Goal: Task Accomplishment & Management: Complete application form

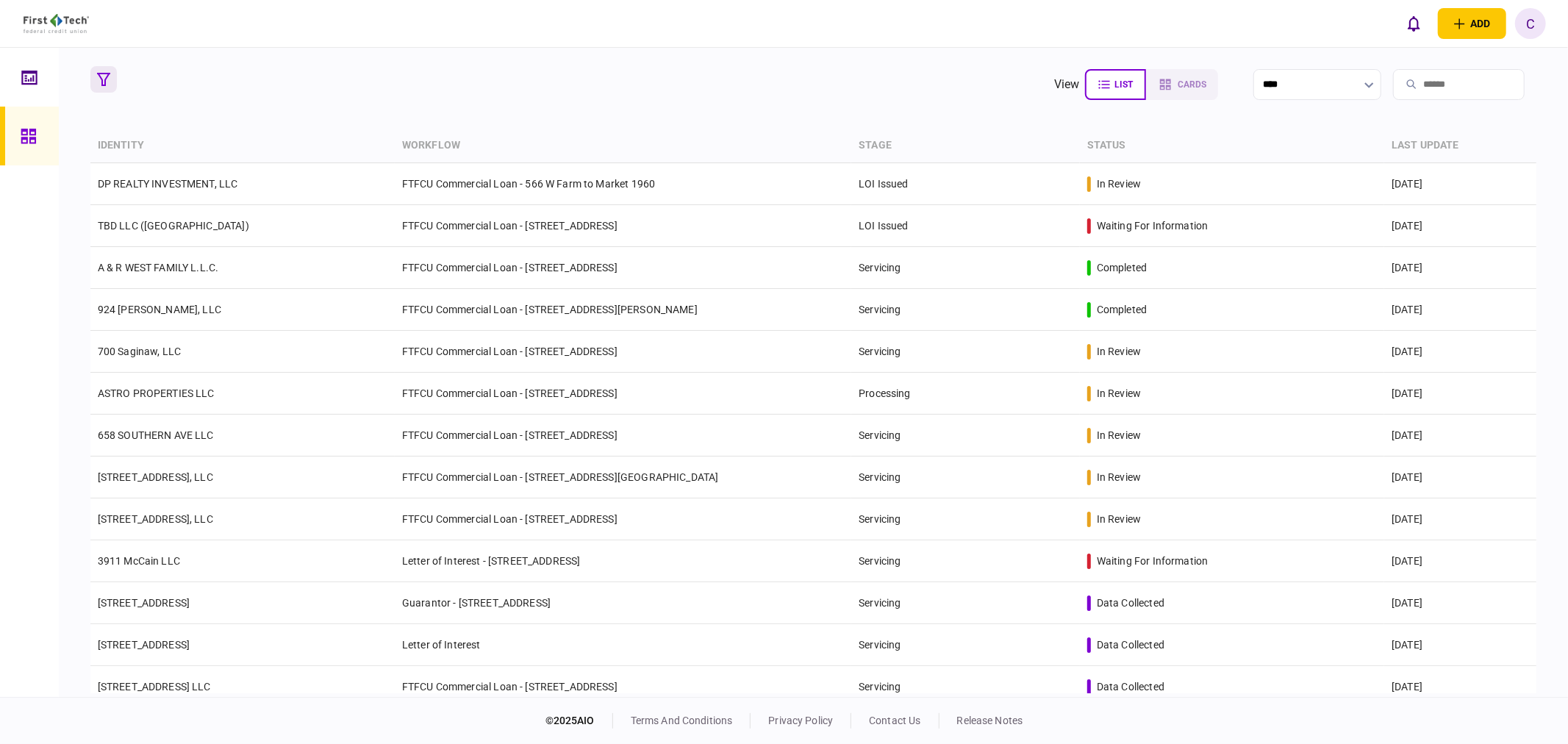
click at [103, 79] on icon "button" at bounding box center [103, 79] width 13 height 13
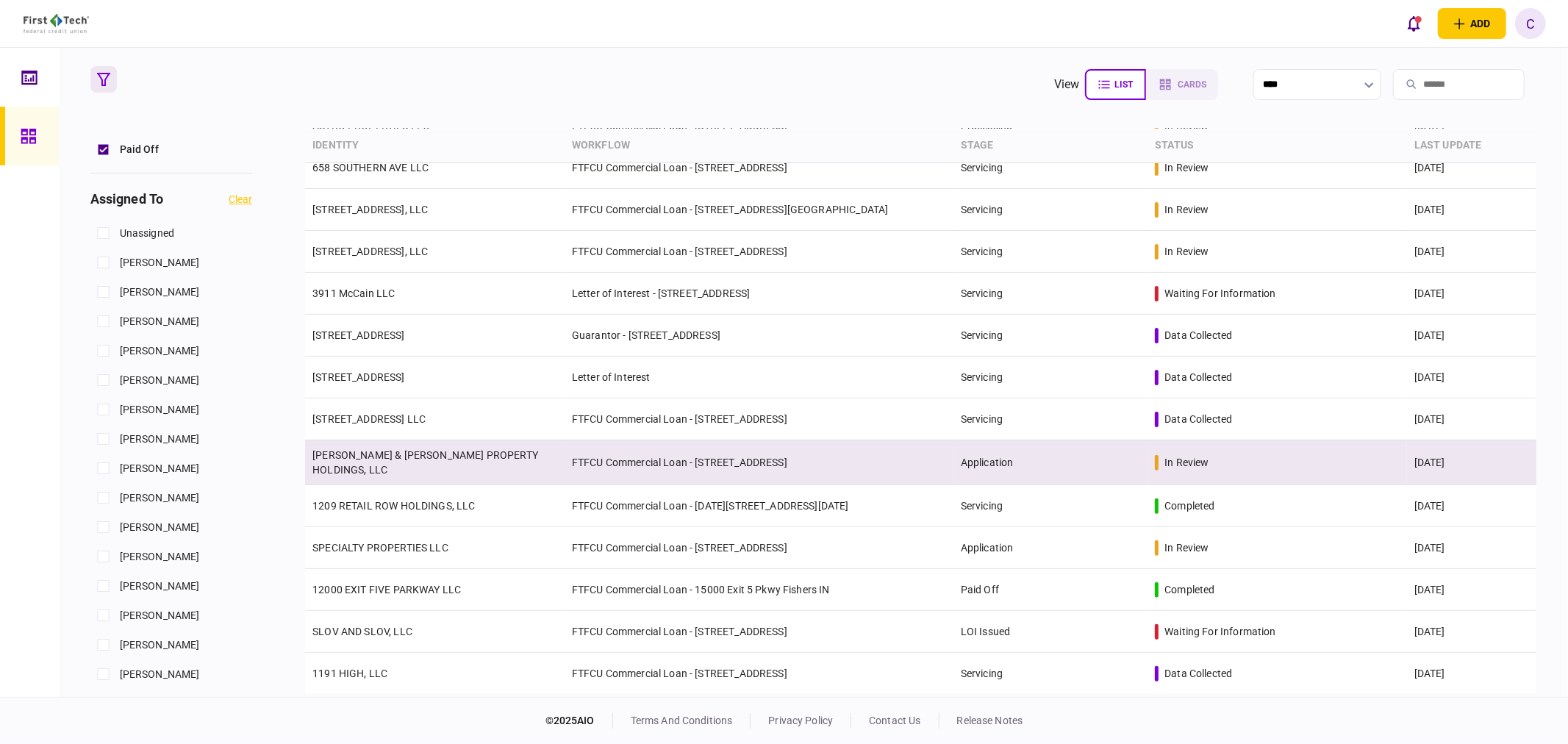
scroll to position [307, 0]
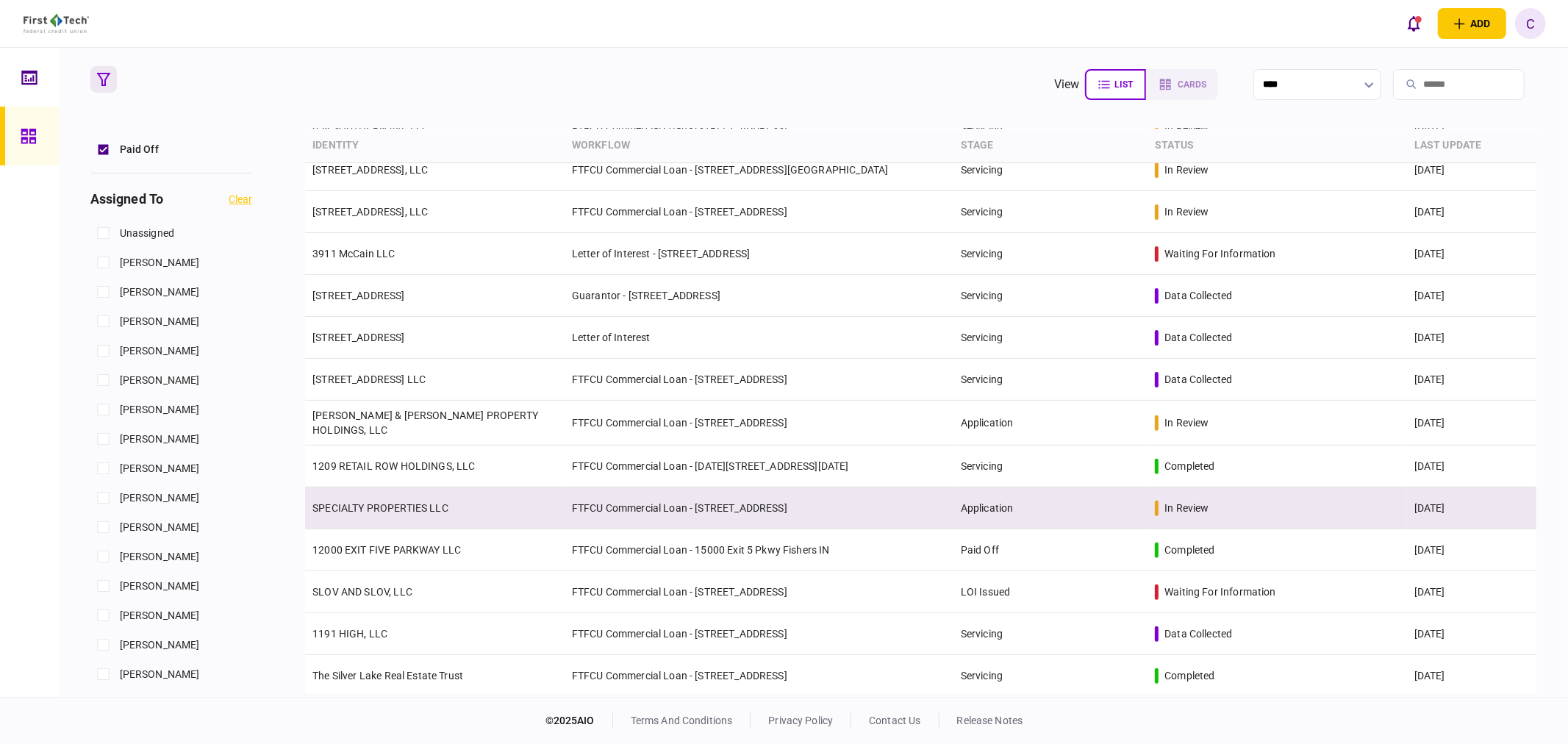
click at [366, 503] on link "SPECIALTY PROPERTIES LLC" at bounding box center [380, 508] width 136 height 12
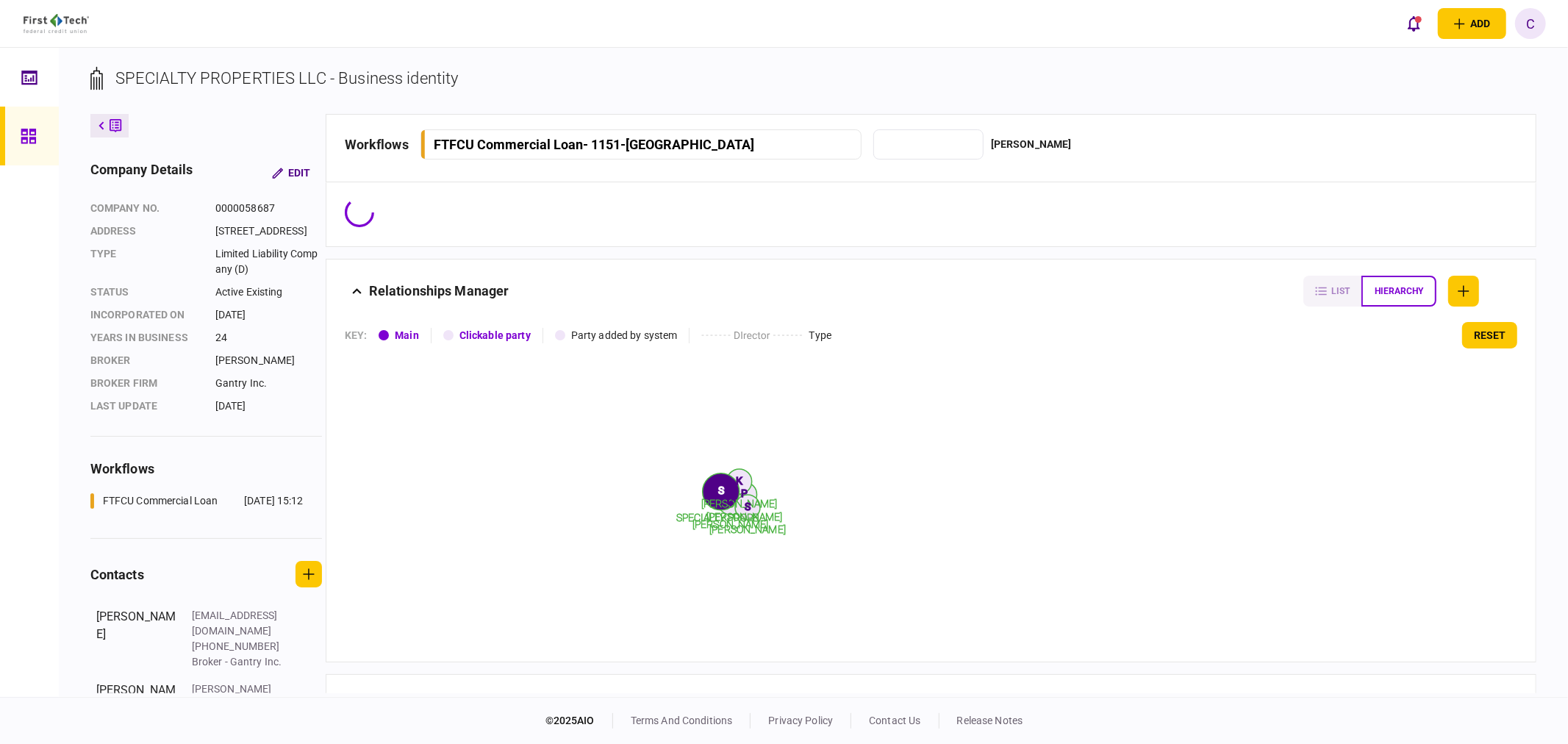
type input "**********"
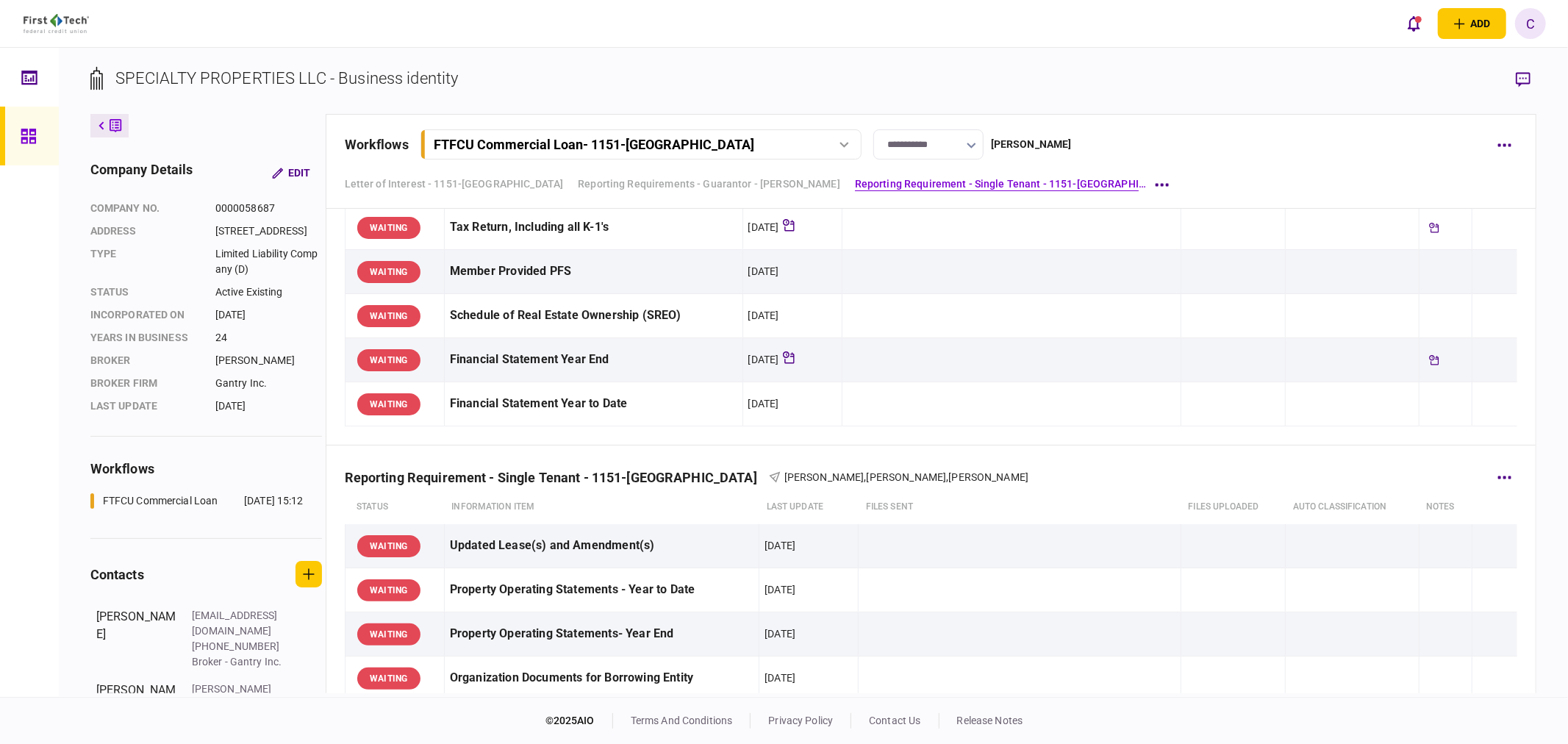
scroll to position [1307, 0]
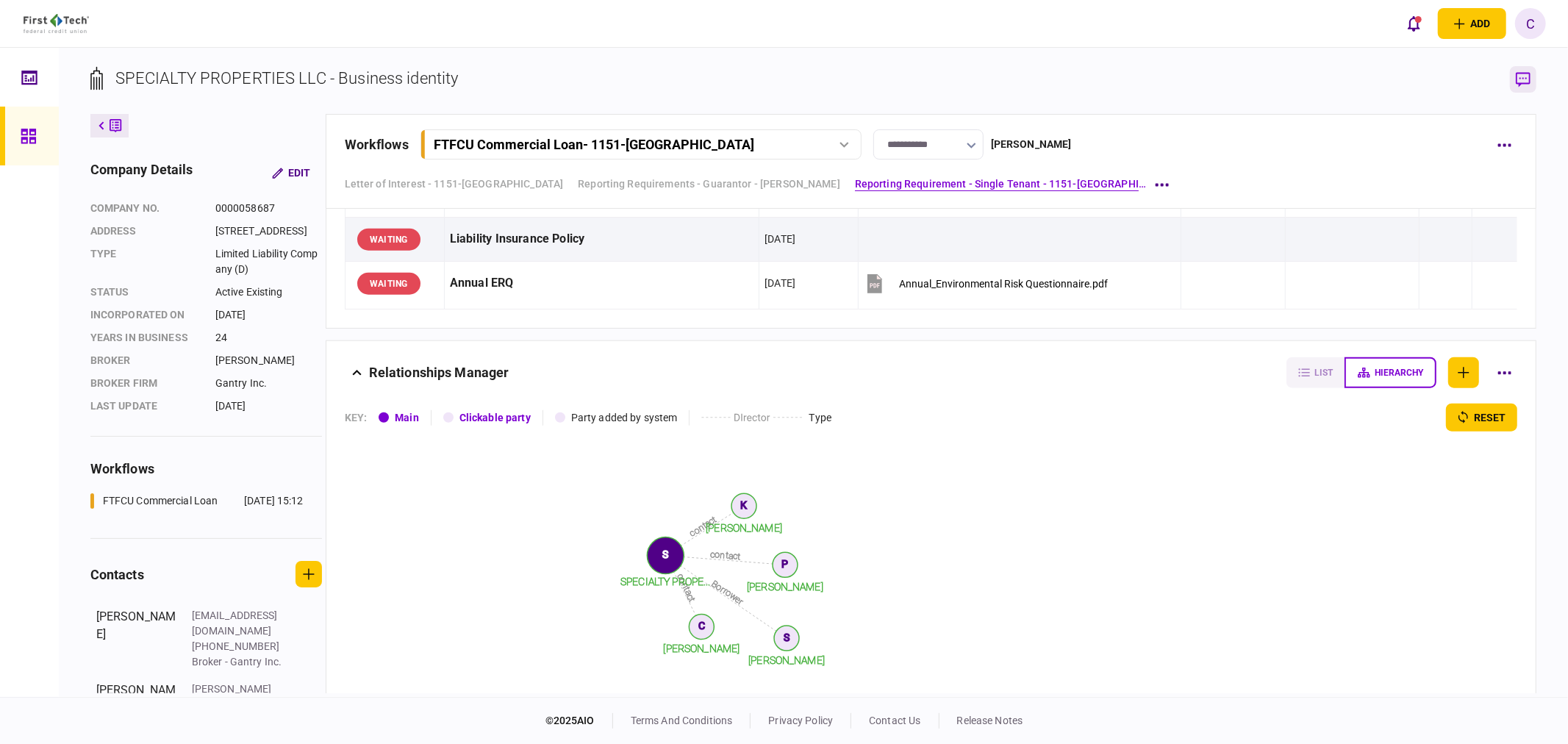
click at [1530, 84] on icon "button" at bounding box center [1524, 79] width 15 height 15
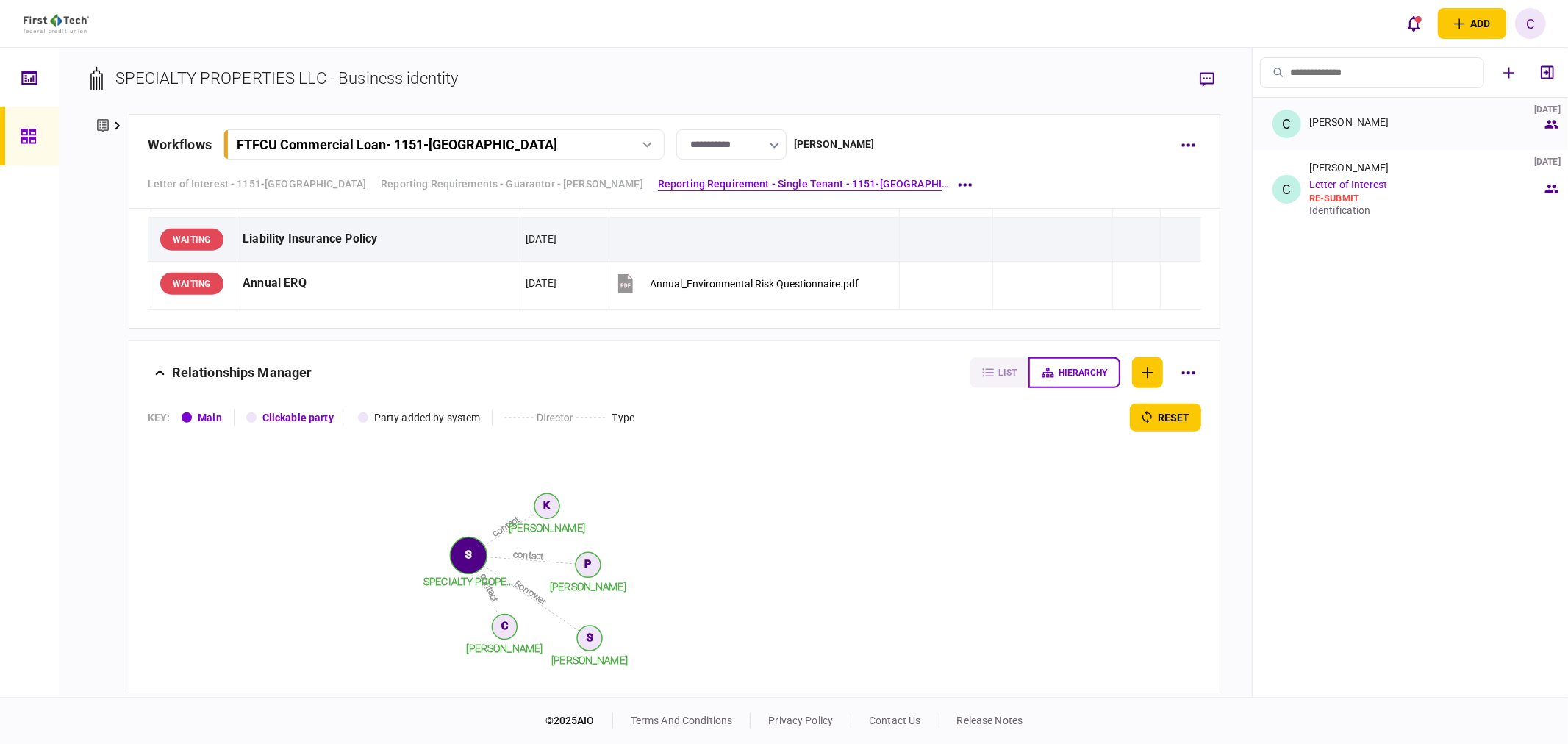
click at [1334, 122] on div "[PERSON_NAME]" at bounding box center [1349, 122] width 80 height 12
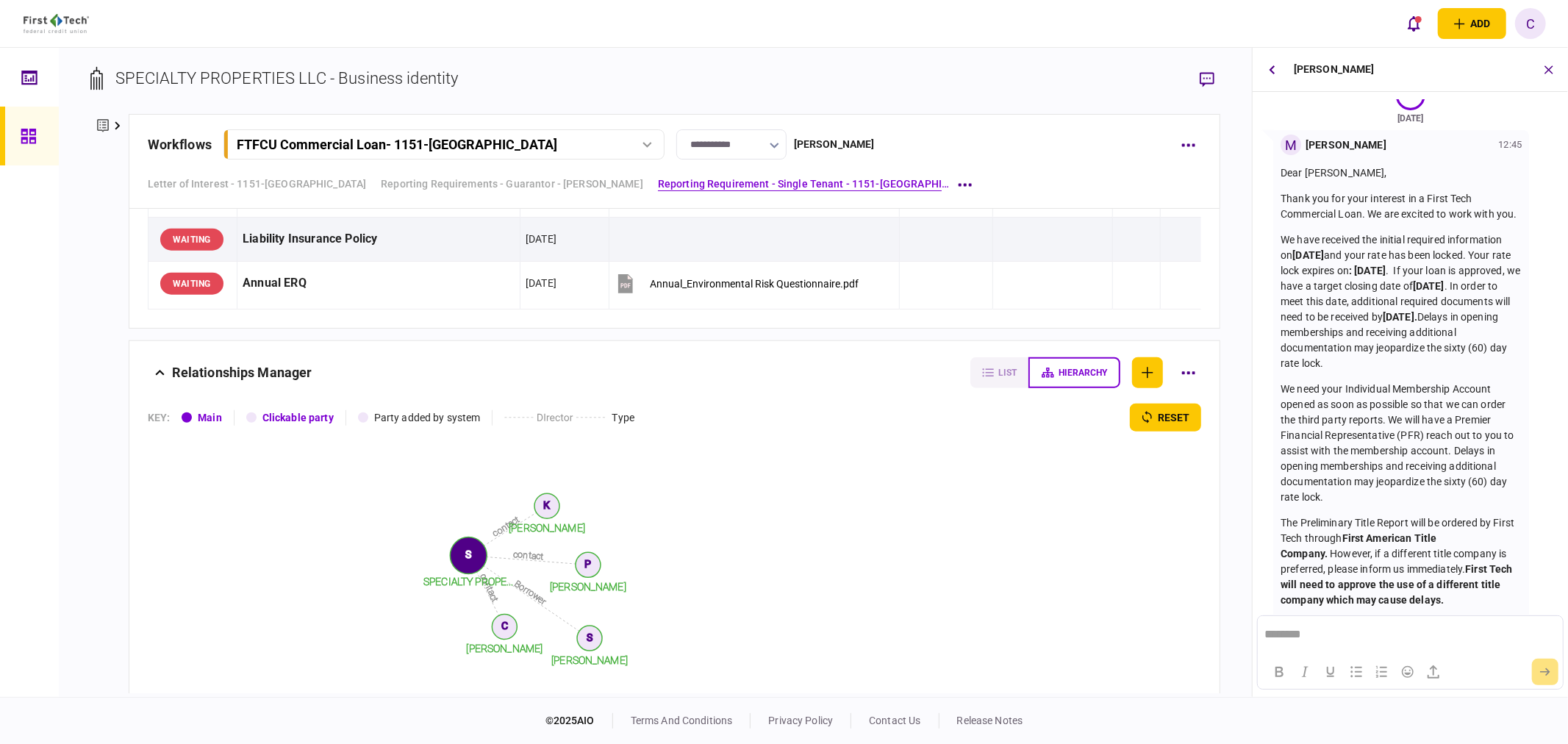
scroll to position [0, 0]
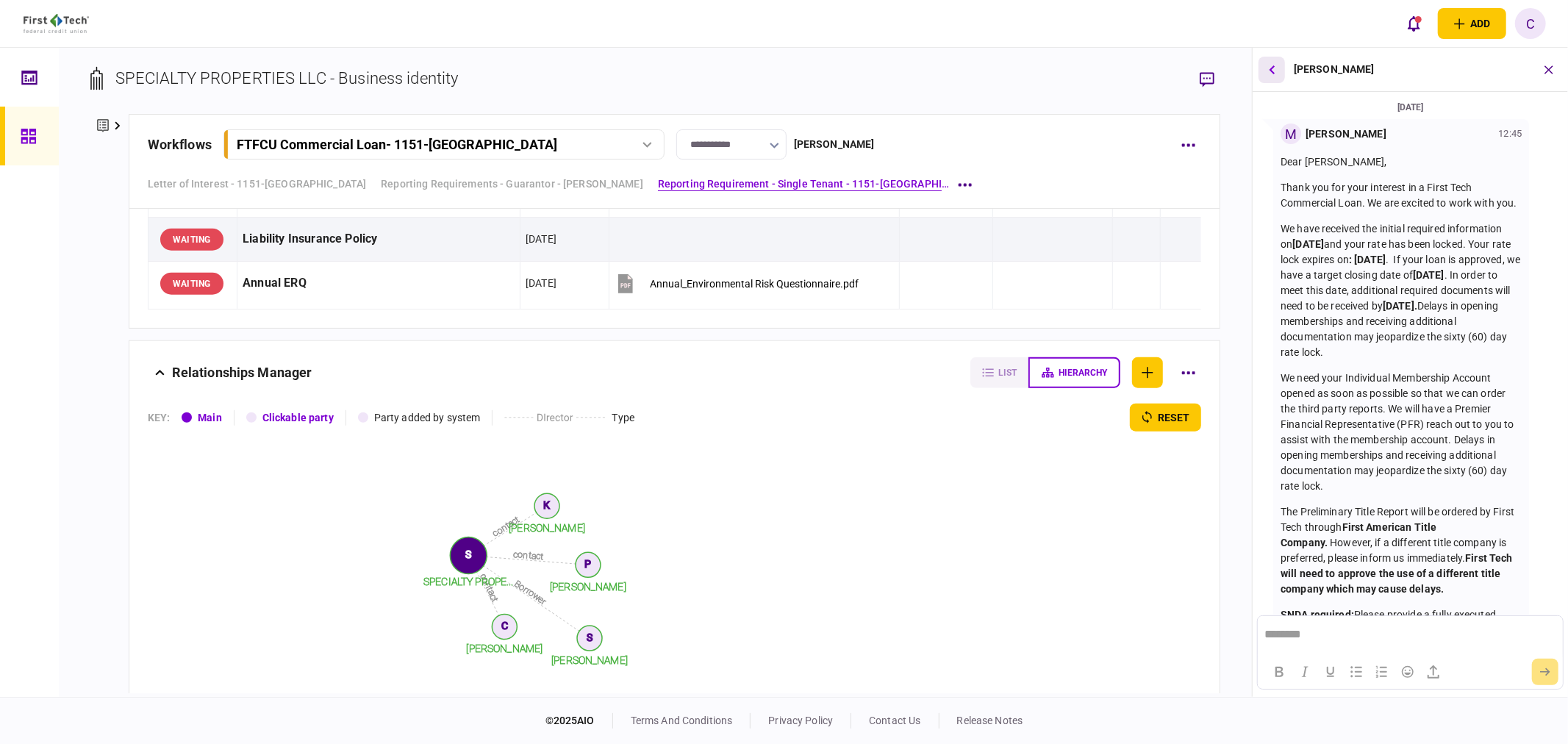
click at [1272, 65] on icon "button" at bounding box center [1271, 69] width 6 height 10
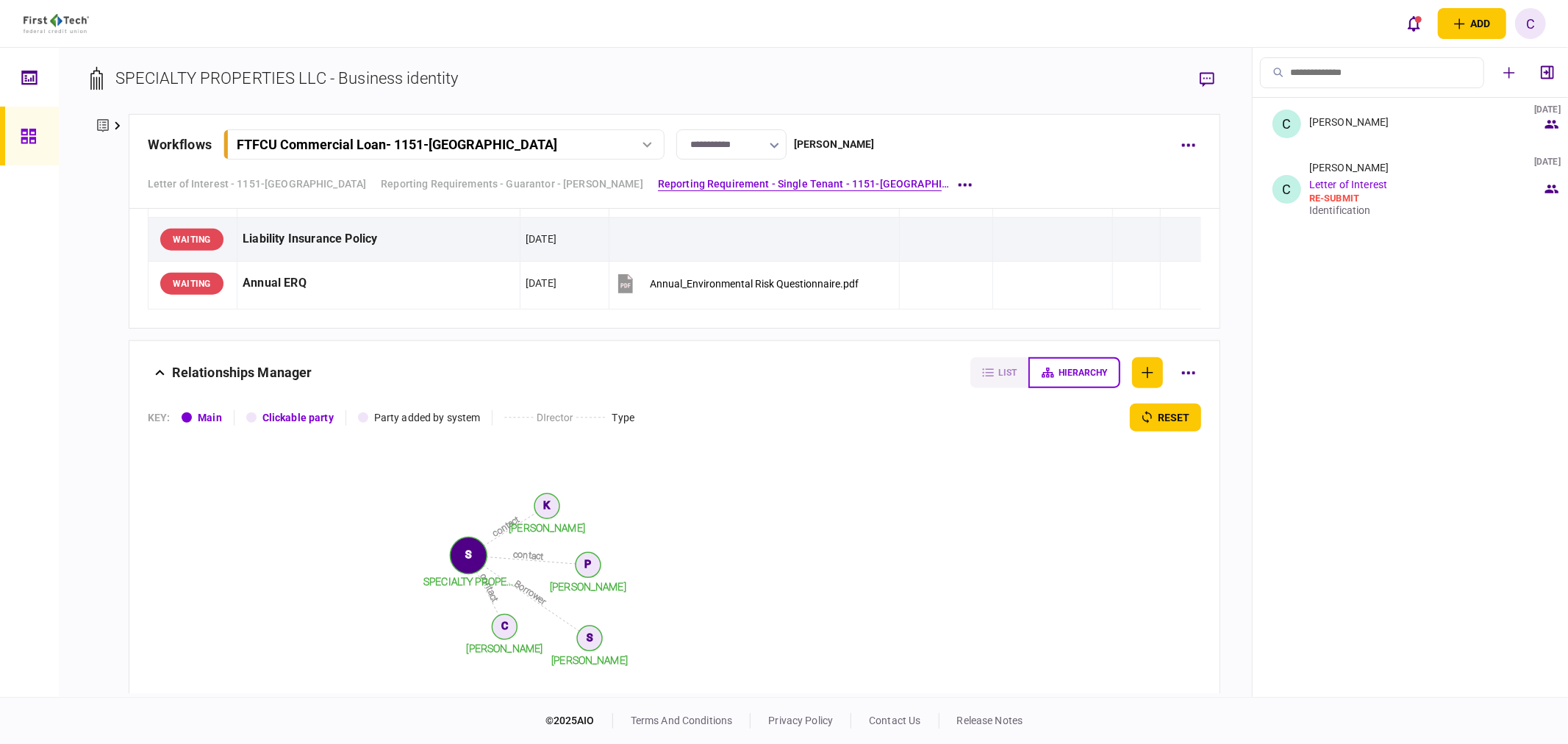
click at [119, 126] on icon at bounding box center [117, 126] width 5 height 8
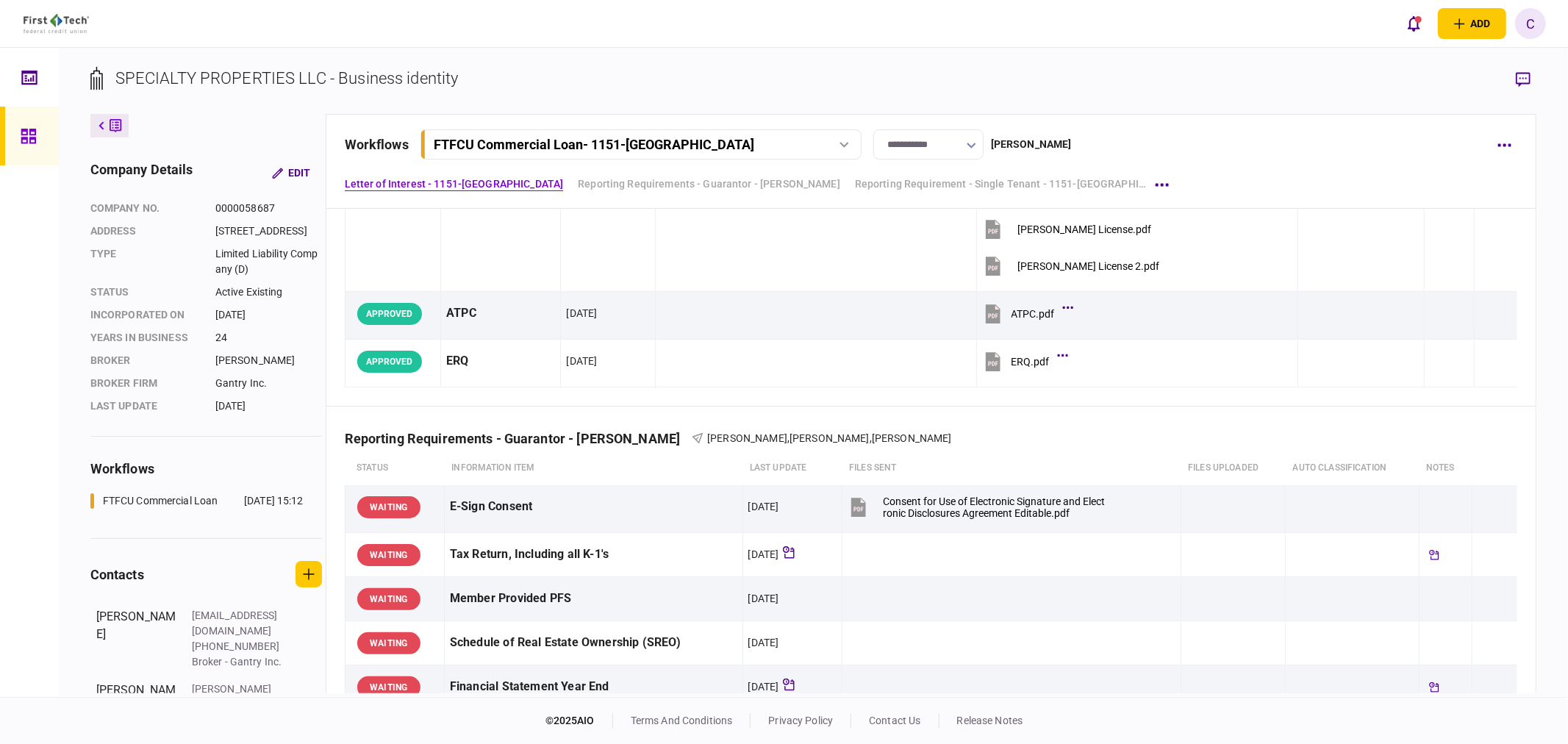
scroll to position [490, 0]
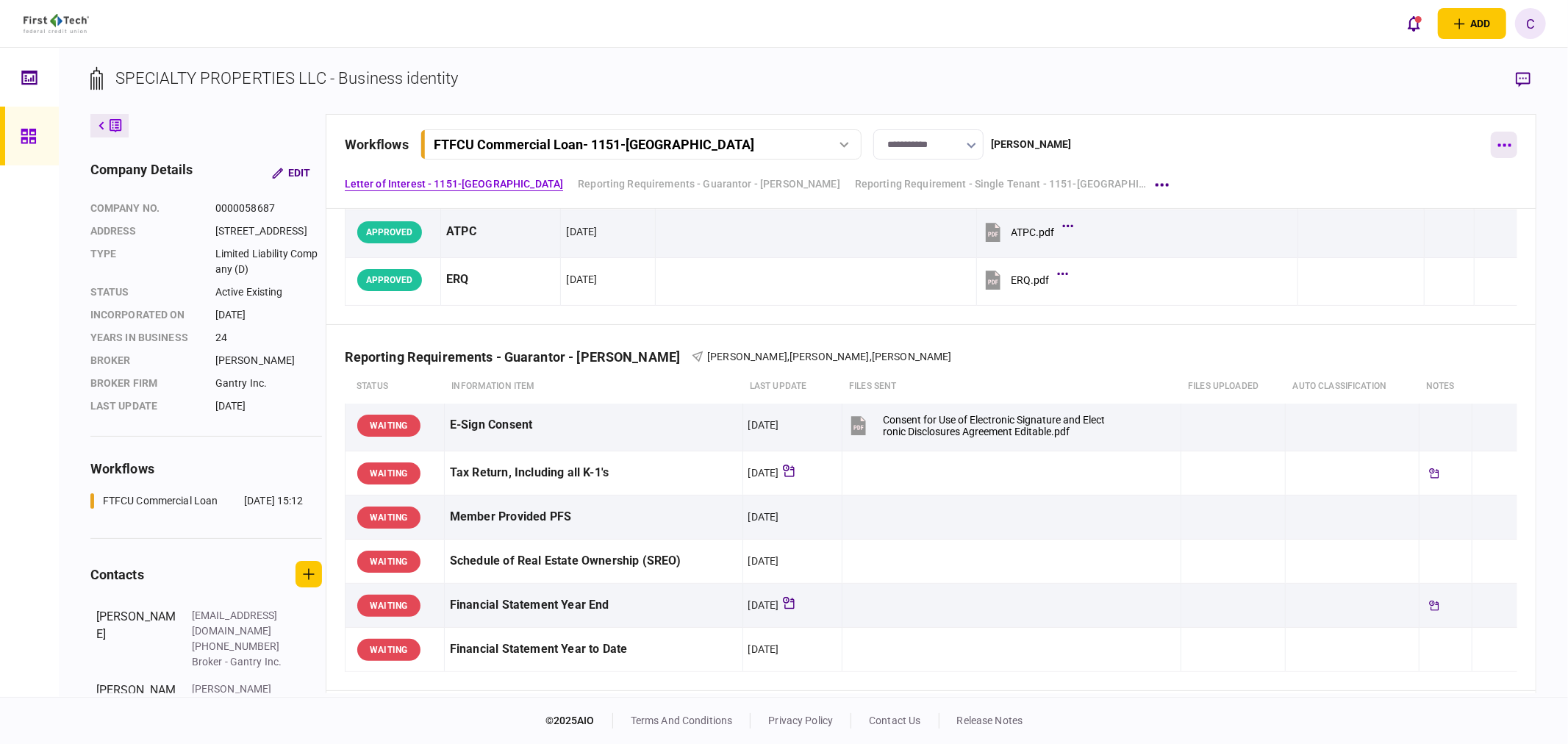
click at [1503, 145] on icon "button" at bounding box center [1505, 146] width 13 height 3
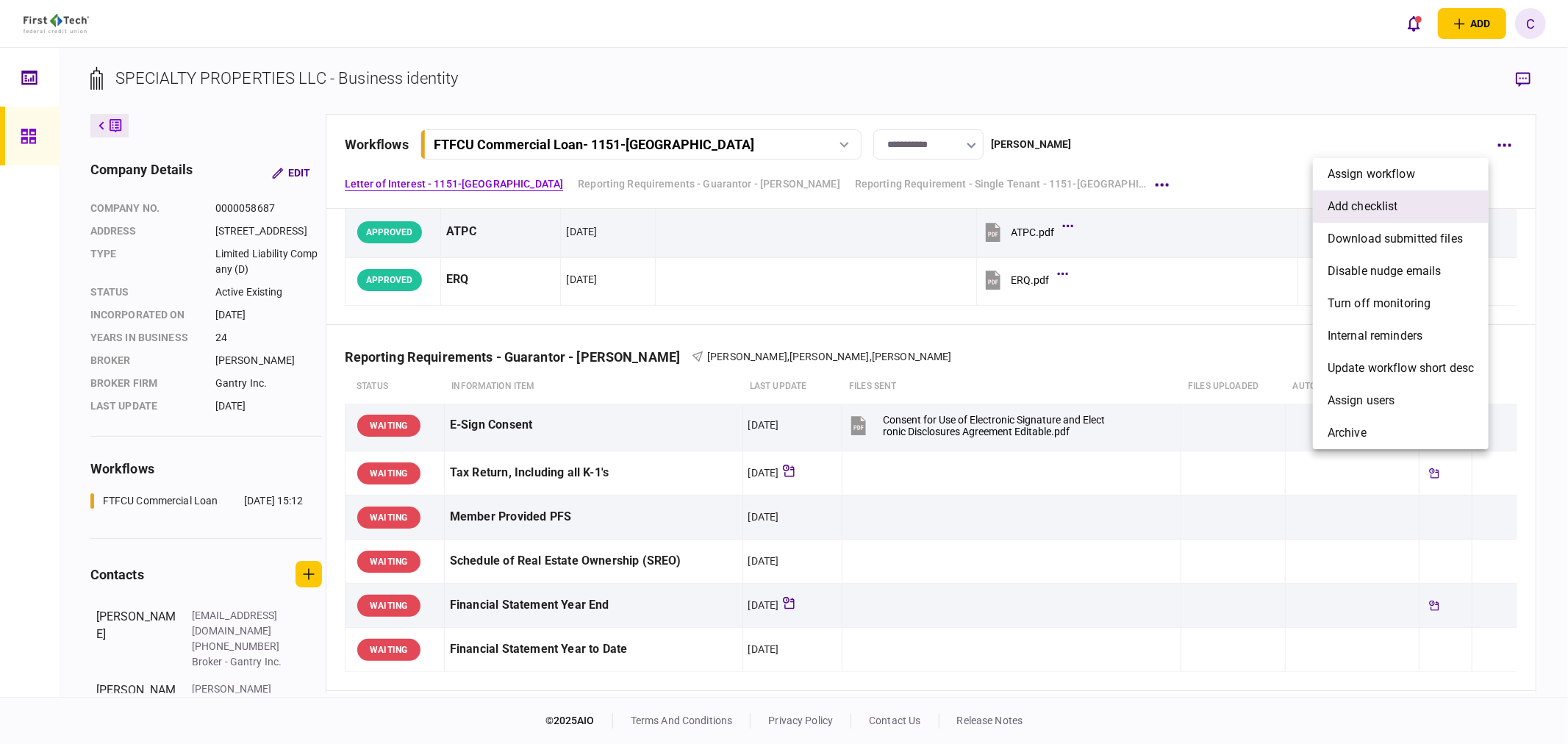
click at [1400, 210] on li "add checklist" at bounding box center [1401, 207] width 176 height 32
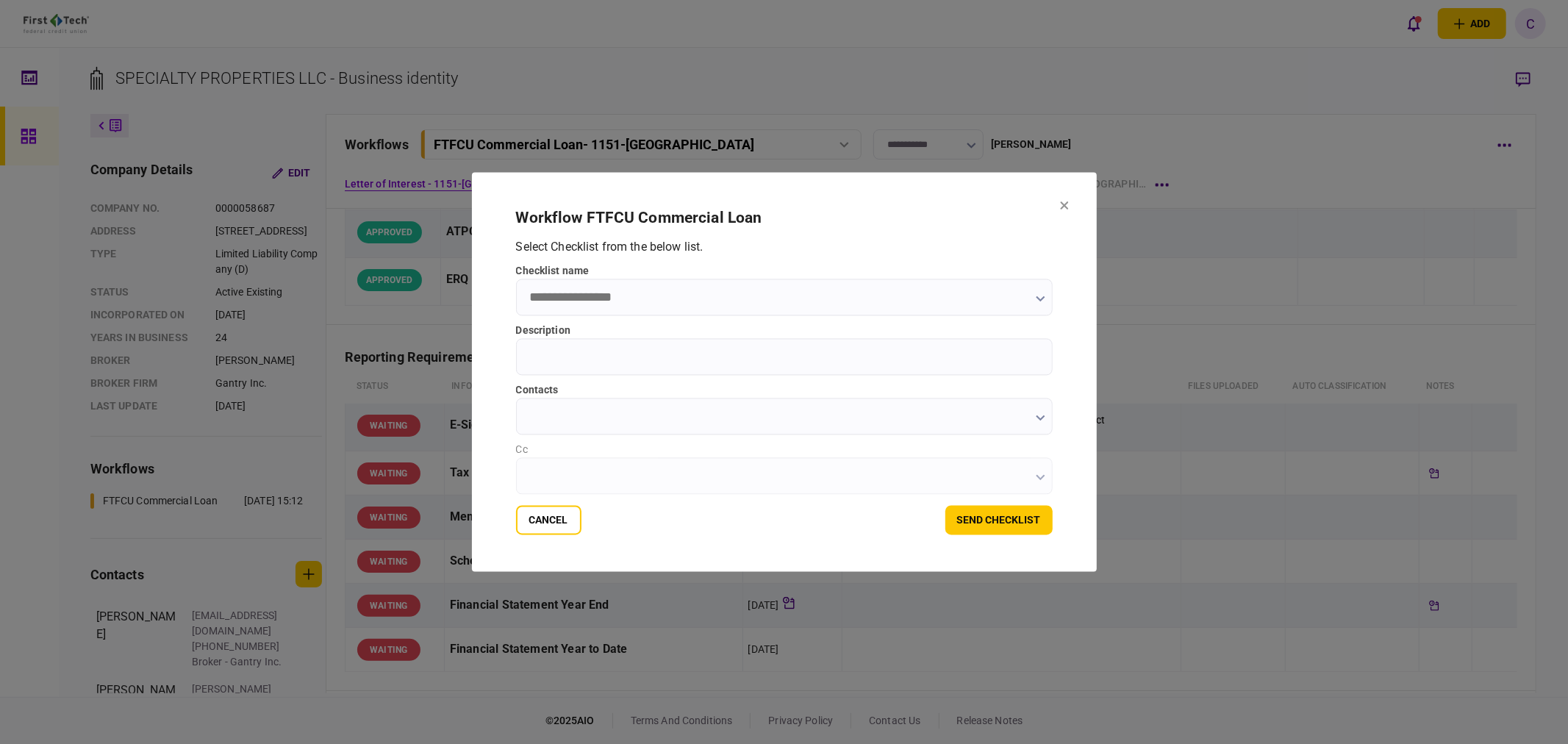
click at [1036, 300] on icon "button" at bounding box center [1040, 299] width 9 height 6
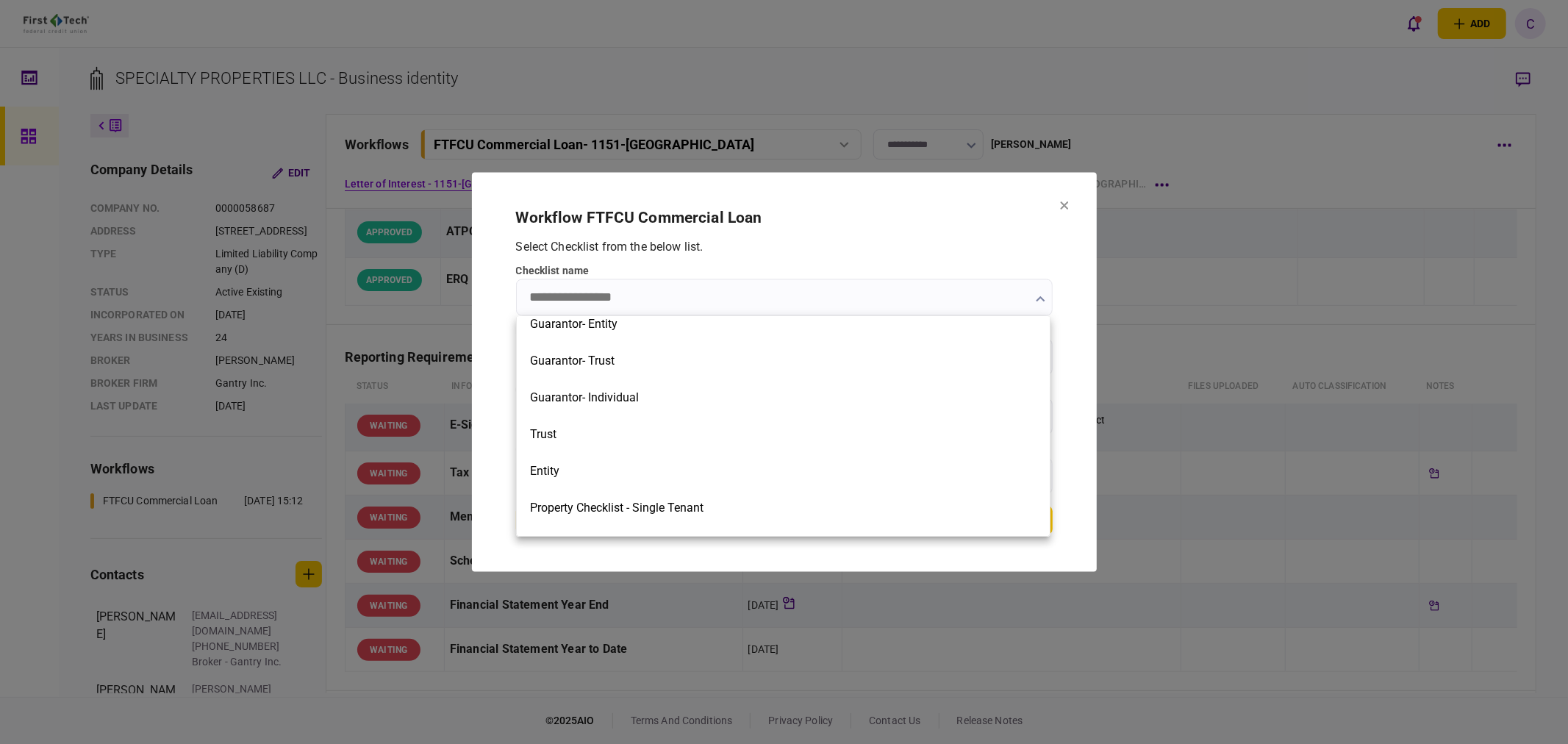
scroll to position [408, 0]
click at [1065, 204] on div at bounding box center [784, 372] width 1568 height 744
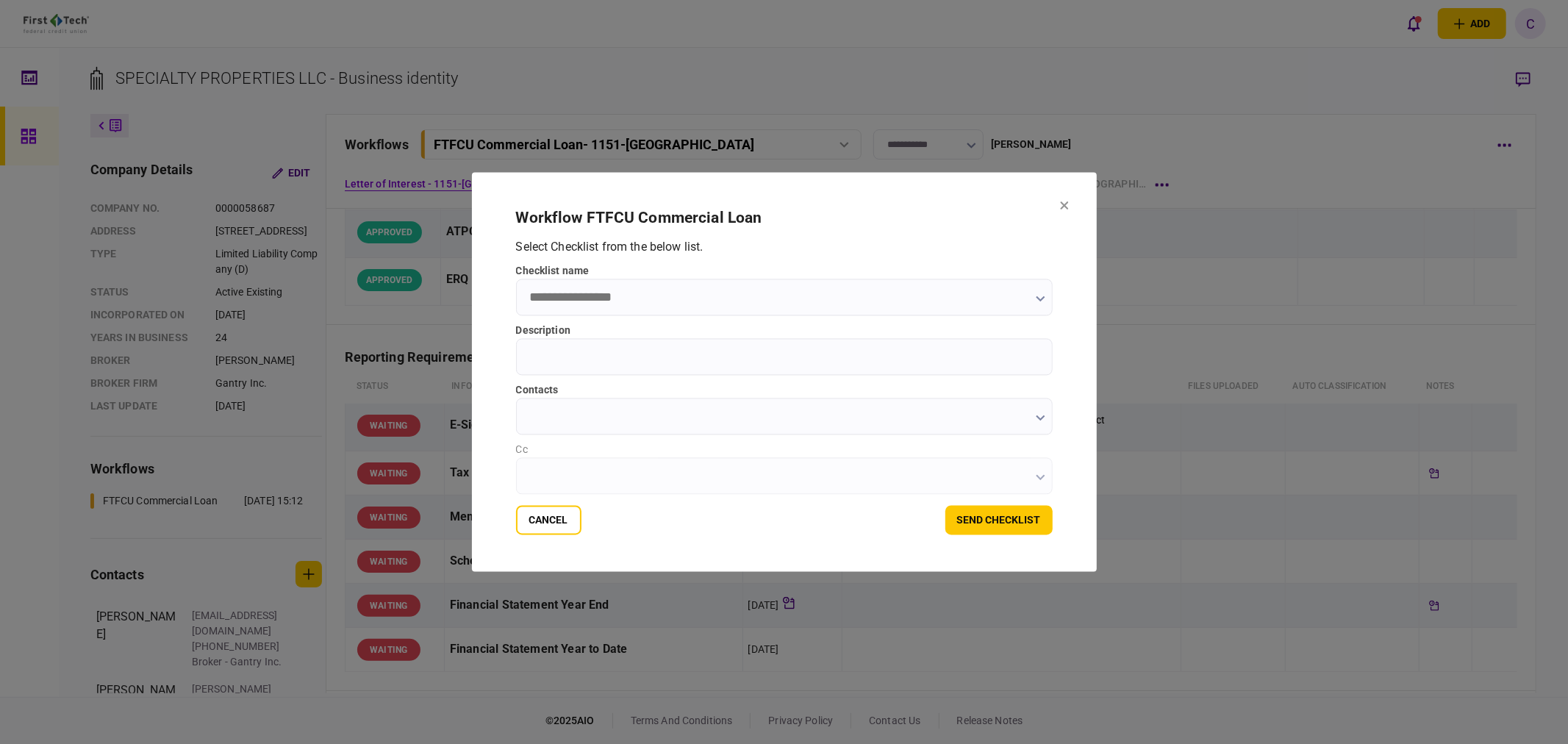
click at [1065, 204] on icon at bounding box center [1064, 206] width 8 height 8
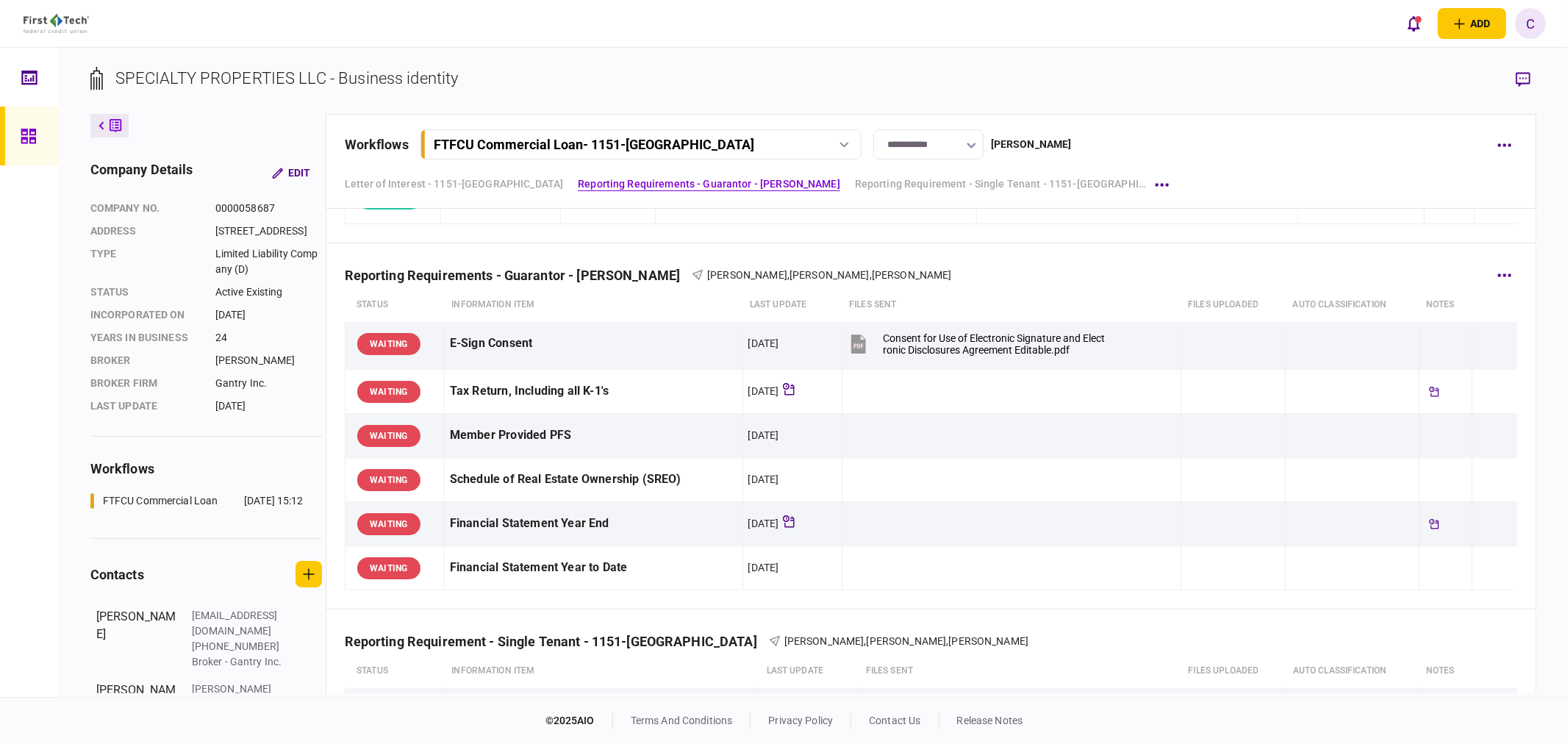
scroll to position [490, 0]
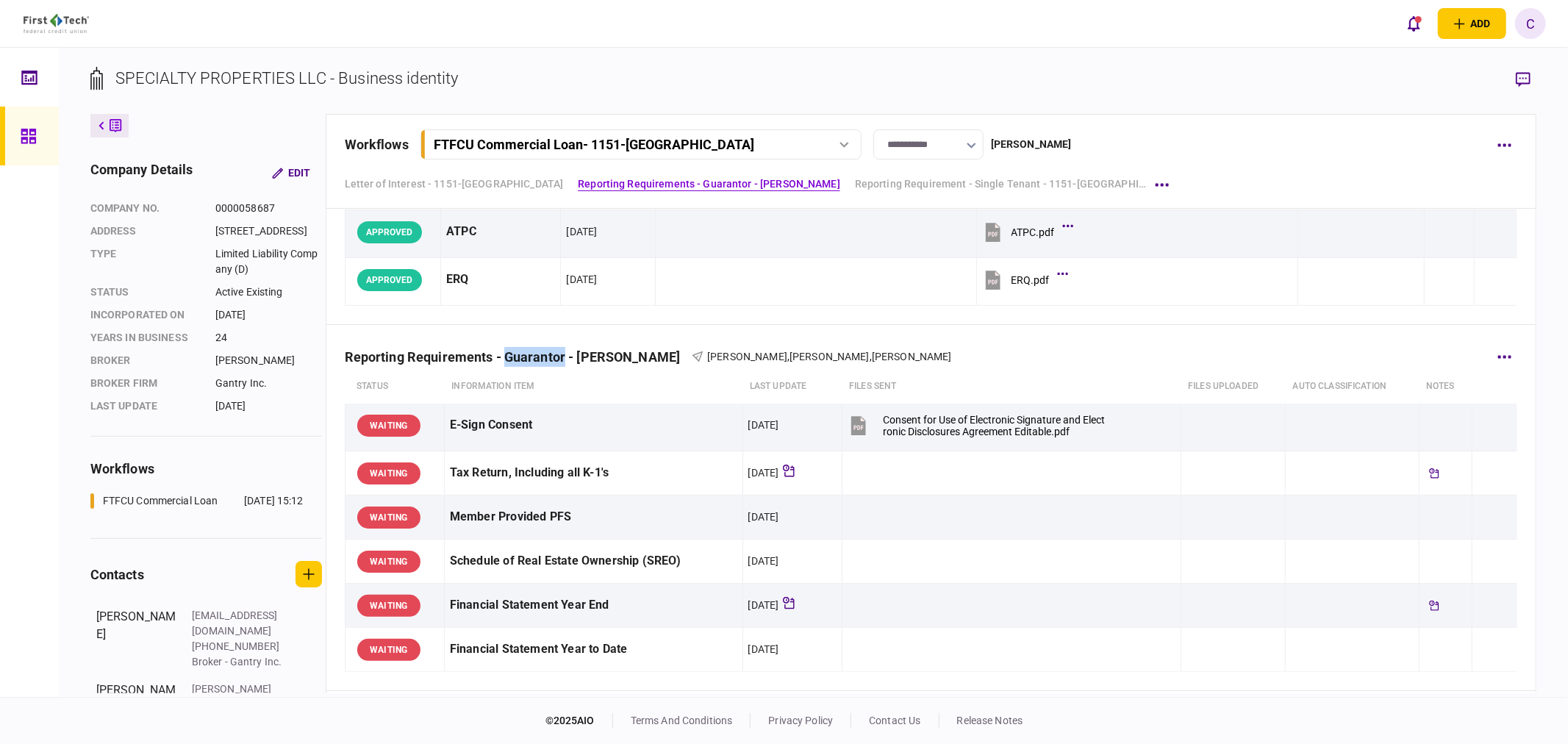
drag, startPoint x: 515, startPoint y: 354, endPoint x: 571, endPoint y: 357, distance: 56.1
click at [571, 357] on div "Reporting Requirements - Guarantor - [PERSON_NAME]" at bounding box center [519, 357] width 348 height 15
click at [1498, 148] on button "button" at bounding box center [1504, 144] width 27 height 27
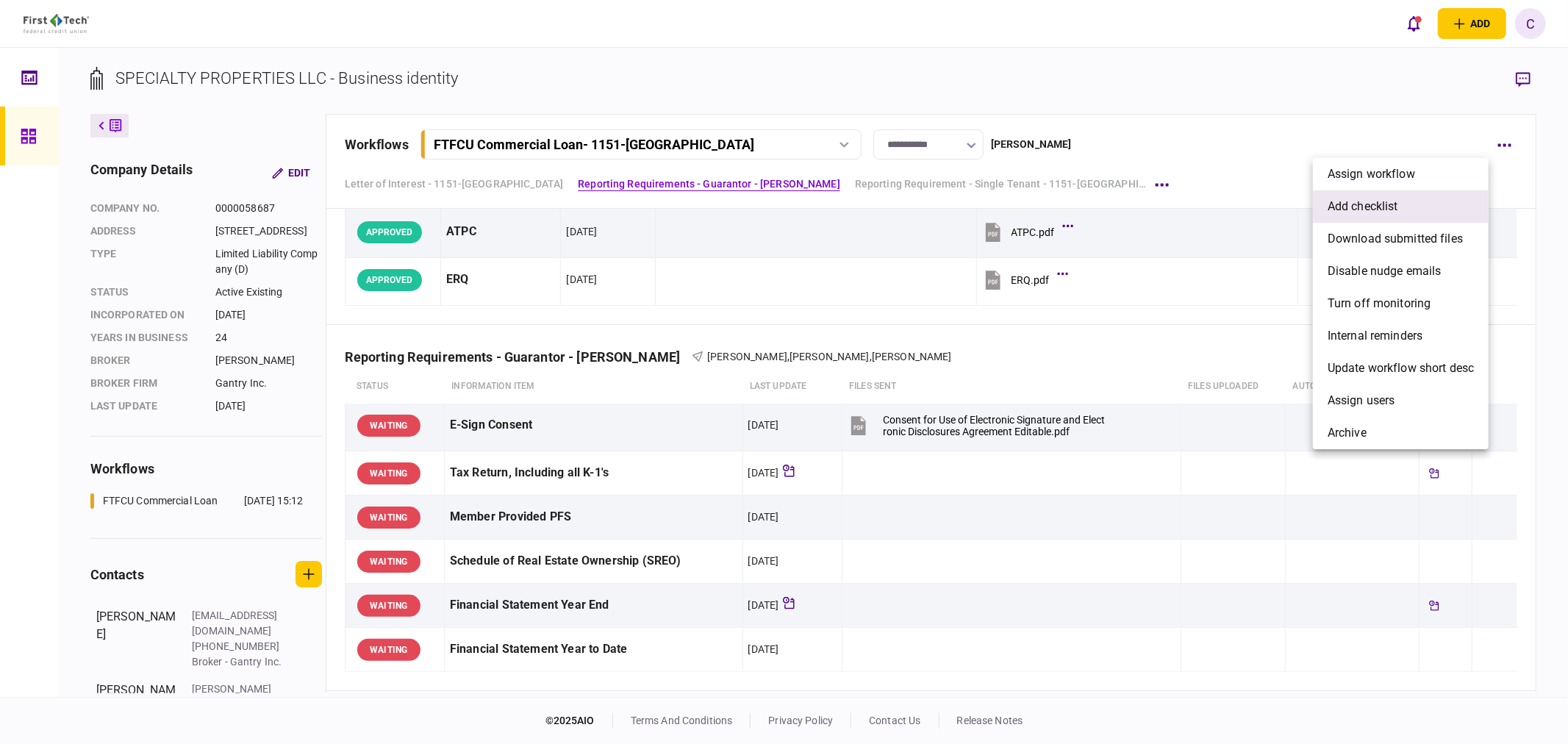
click at [1364, 207] on span "add checklist" at bounding box center [1363, 207] width 71 height 18
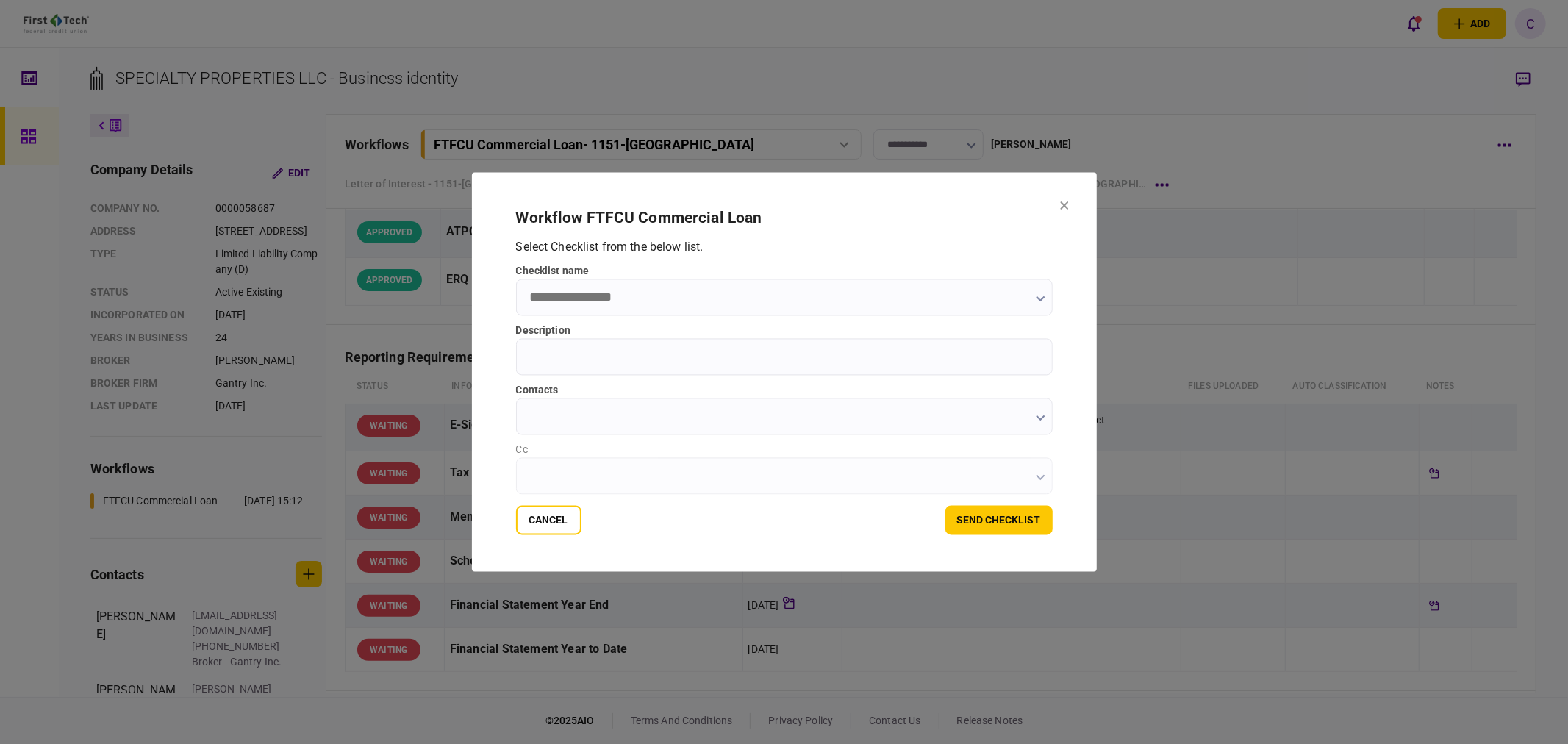
click at [1036, 297] on icon "button" at bounding box center [1040, 299] width 10 height 6
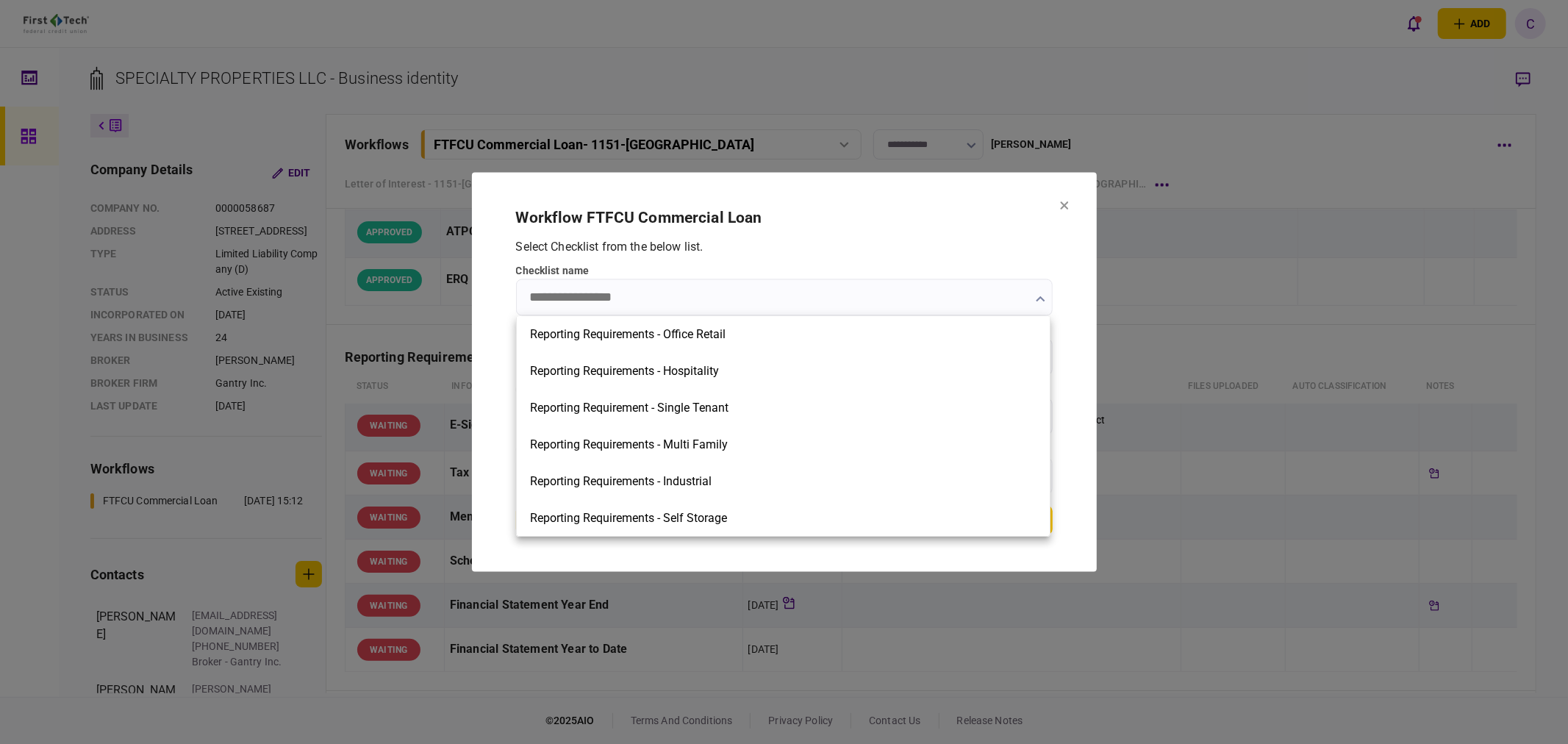
scroll to position [0, 0]
click at [1062, 207] on div at bounding box center [784, 372] width 1568 height 744
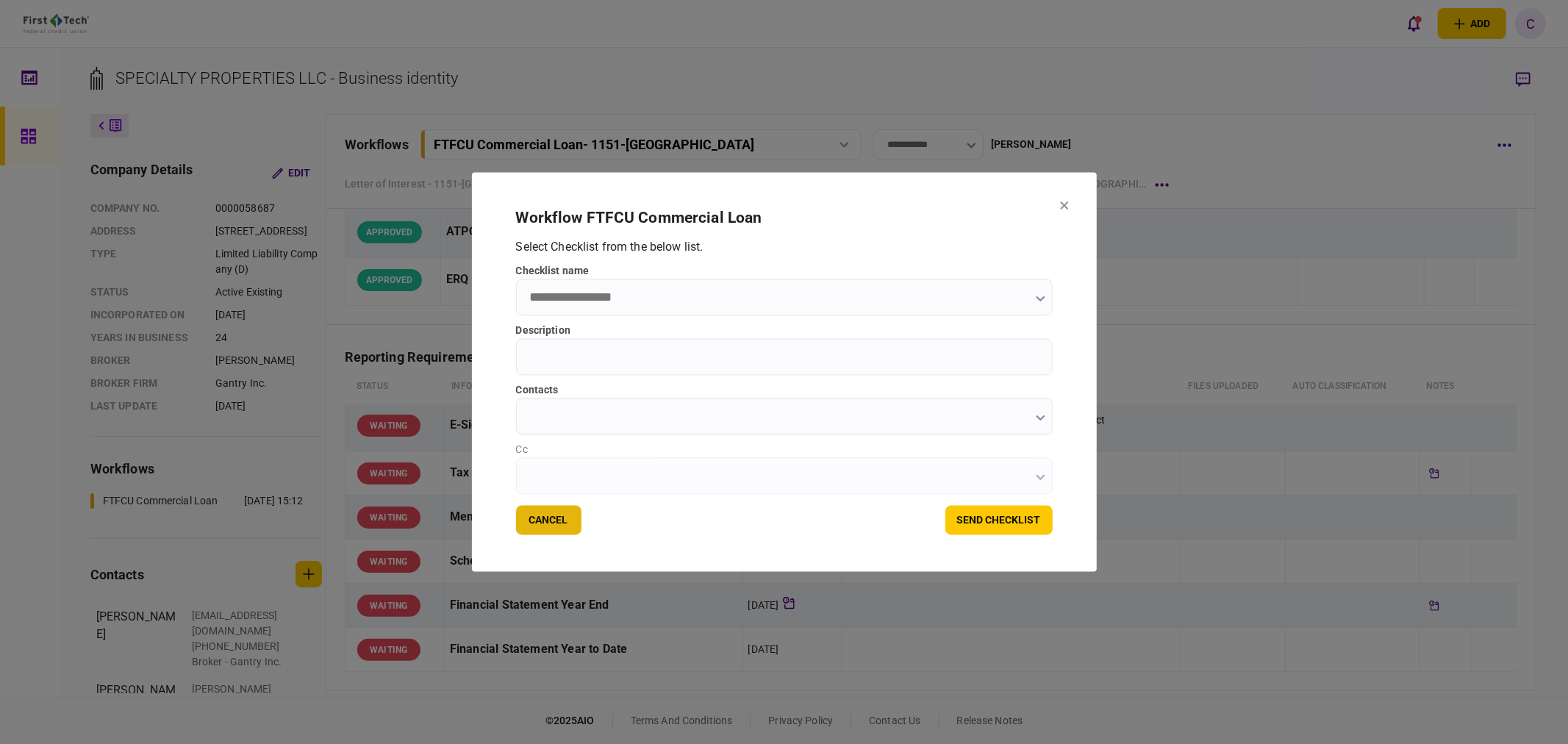
click at [545, 525] on button "Cancel" at bounding box center [548, 520] width 65 height 29
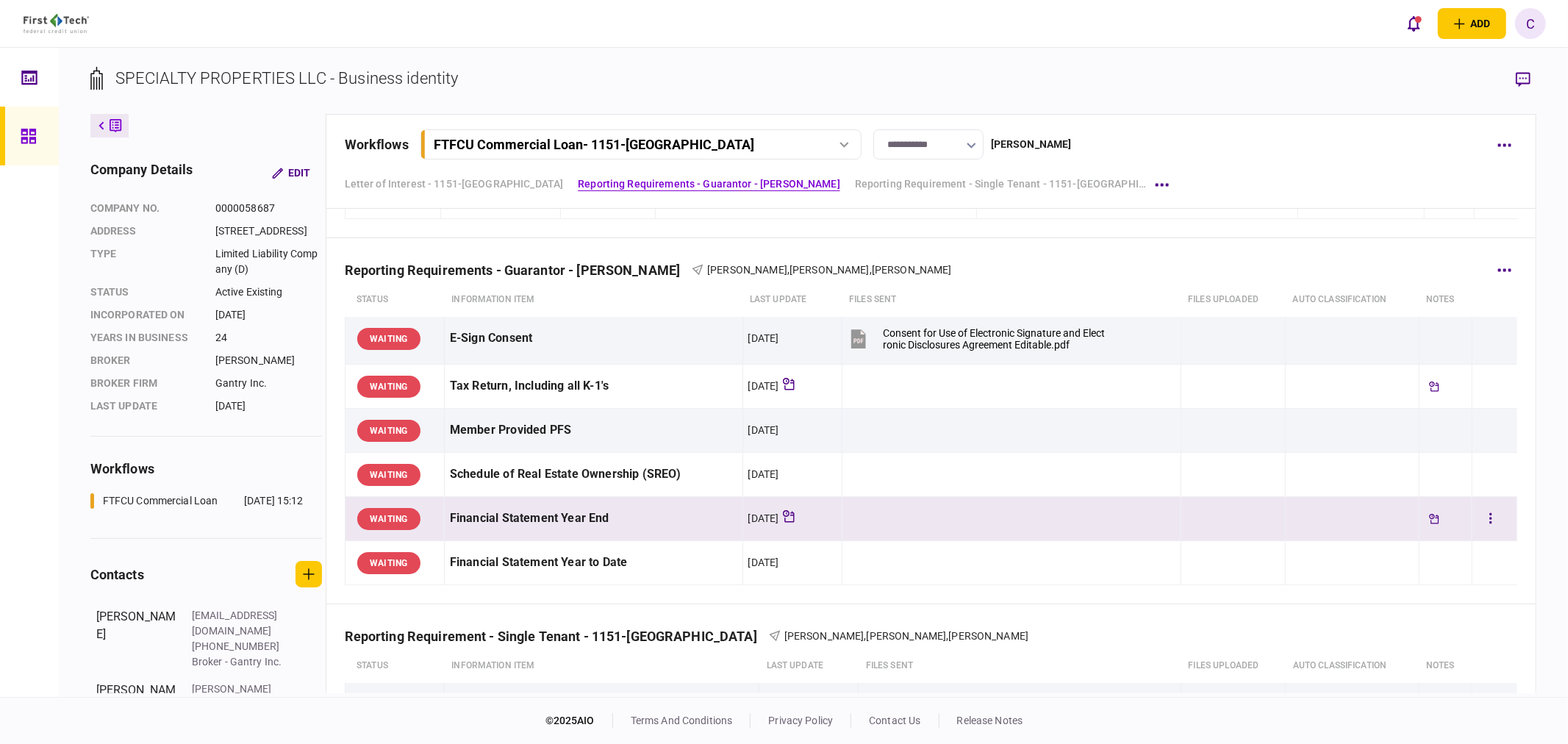
scroll to position [571, 0]
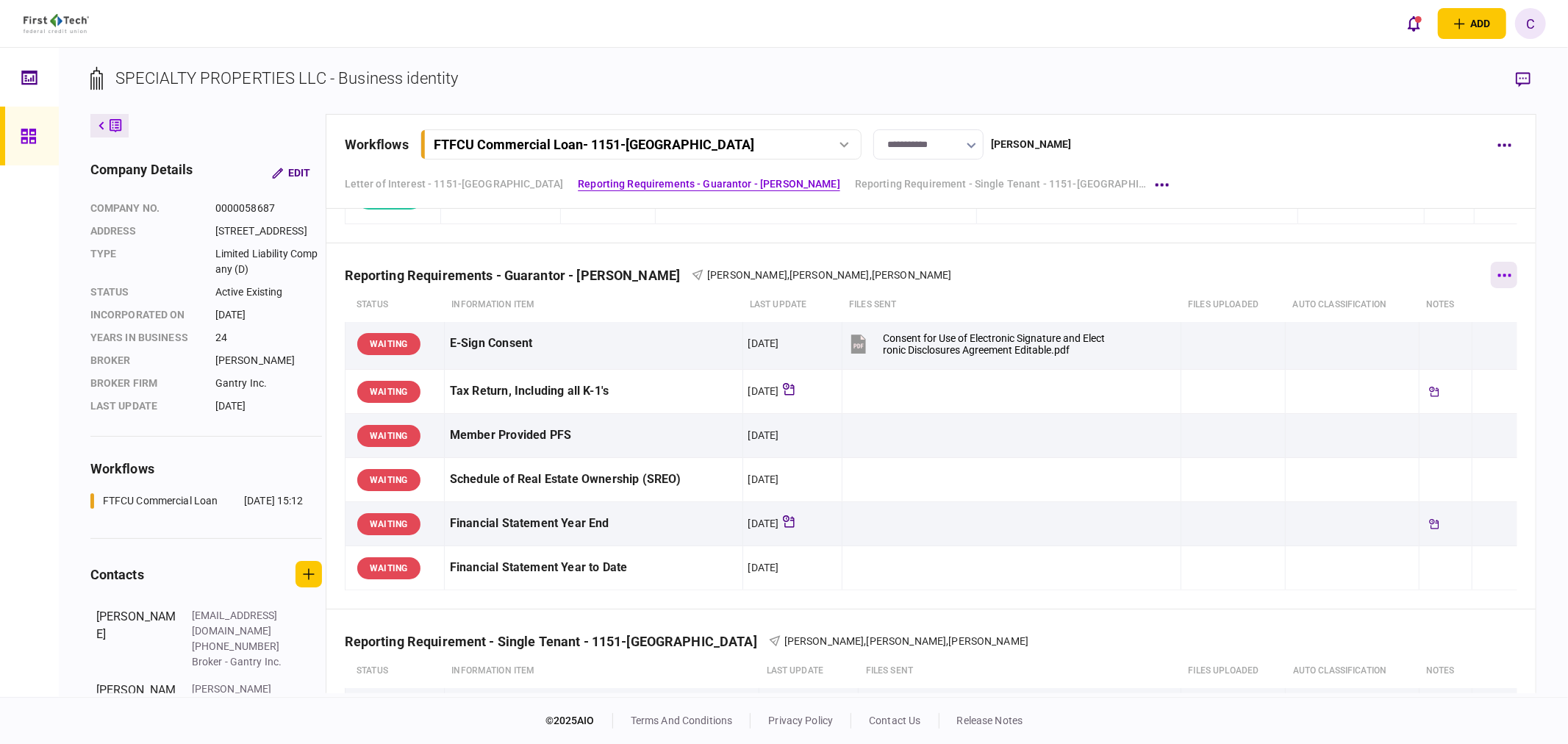
click at [1493, 277] on button "button" at bounding box center [1504, 275] width 27 height 27
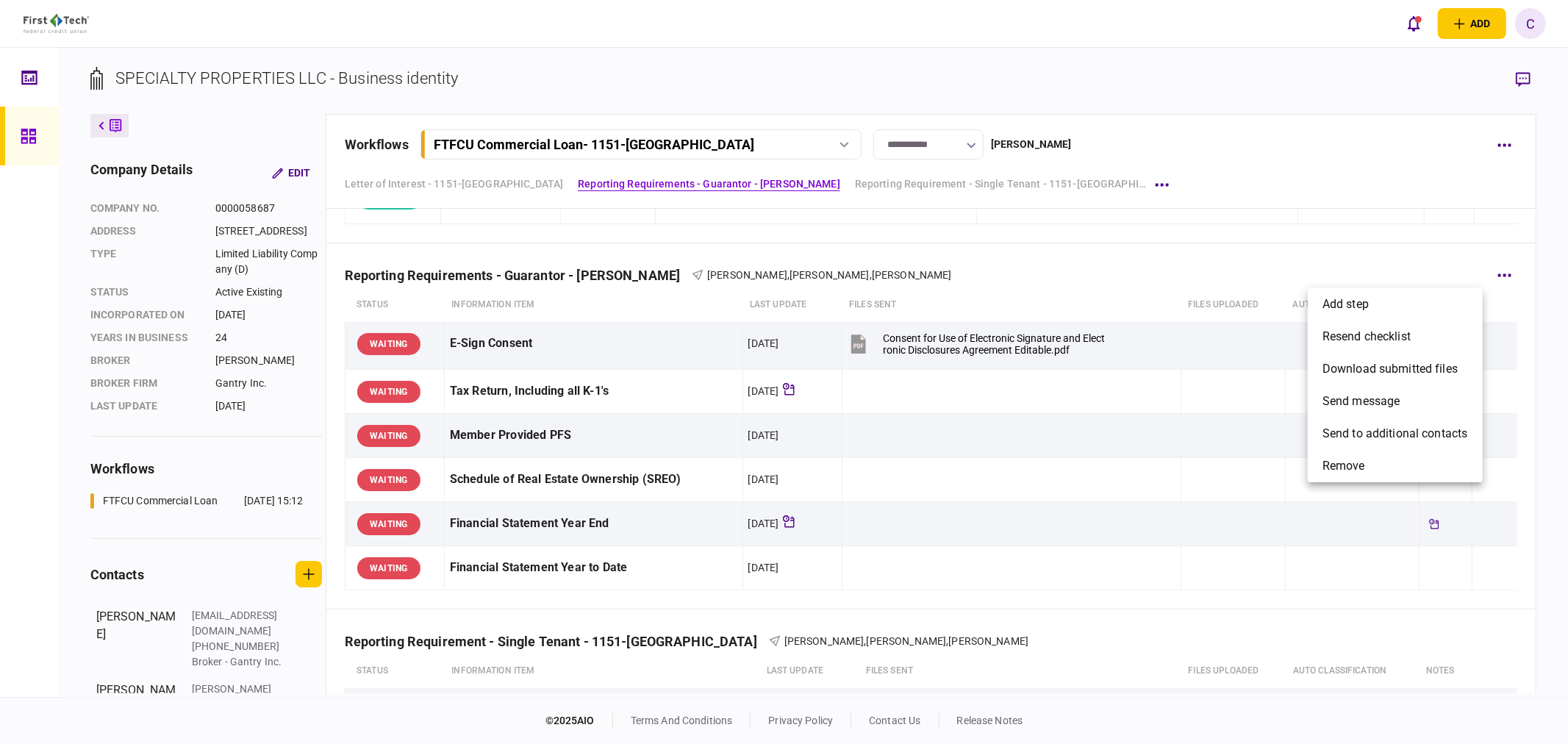
click at [1178, 222] on div at bounding box center [784, 372] width 1568 height 744
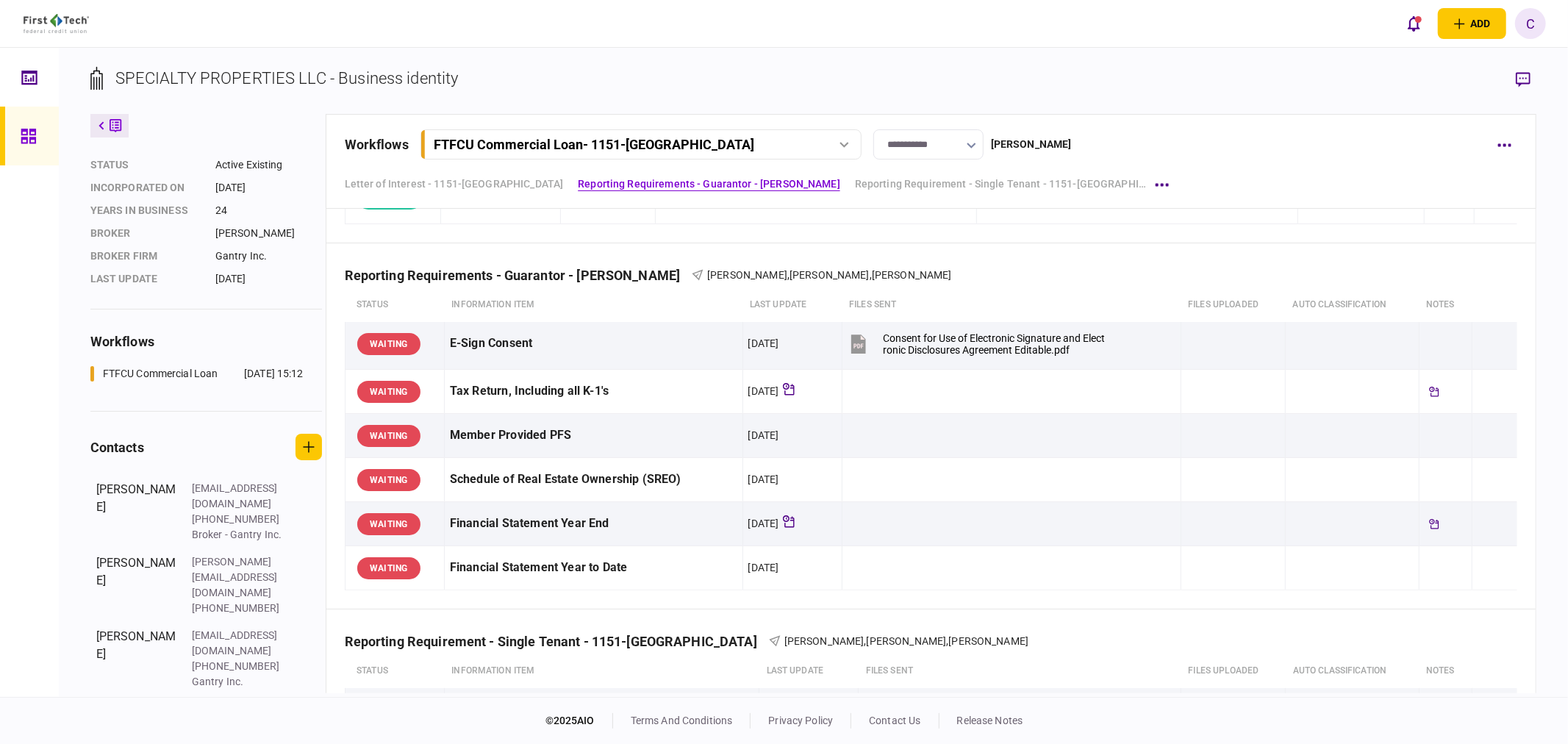
scroll to position [163, 0]
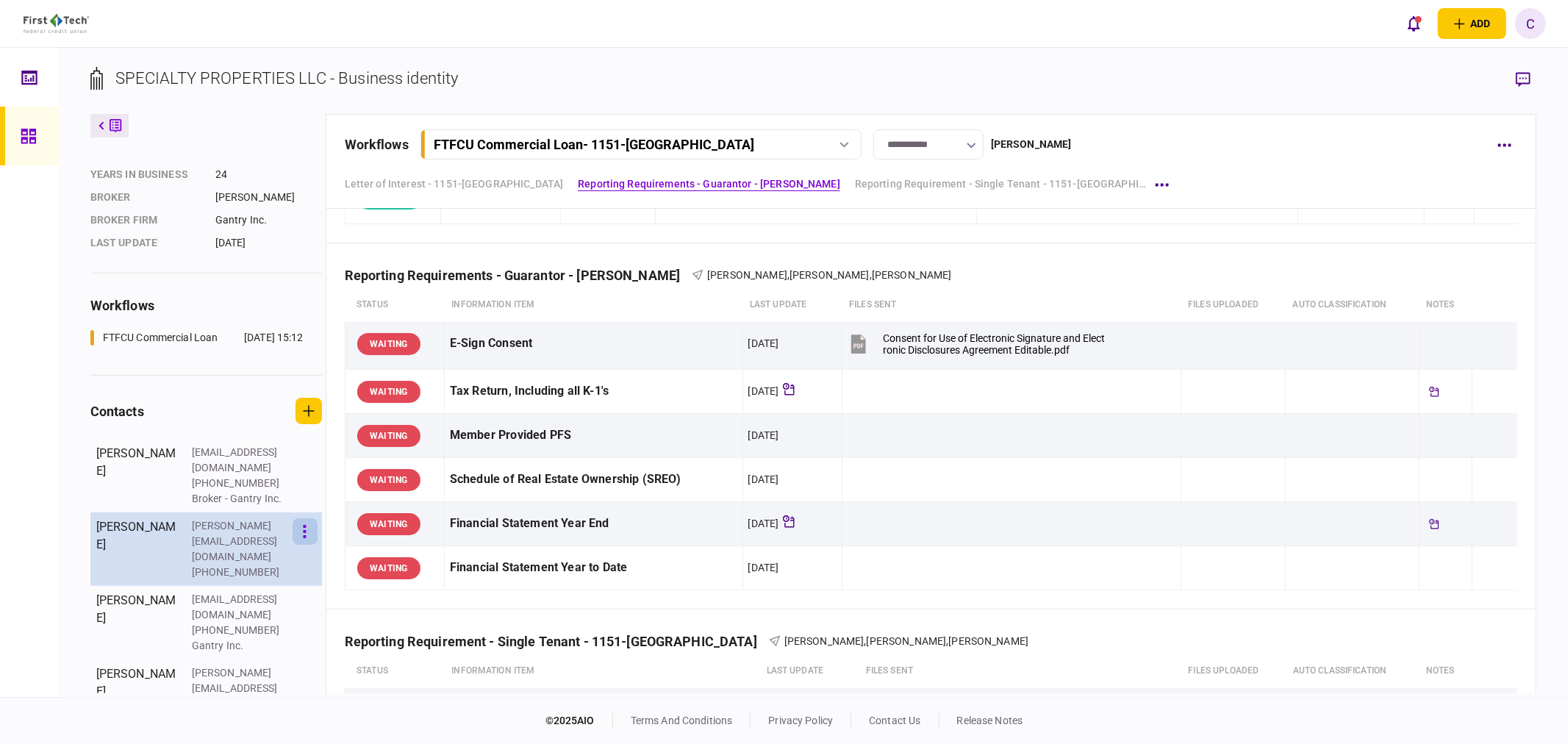
click at [315, 545] on button "button" at bounding box center [305, 532] width 25 height 27
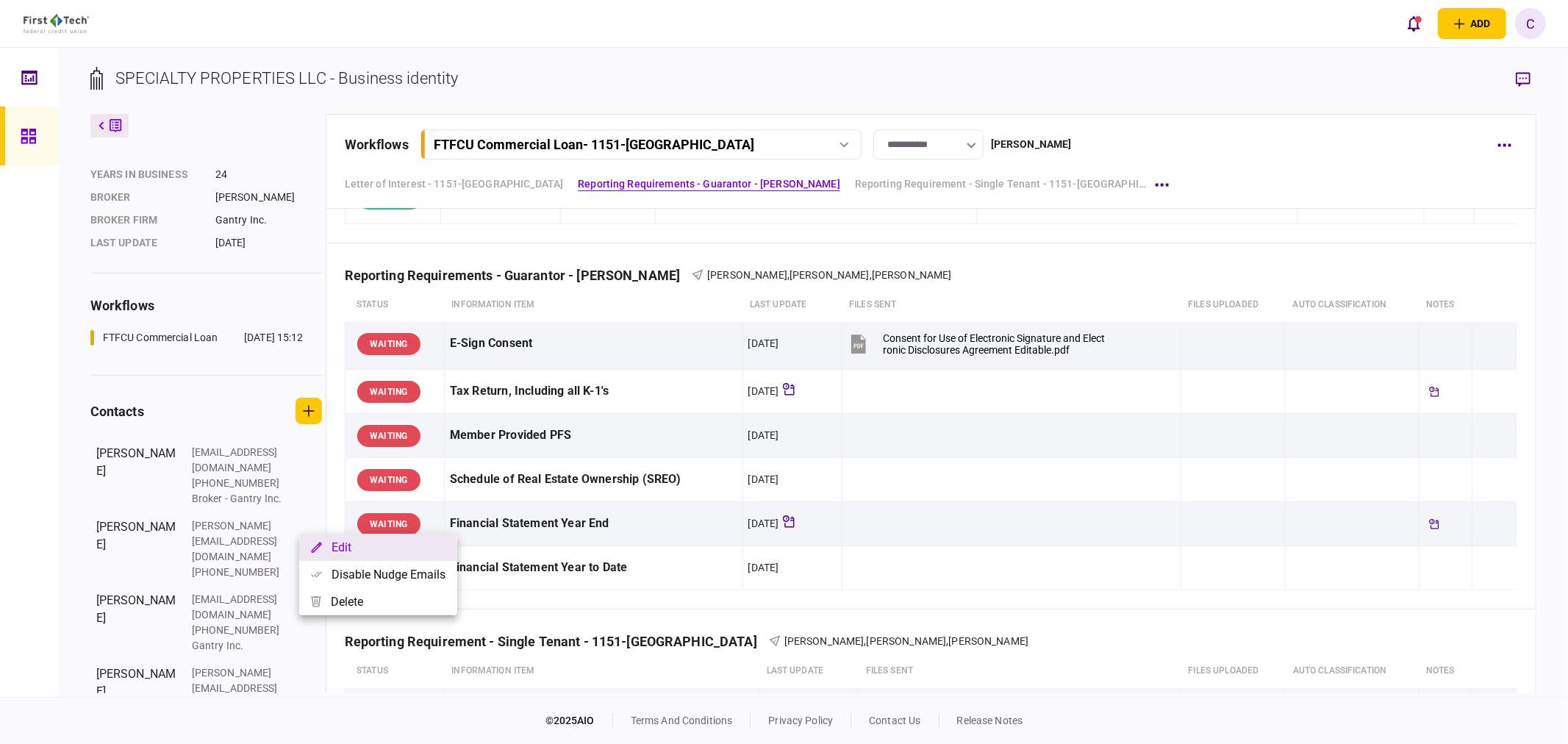
click at [357, 547] on button "Edit" at bounding box center [378, 548] width 158 height 27
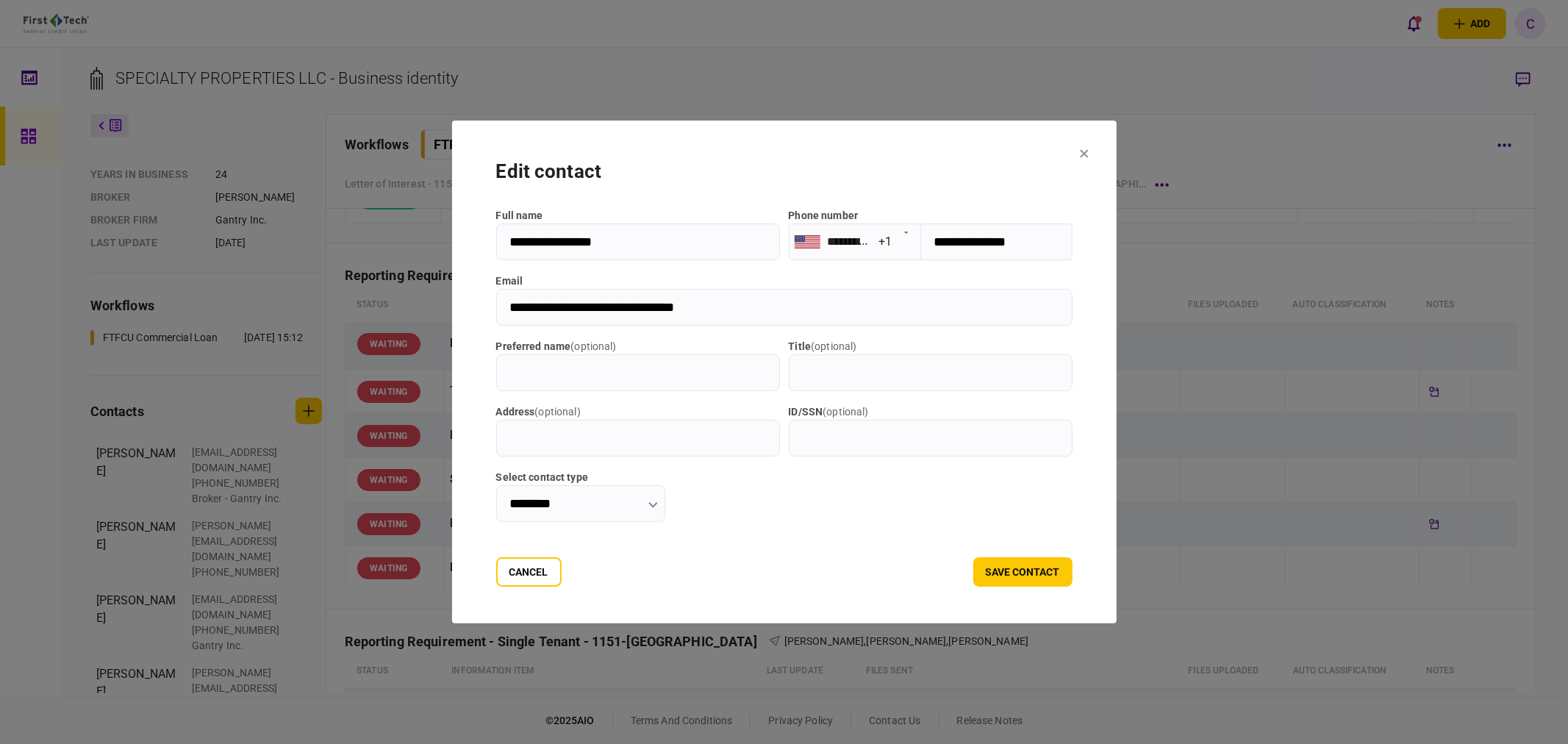
click at [655, 500] on button "button" at bounding box center [653, 504] width 10 height 12
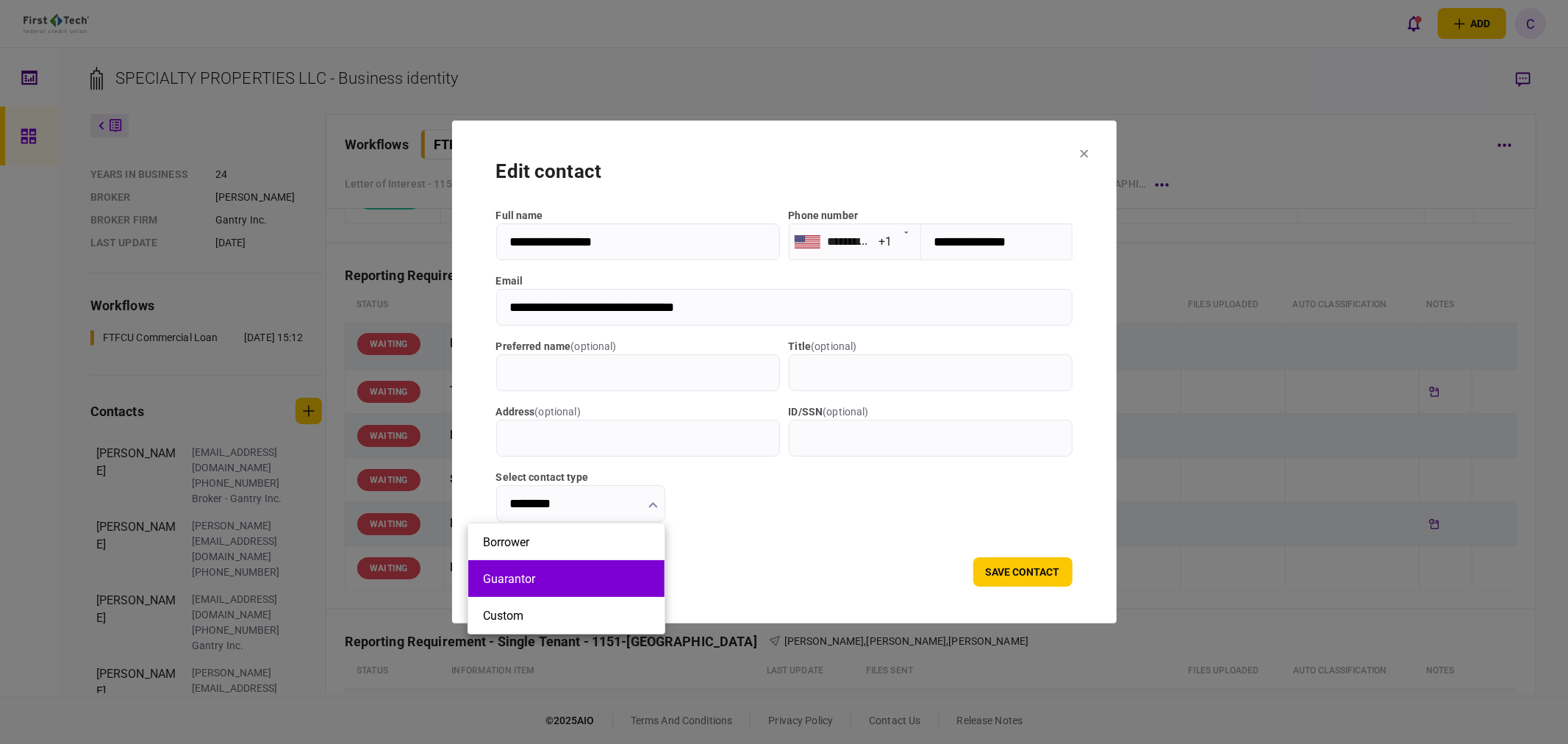
click at [528, 575] on button "Guarantor" at bounding box center [566, 579] width 167 height 14
type input "*********"
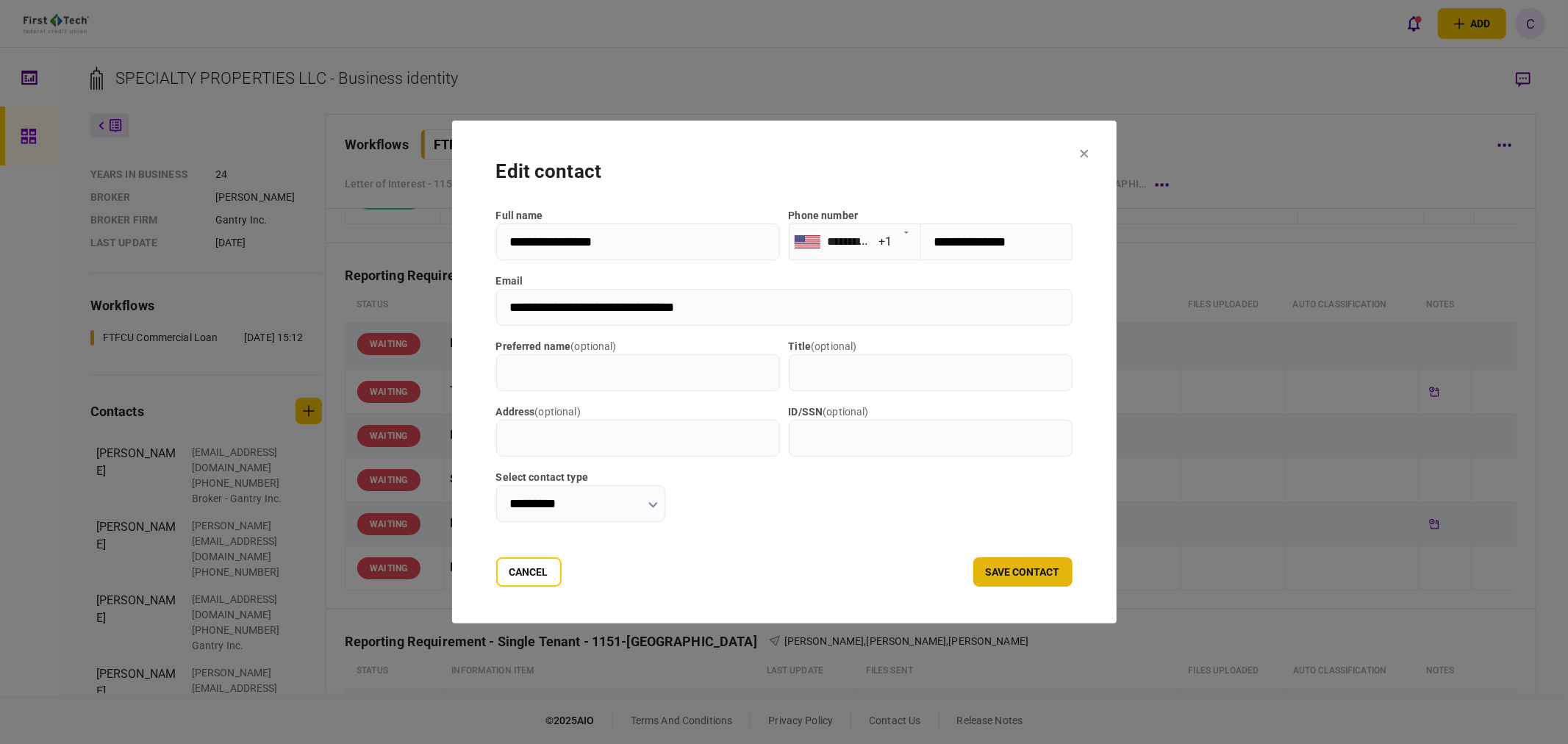
click at [1053, 578] on button "save contact" at bounding box center [1023, 572] width 99 height 29
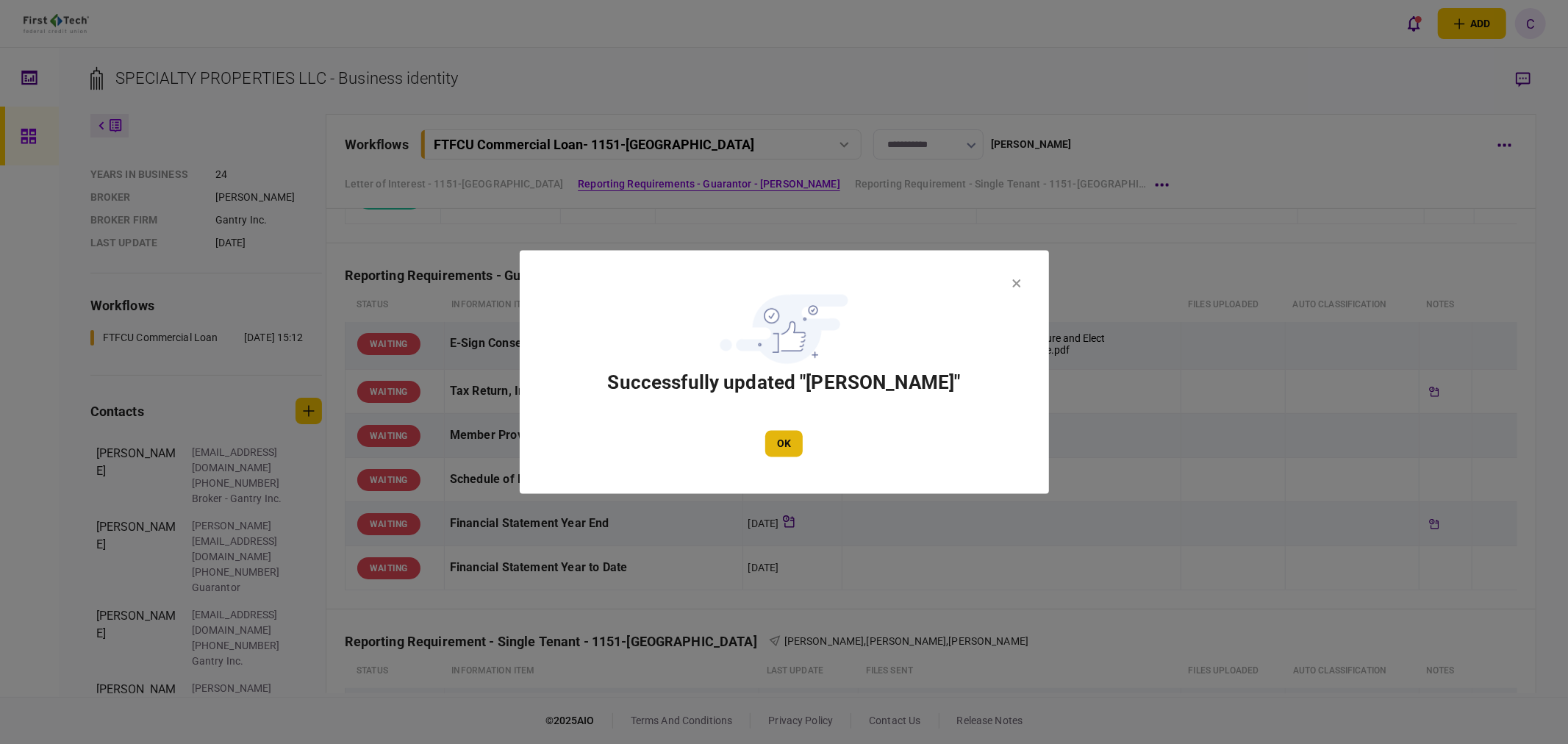
click at [785, 442] on button "OK" at bounding box center [784, 444] width 37 height 27
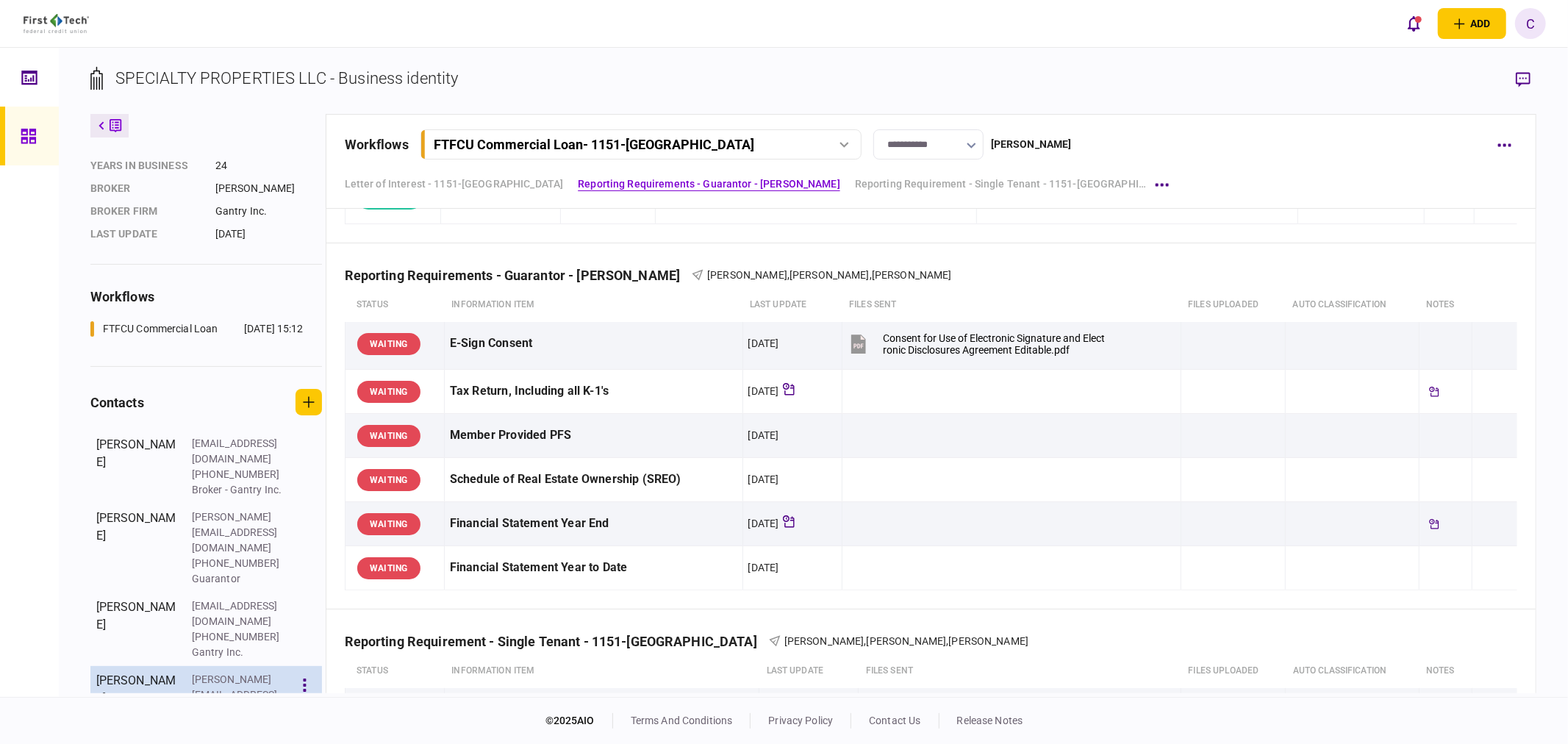
scroll to position [175, 0]
click at [307, 676] on icon "button" at bounding box center [305, 683] width 3 height 13
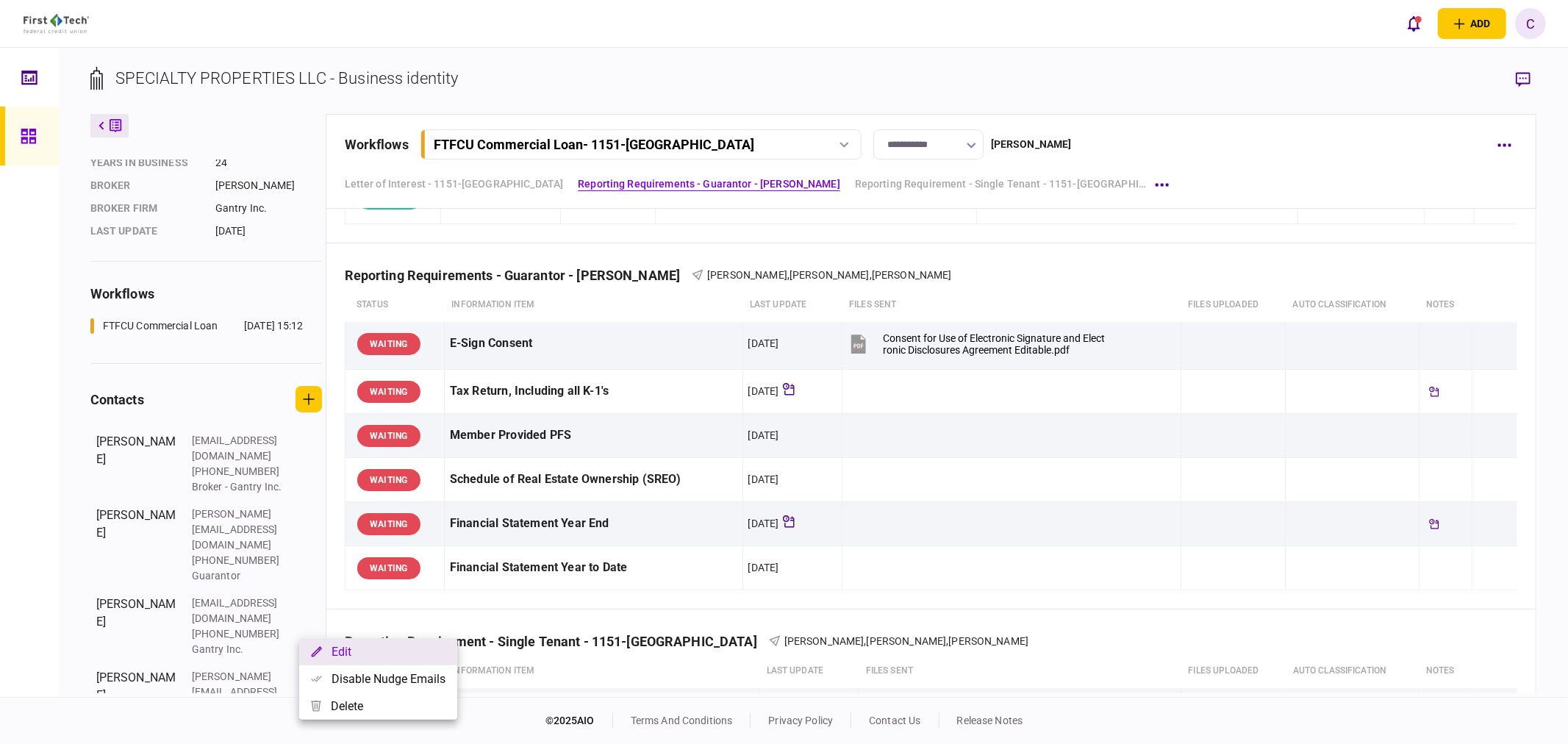
click at [354, 653] on button "Edit" at bounding box center [378, 652] width 158 height 27
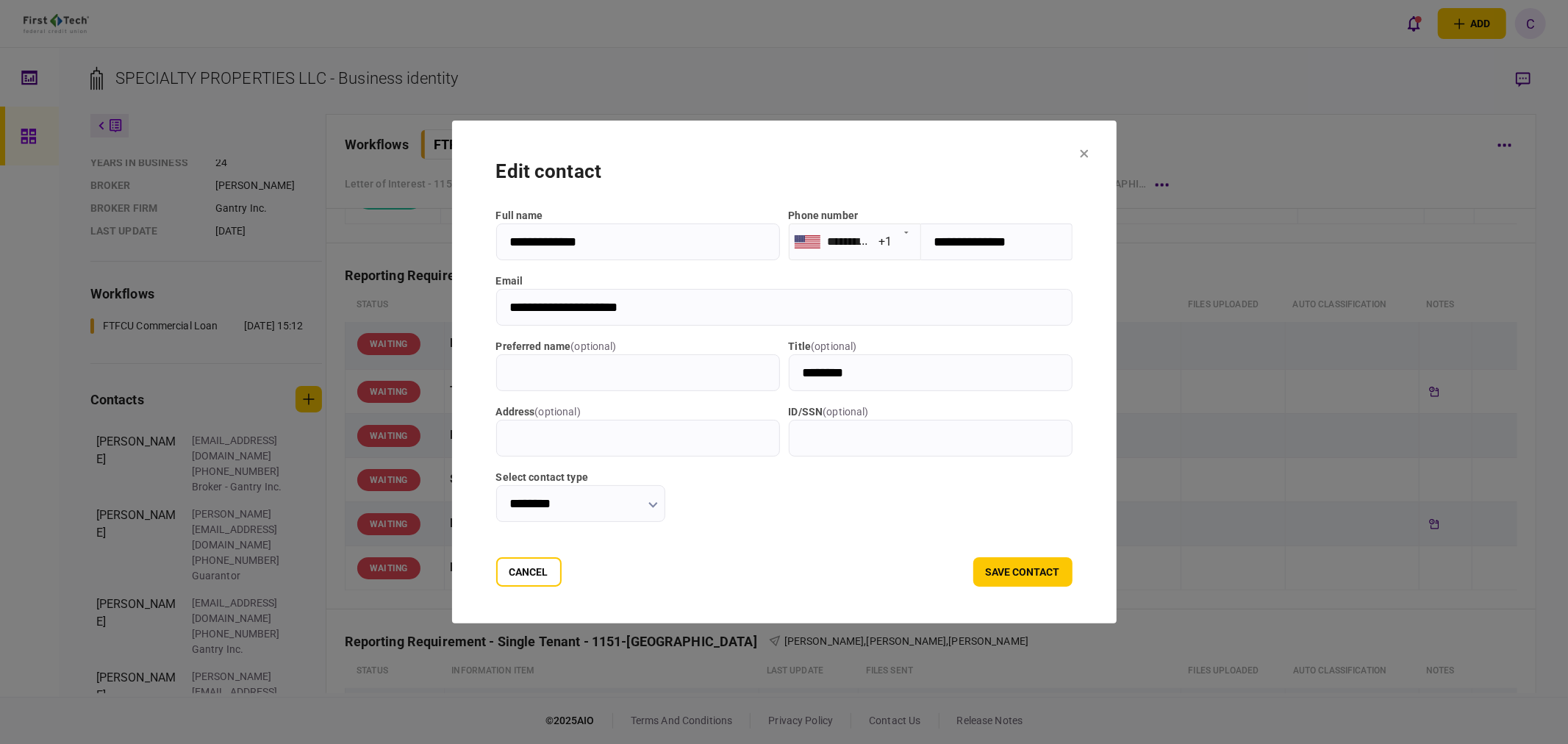
click at [653, 500] on button "button" at bounding box center [653, 504] width 10 height 12
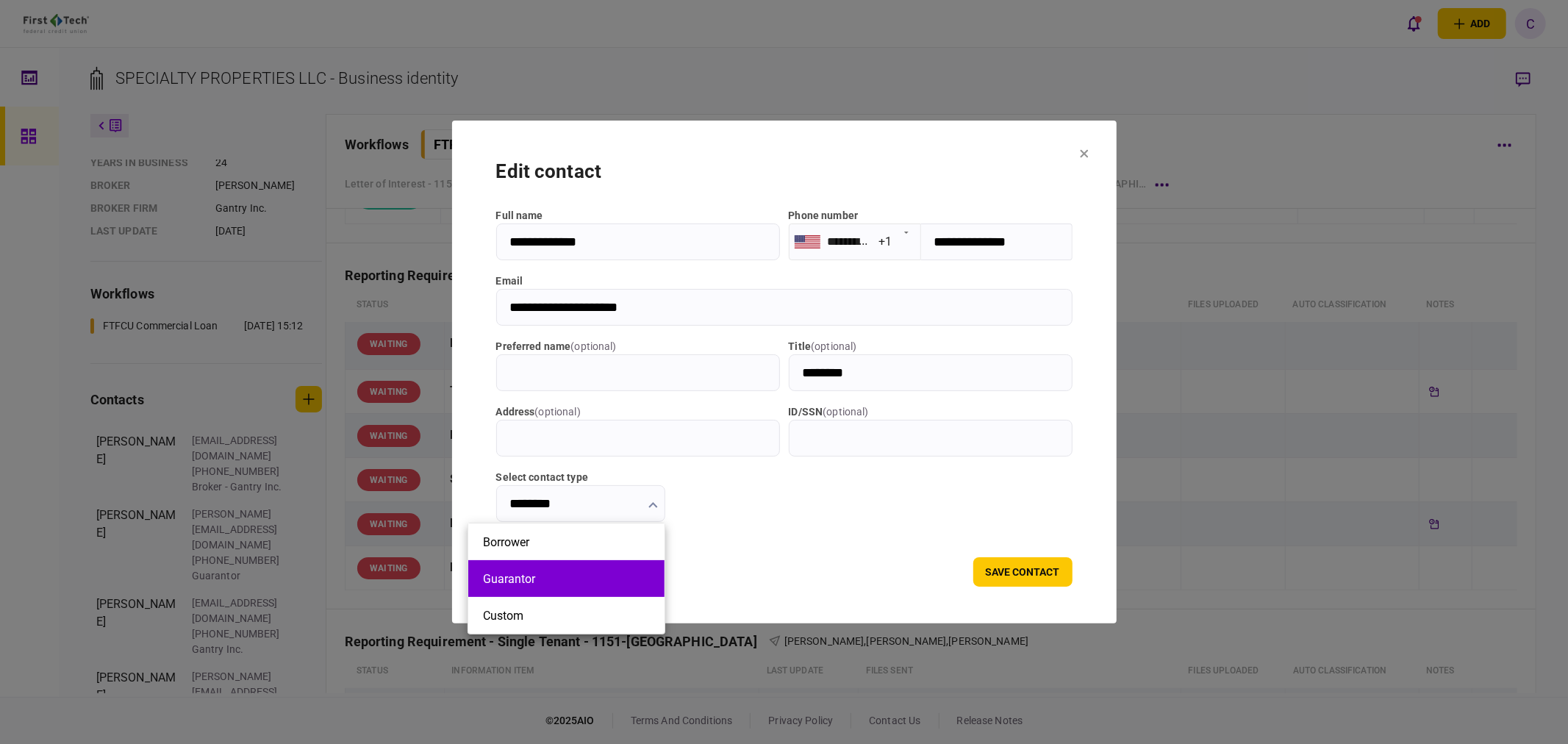
click at [535, 578] on button "Guarantor" at bounding box center [566, 579] width 167 height 14
type input "*********"
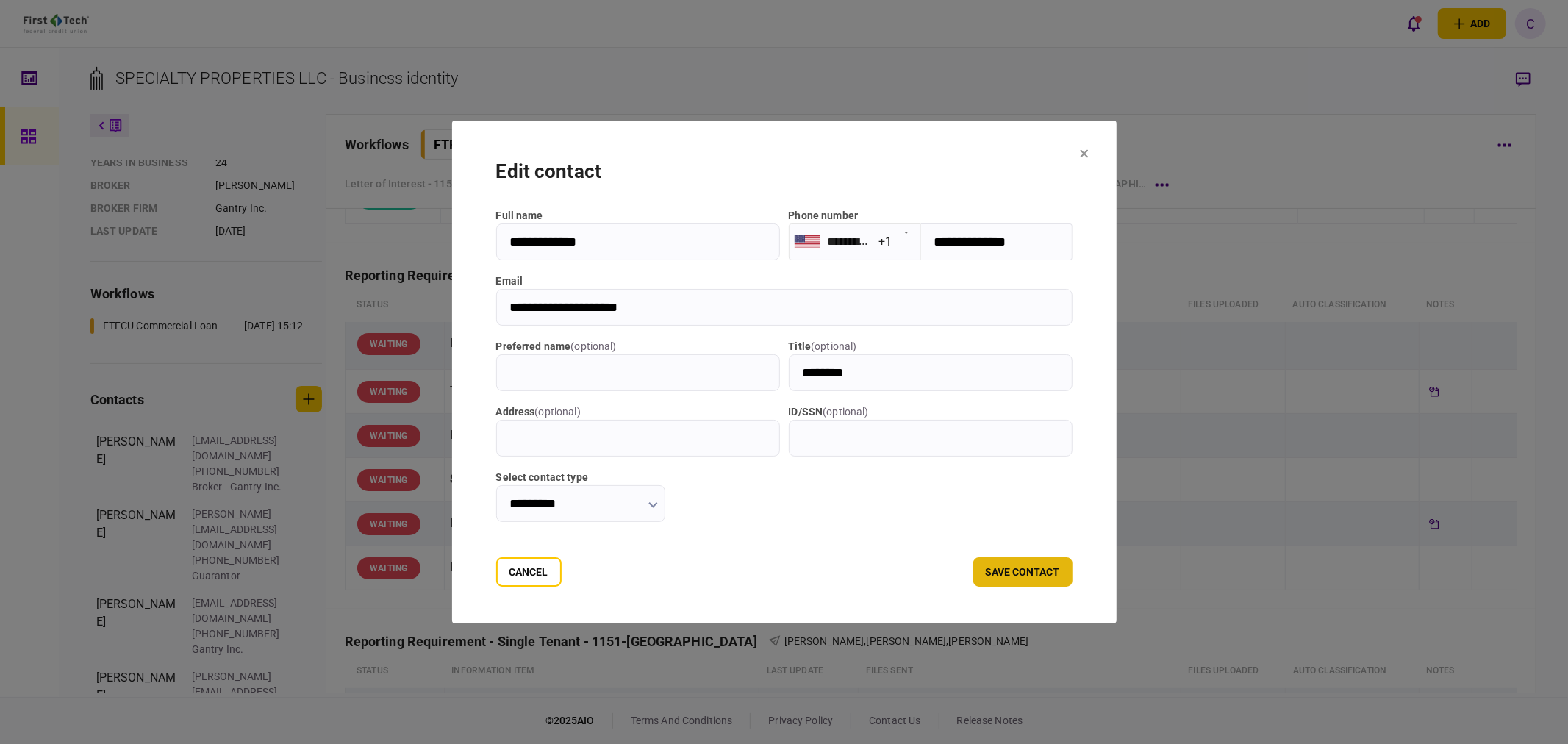
click at [1041, 567] on button "save contact" at bounding box center [1023, 572] width 99 height 29
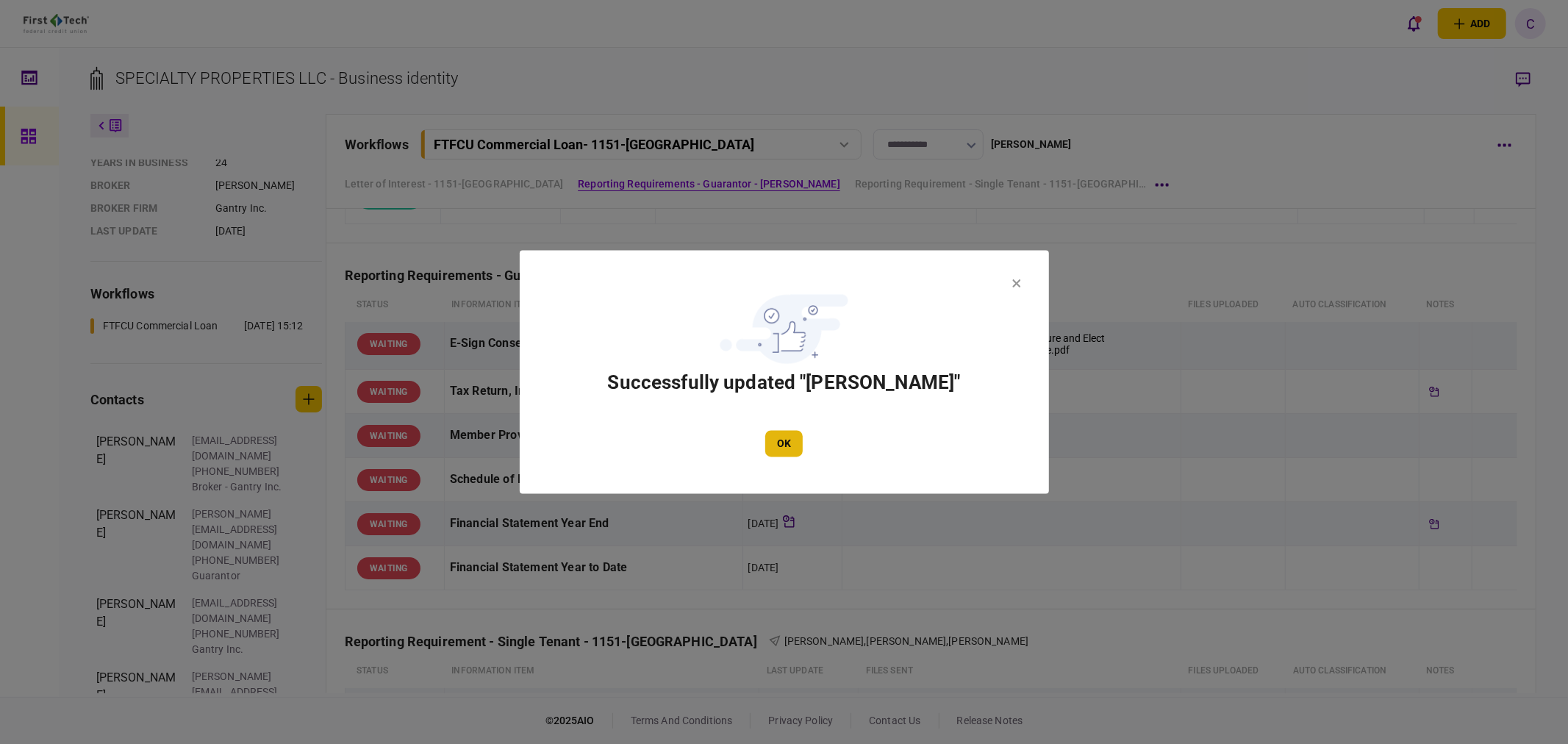
click at [782, 444] on button "OK" at bounding box center [784, 444] width 37 height 27
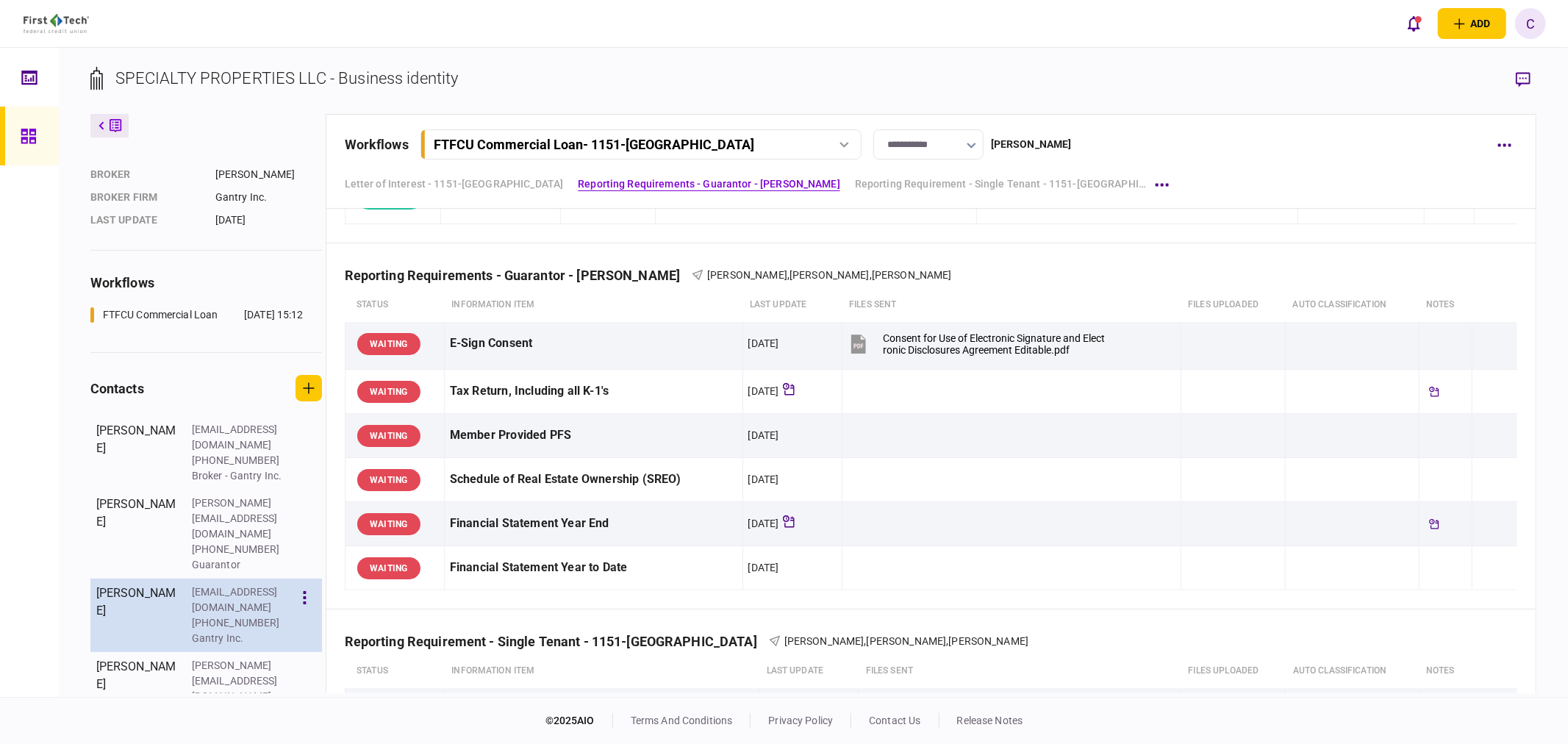
scroll to position [191, 0]
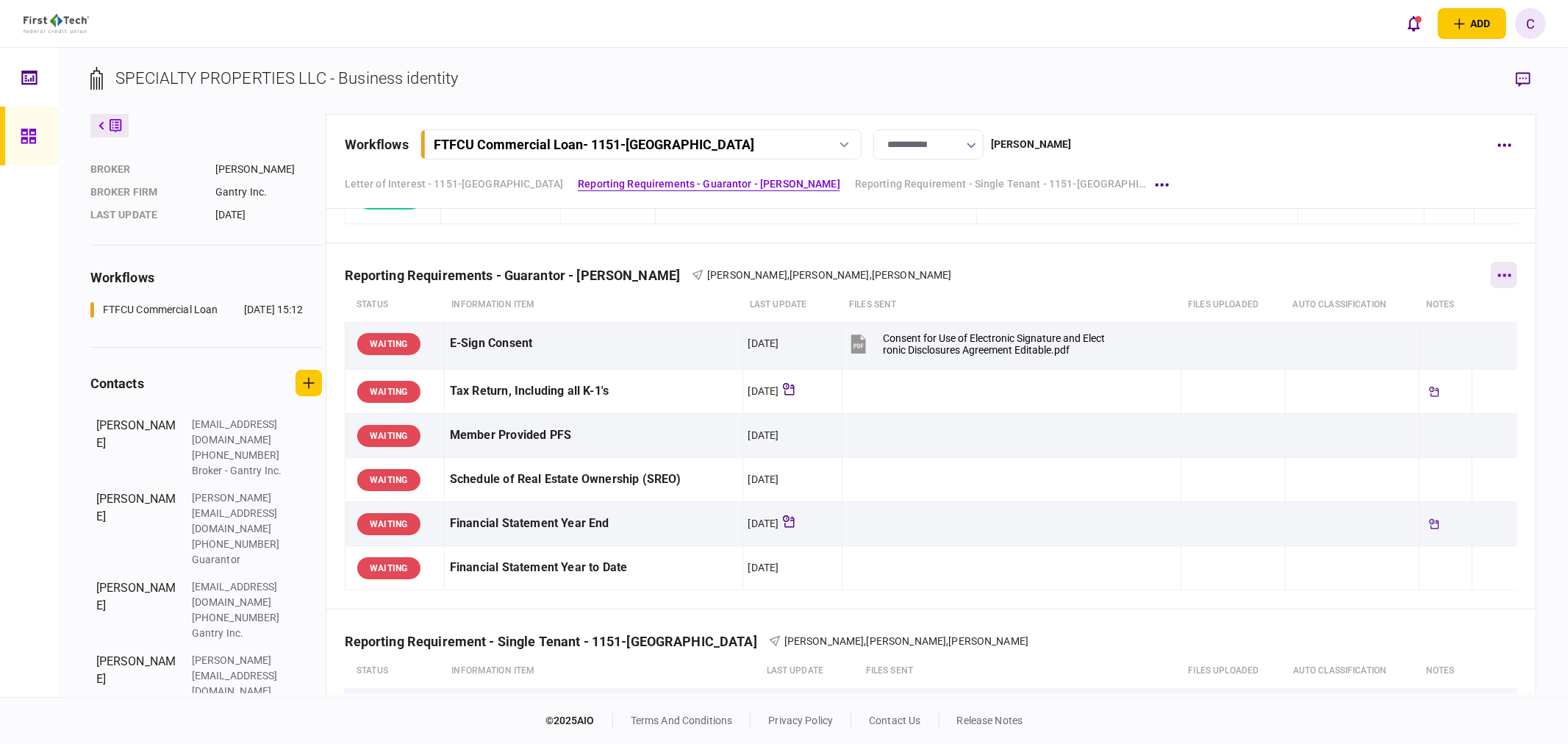
click at [1499, 274] on icon "button" at bounding box center [1504, 275] width 14 height 4
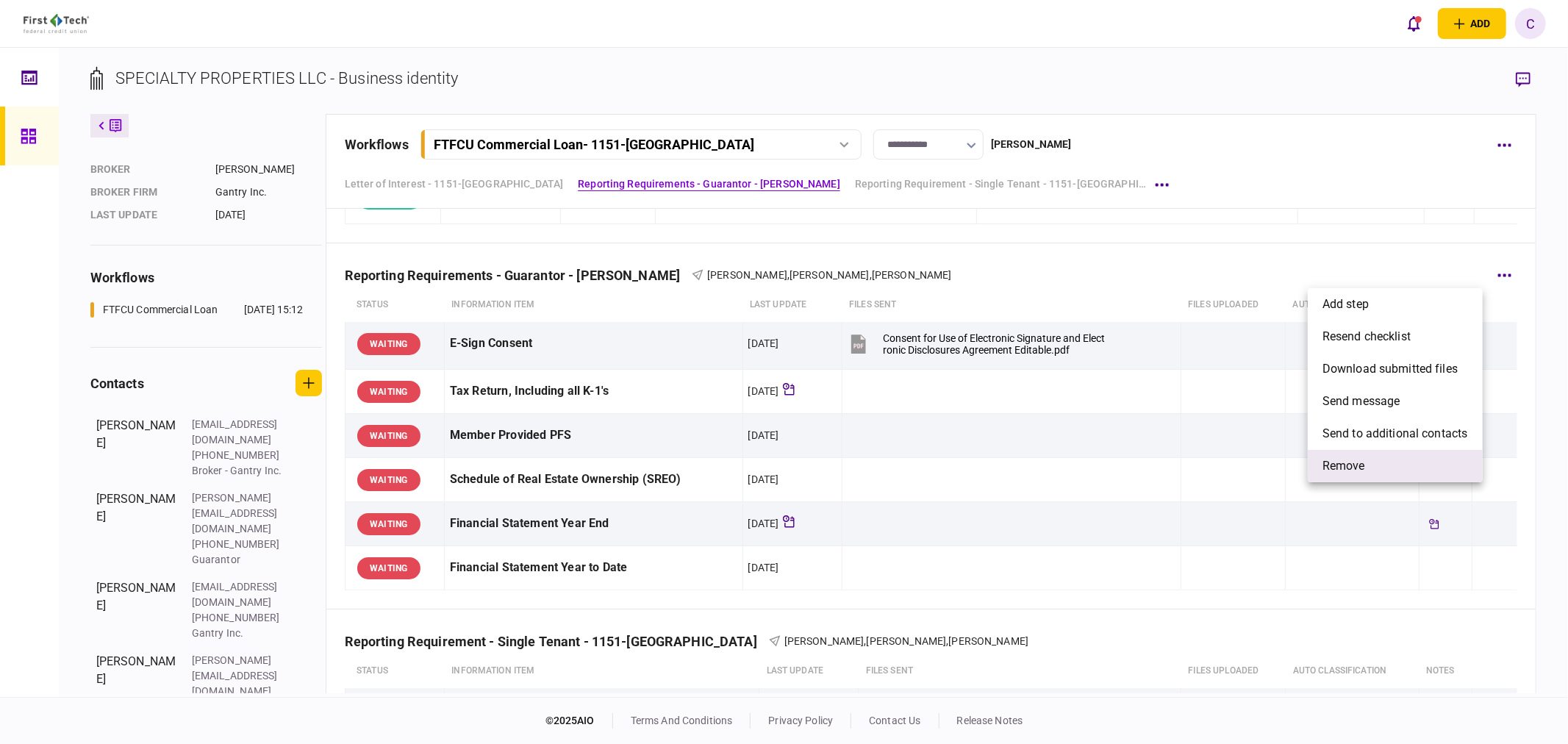
click at [1366, 470] on li "remove" at bounding box center [1395, 466] width 175 height 32
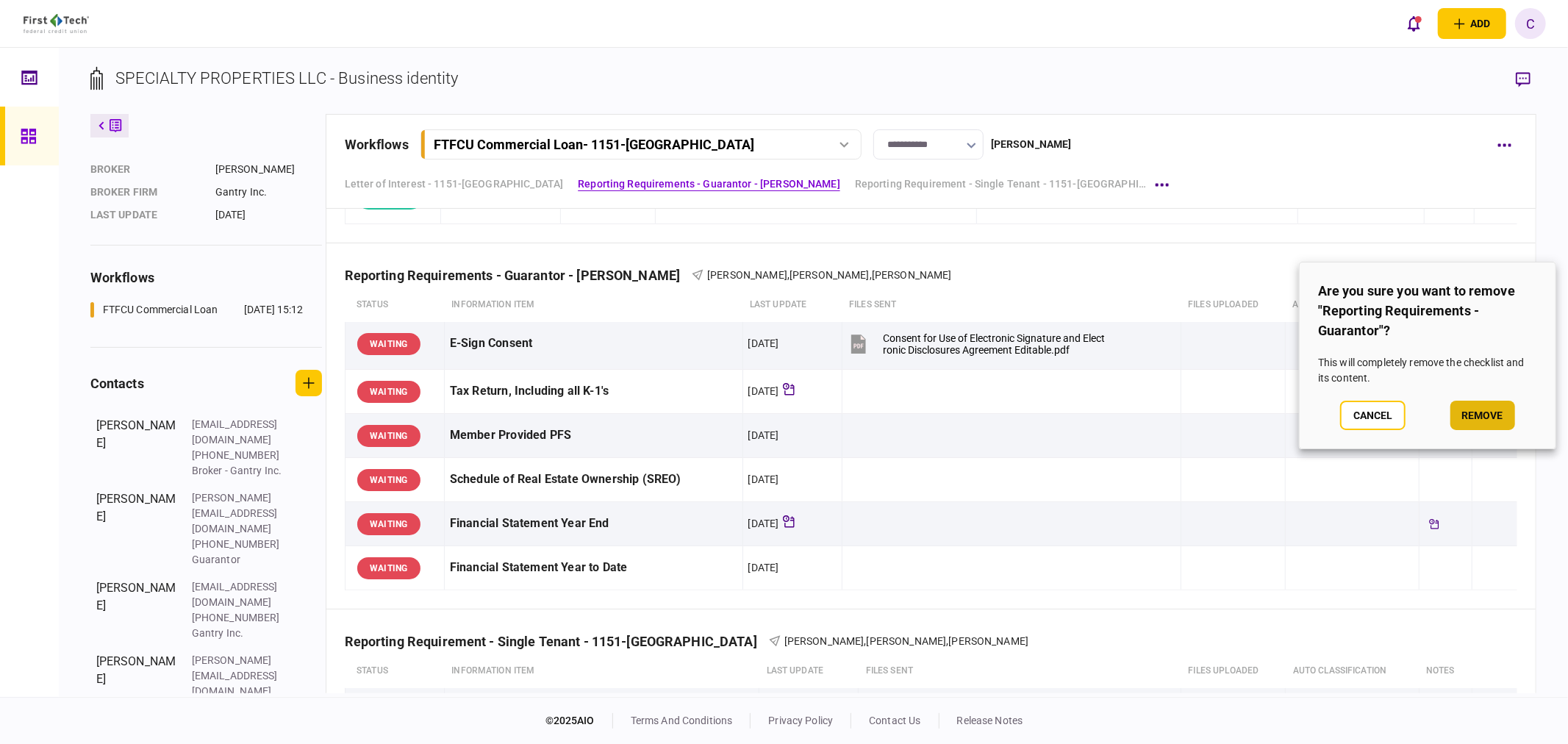
click at [1492, 416] on button "remove" at bounding box center [1483, 416] width 65 height 29
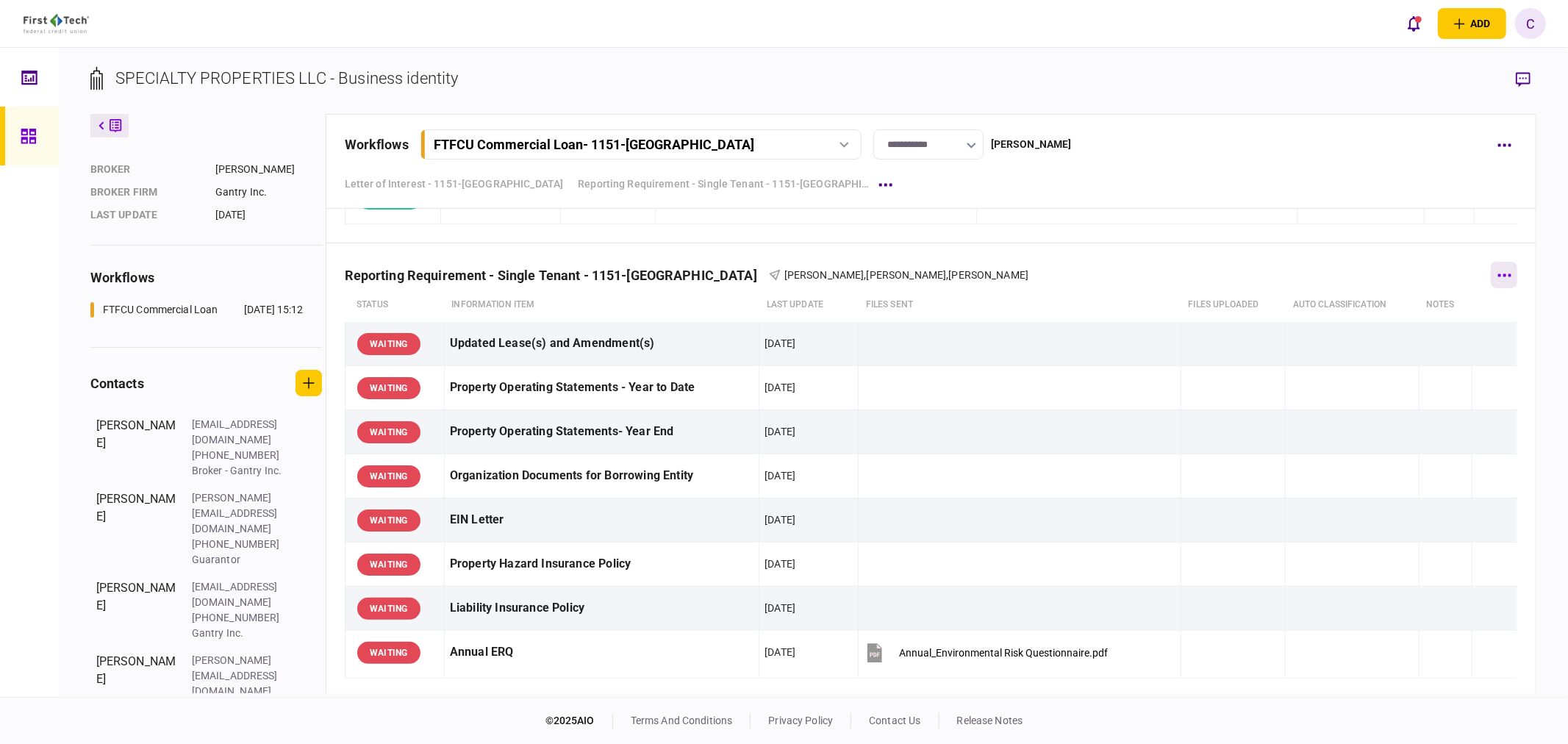
click at [1505, 275] on button "button" at bounding box center [1504, 275] width 27 height 27
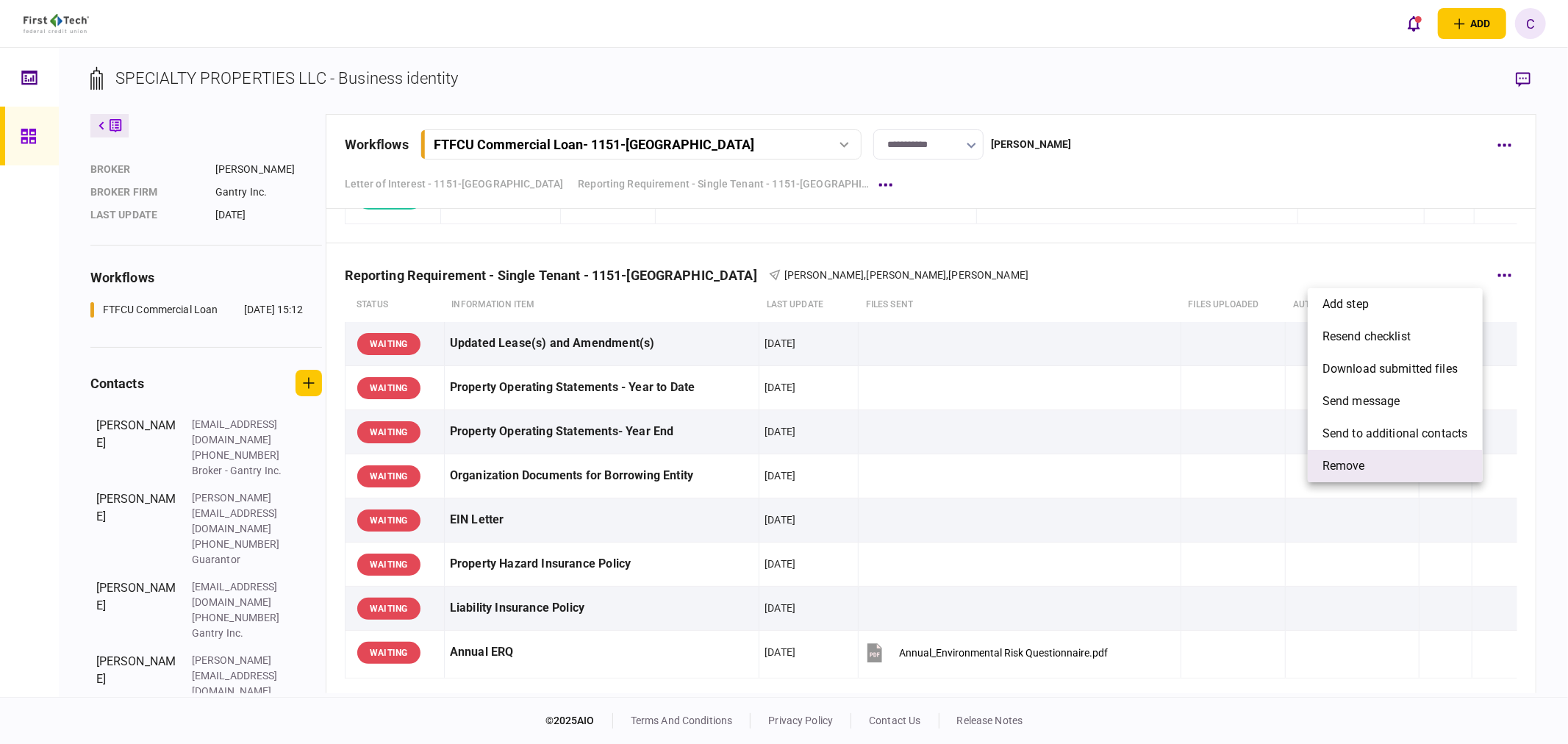
click at [1370, 462] on li "remove" at bounding box center [1395, 466] width 175 height 32
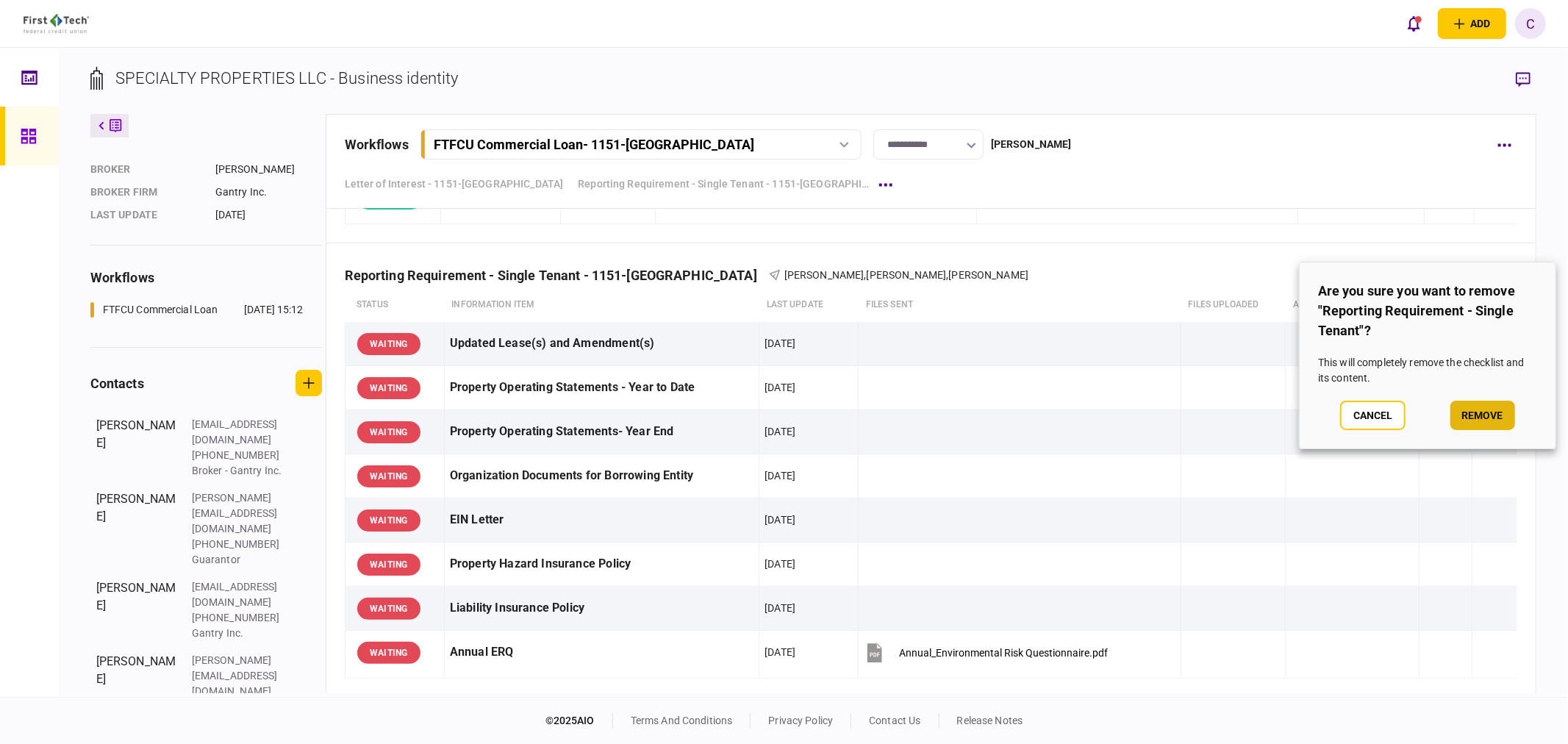
click at [1491, 418] on button "remove" at bounding box center [1483, 416] width 65 height 29
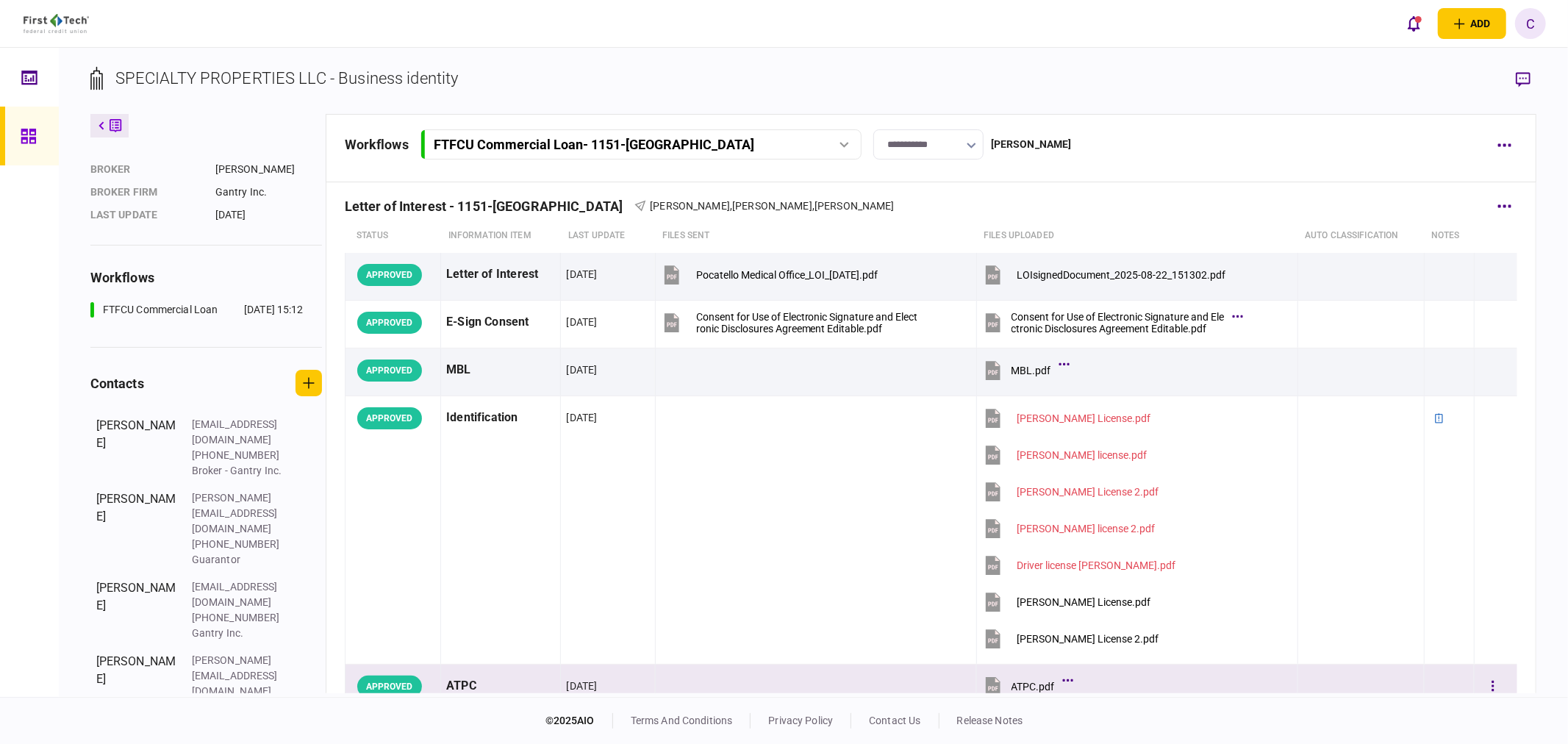
scroll to position [0, 0]
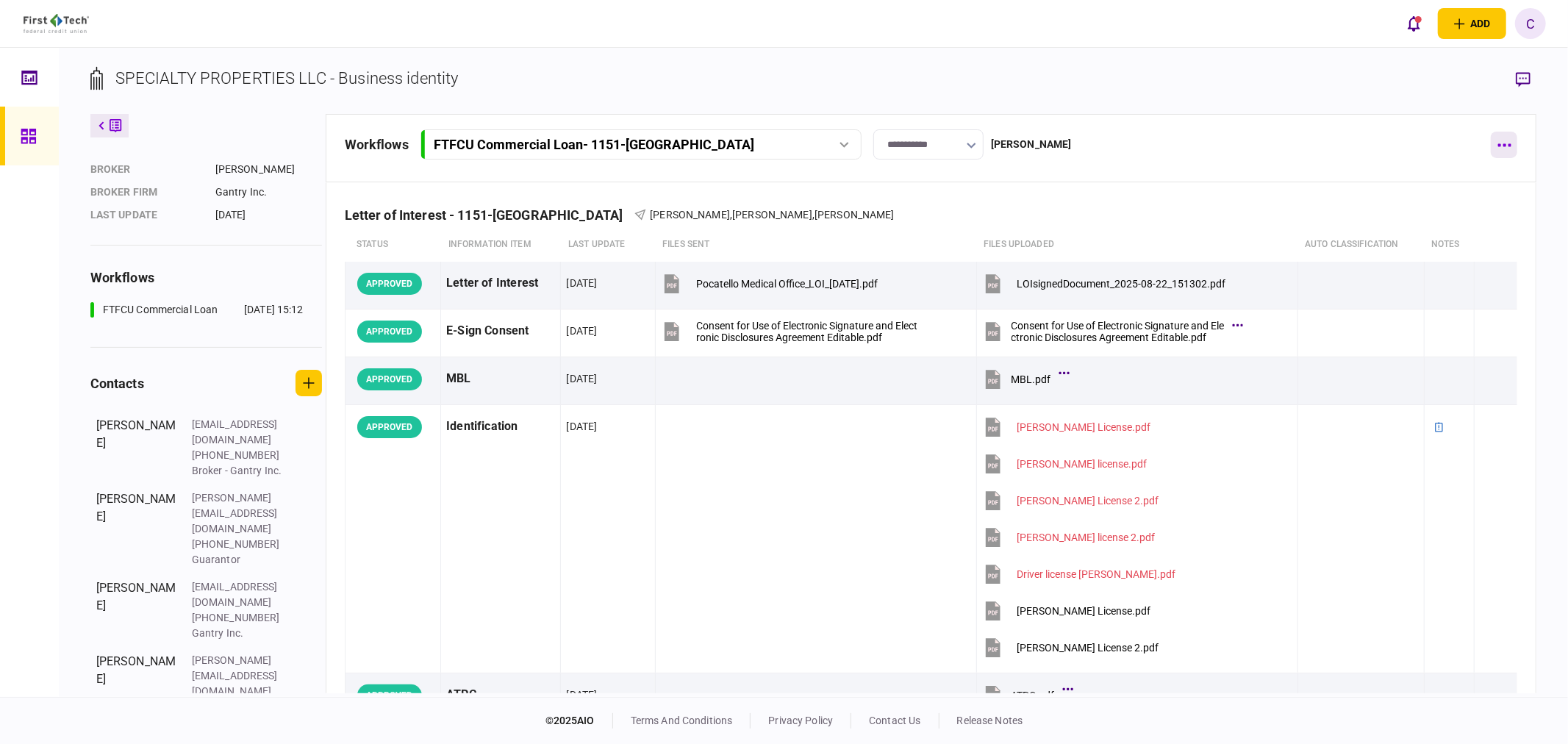
click at [1512, 143] on button "button" at bounding box center [1504, 144] width 27 height 27
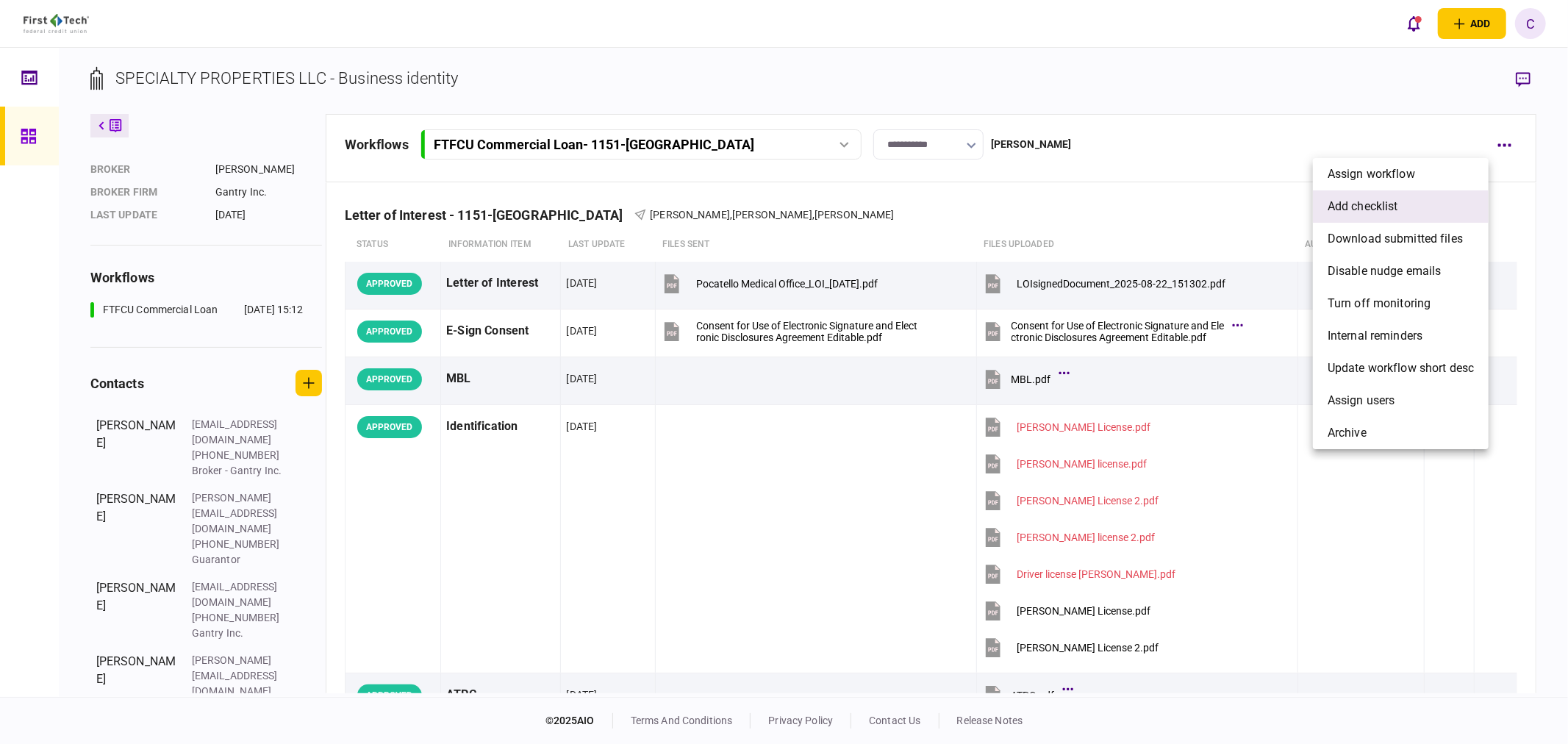
click at [1376, 203] on span "add checklist" at bounding box center [1363, 207] width 71 height 18
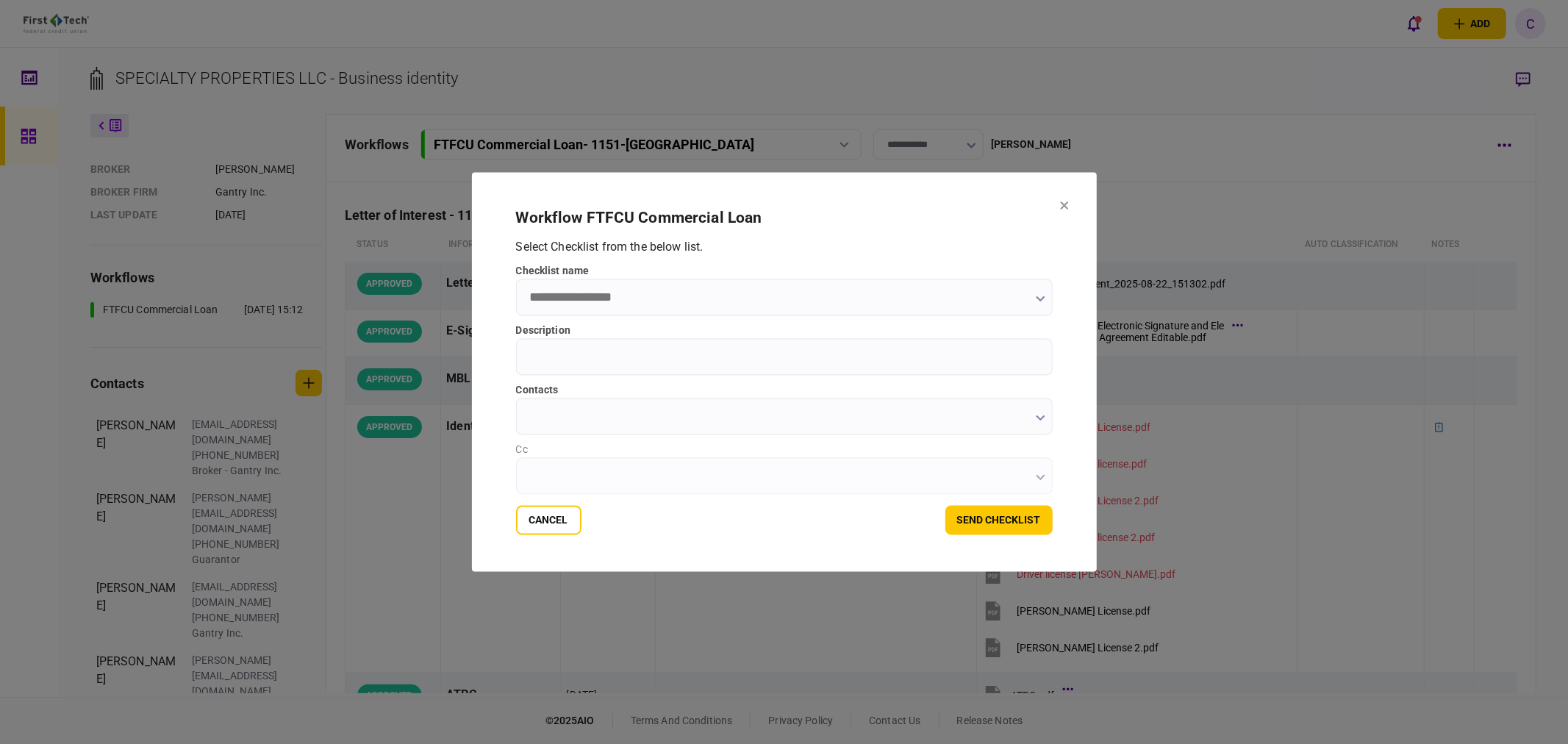
click at [1042, 295] on button "button" at bounding box center [1040, 299] width 10 height 12
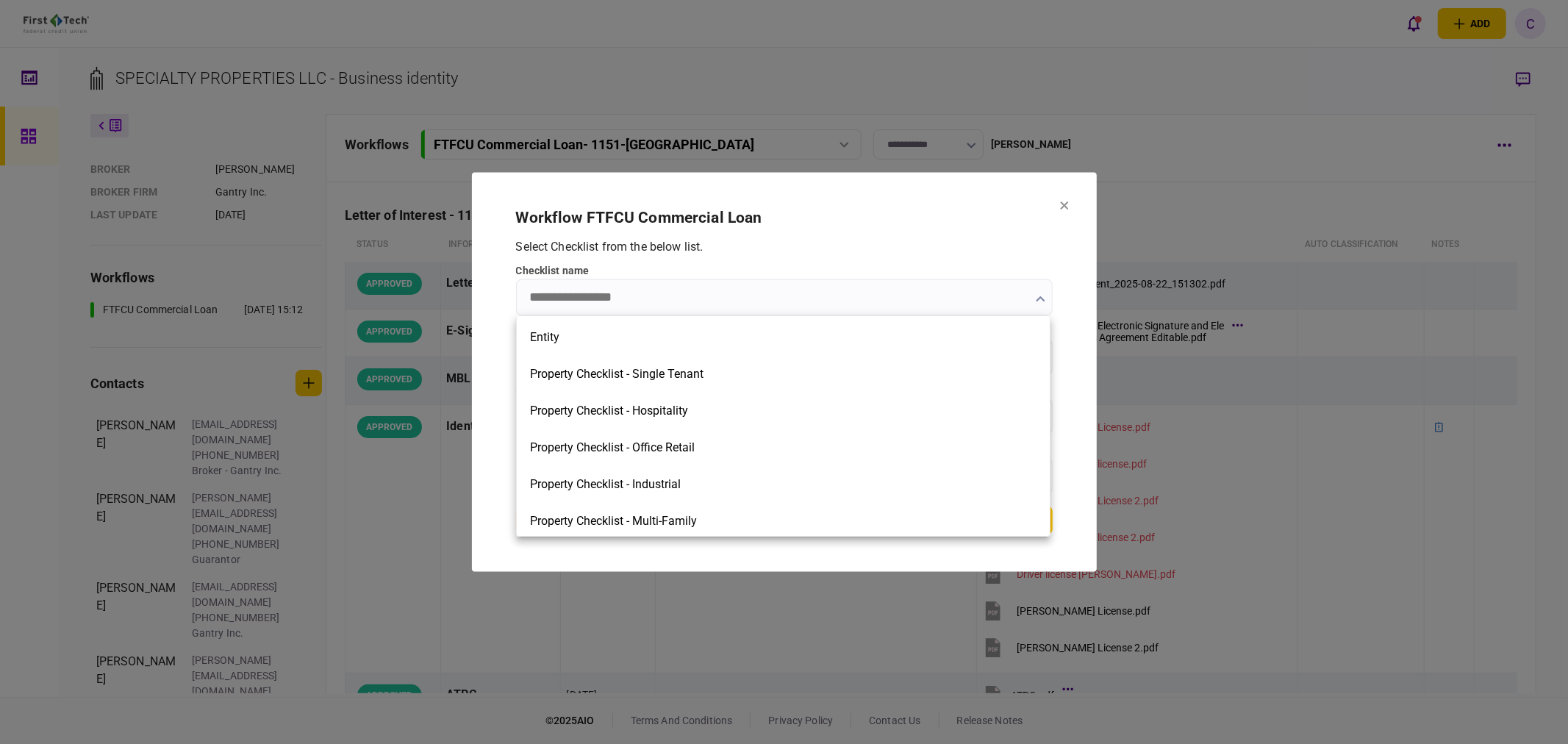
scroll to position [627, 0]
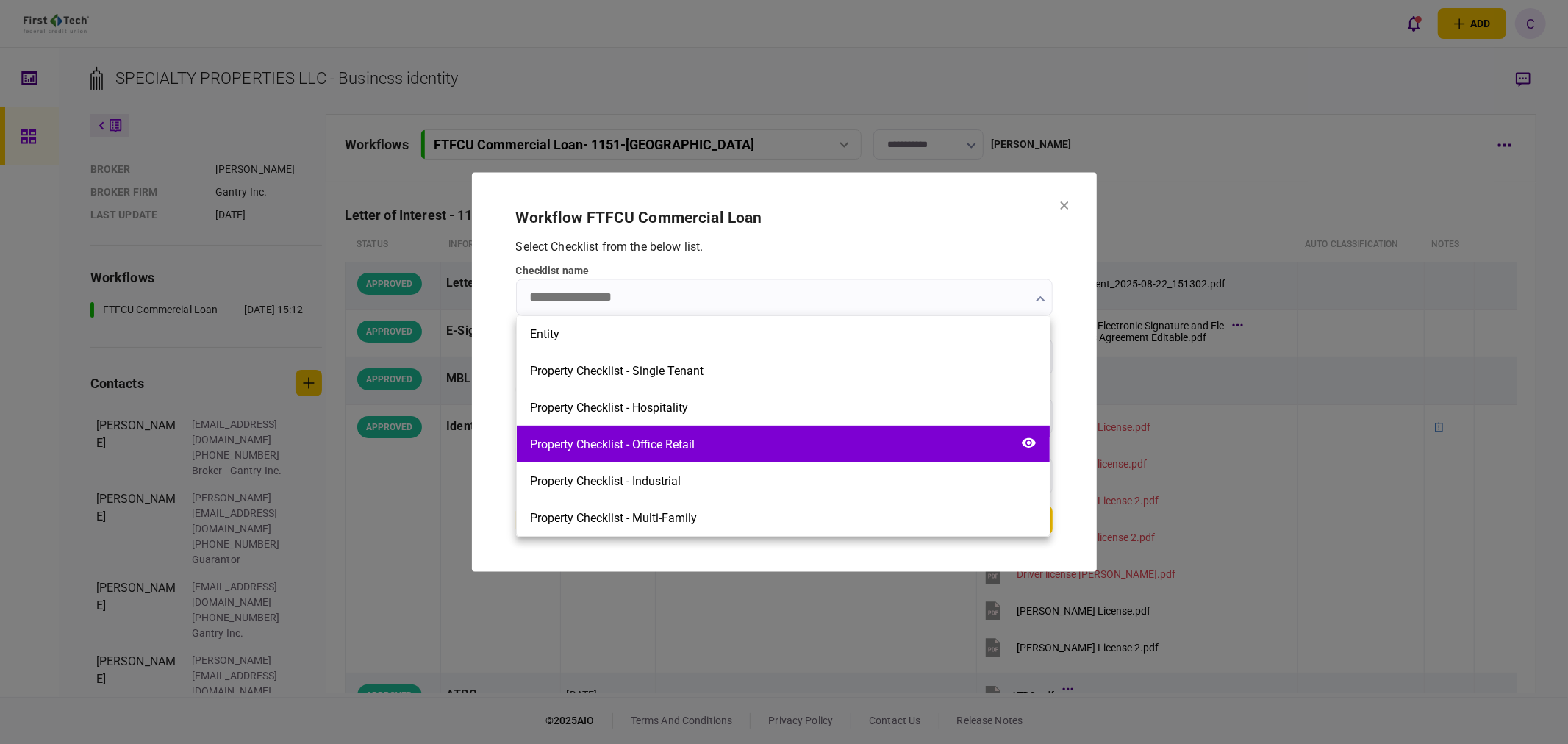
click at [658, 444] on div "Property Checklist - Office Retail" at bounding box center [612, 444] width 165 height 14
type input "**********"
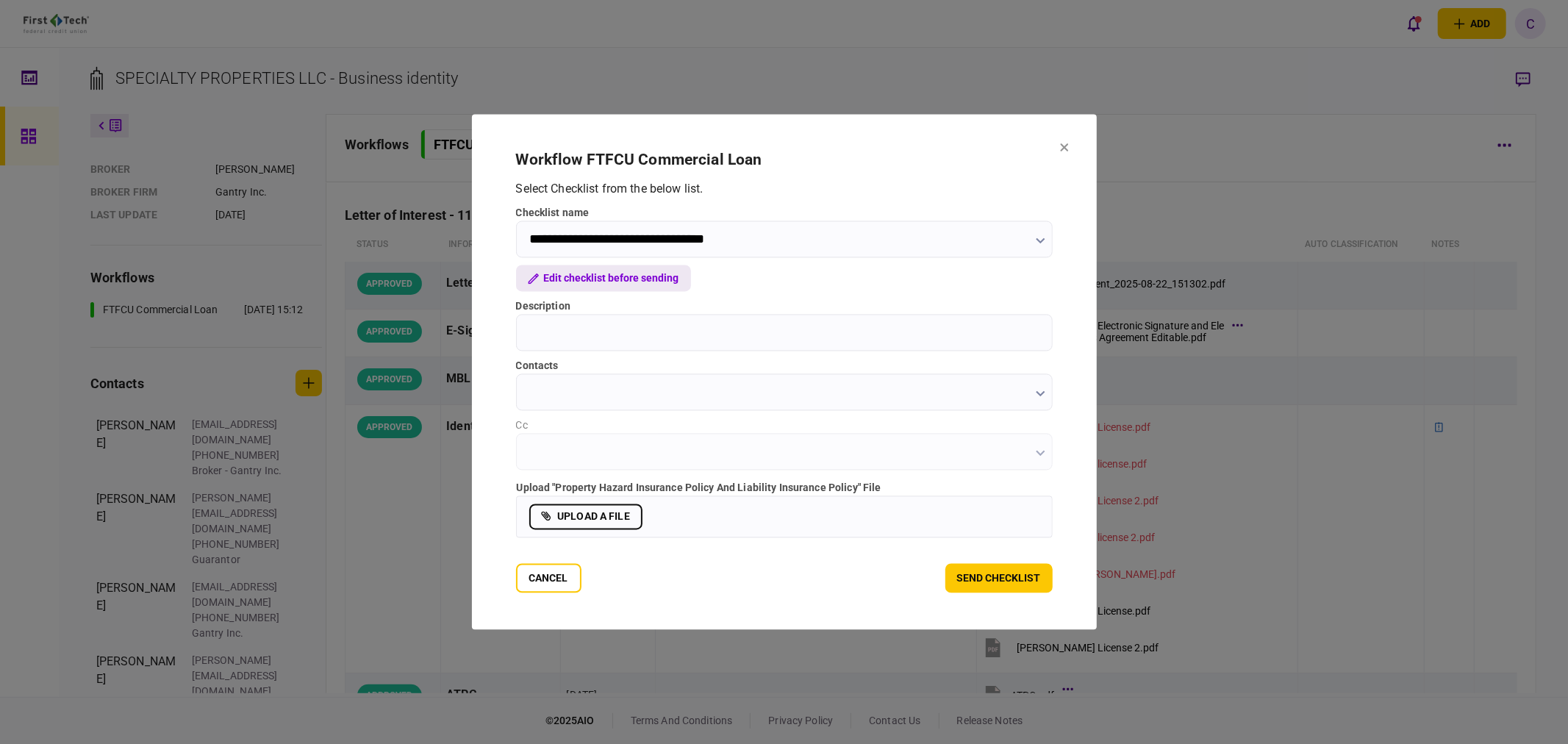
click at [615, 279] on button "Edit checklist before sending" at bounding box center [603, 278] width 175 height 27
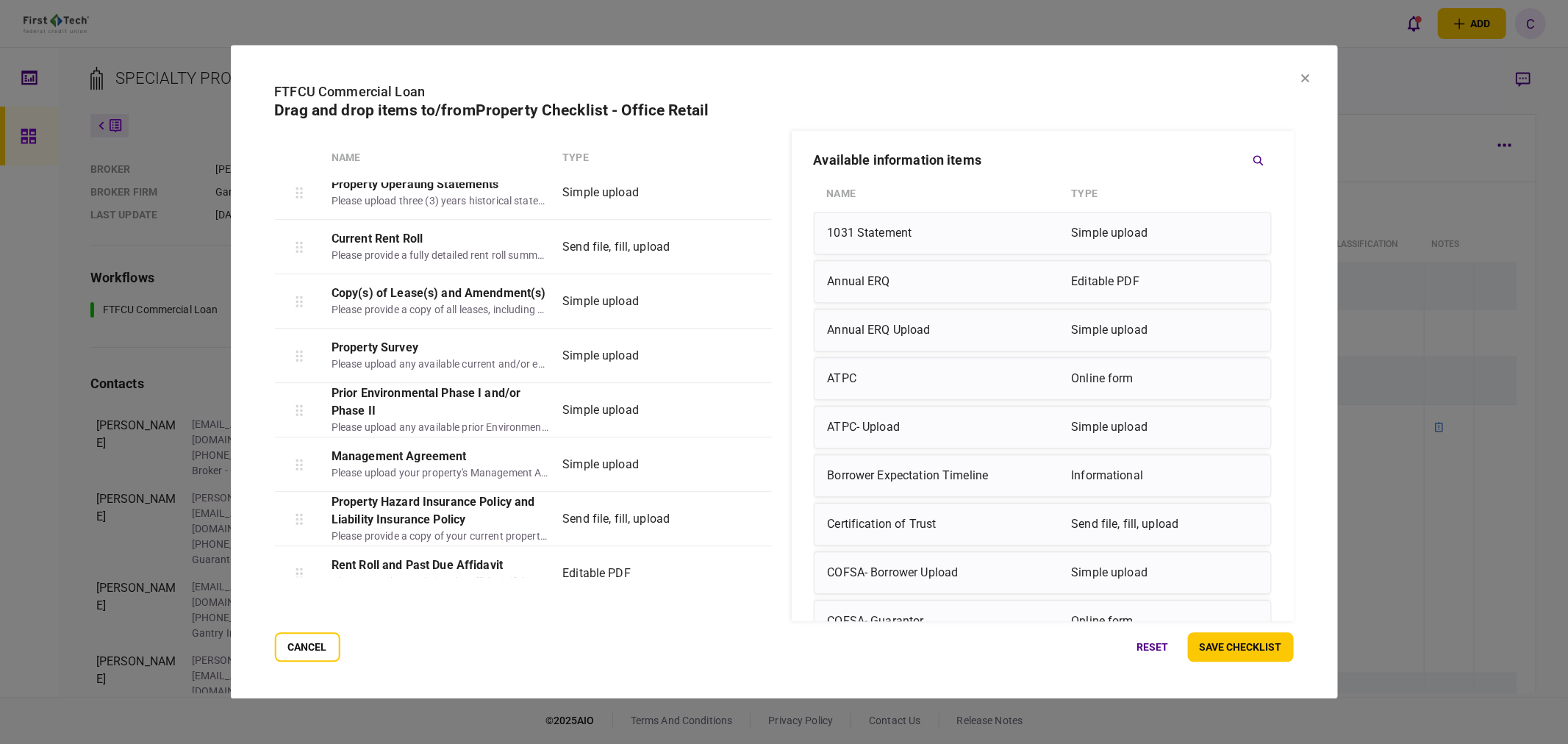
scroll to position [475, 0]
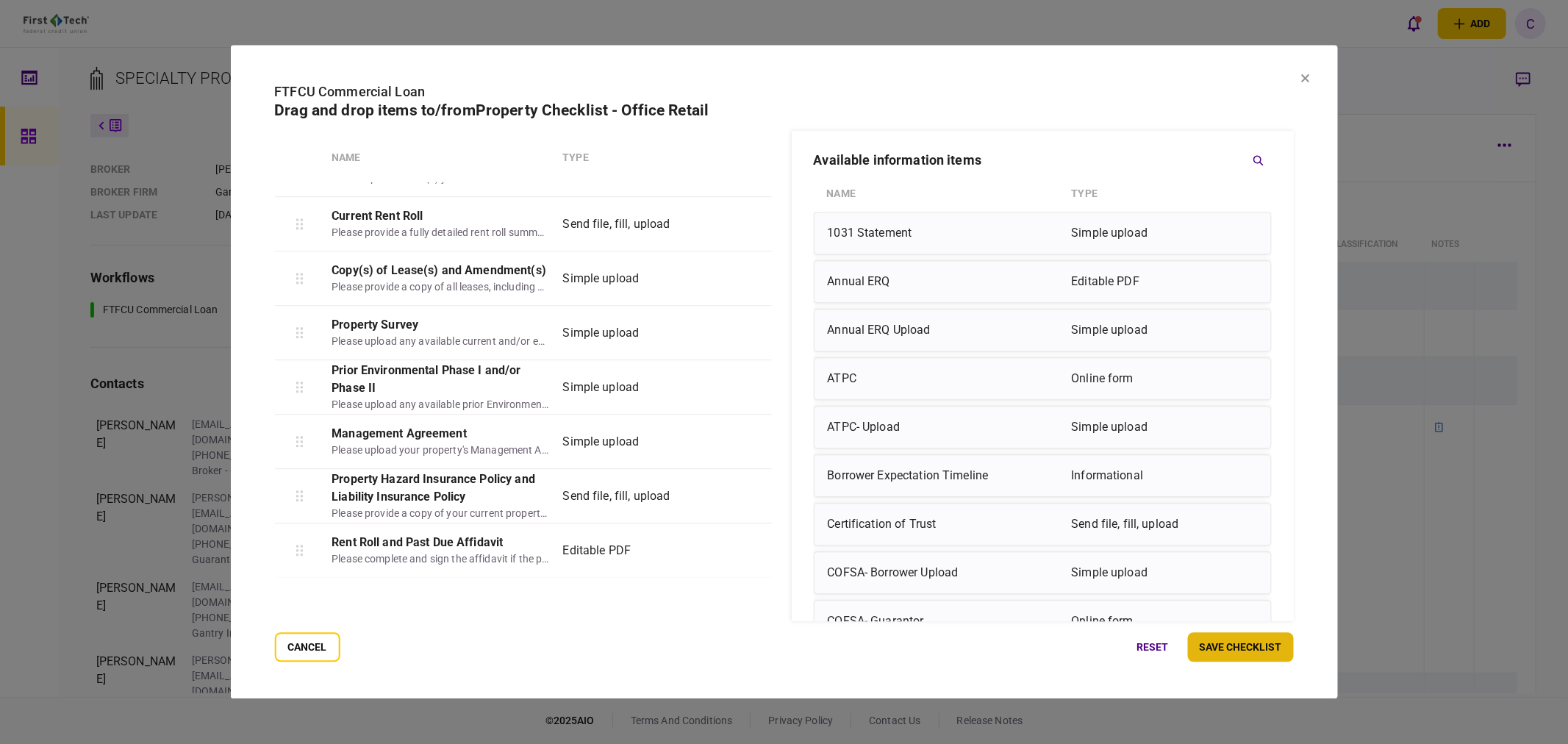
click at [1241, 650] on button "save checklist" at bounding box center [1241, 648] width 106 height 29
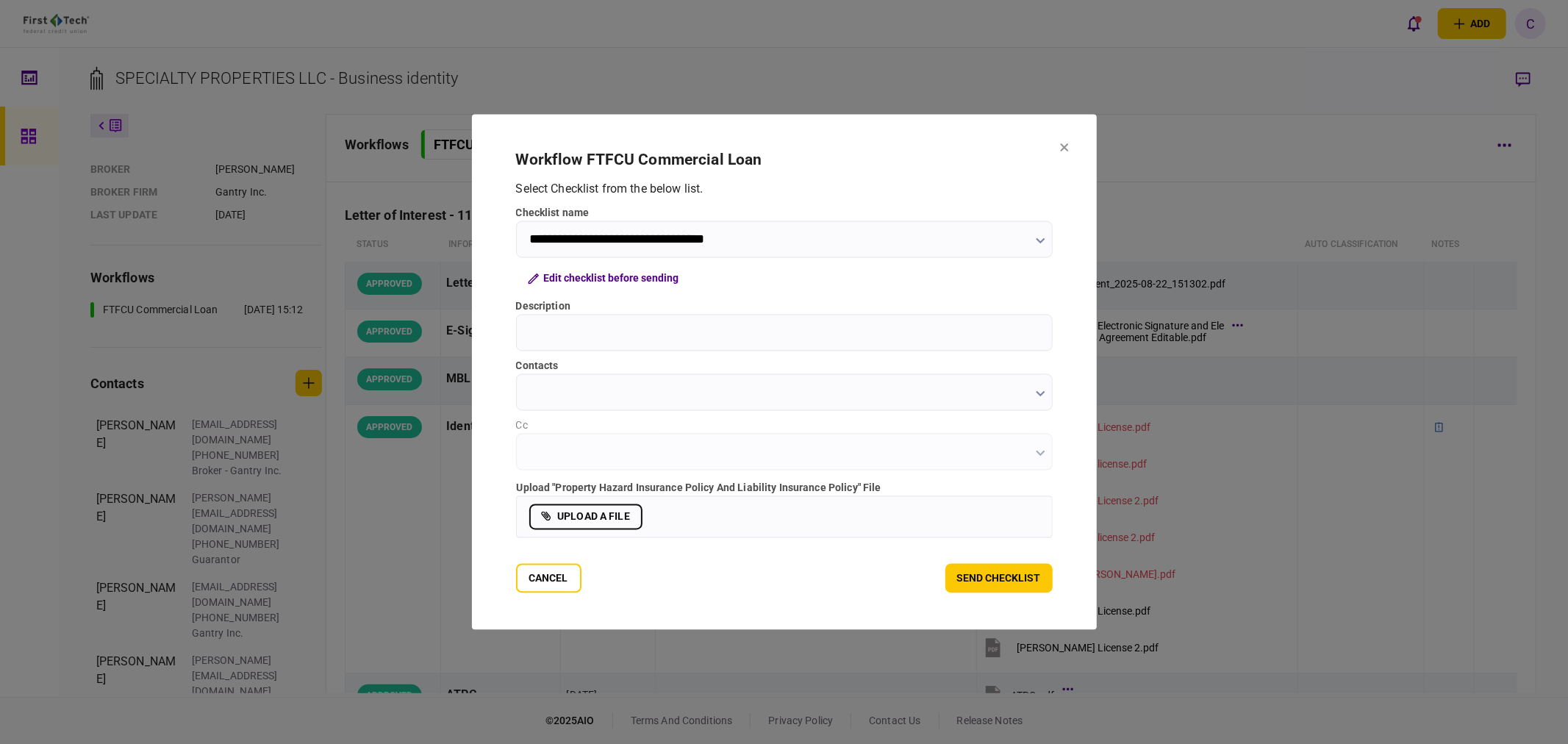
click at [607, 339] on input "Description" at bounding box center [784, 333] width 536 height 37
type input "**********"
click at [586, 388] on input "contacts" at bounding box center [784, 393] width 536 height 37
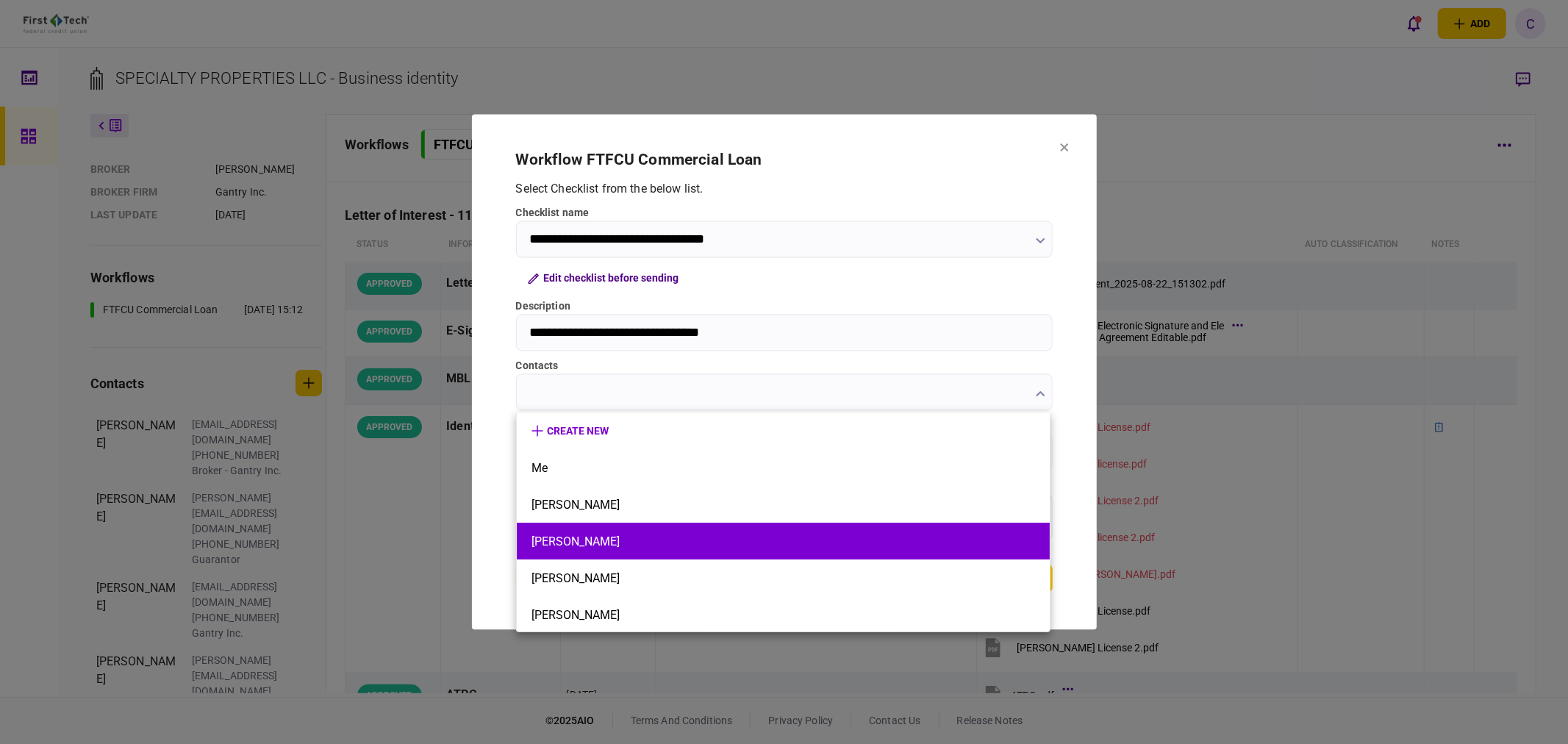
click at [561, 542] on button "[PERSON_NAME]" at bounding box center [783, 541] width 503 height 14
type input "**********"
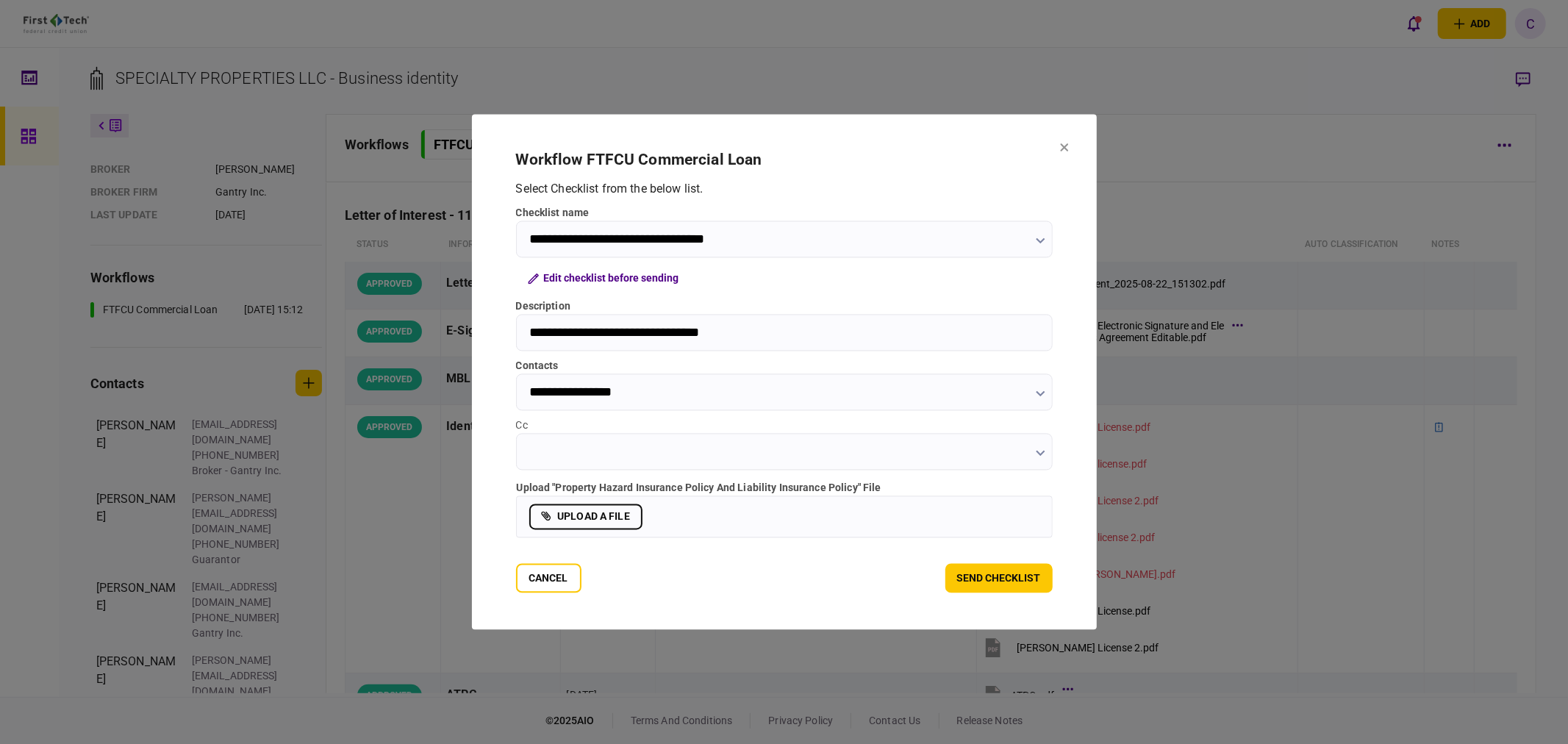
click at [805, 445] on input "Cc" at bounding box center [784, 453] width 536 height 37
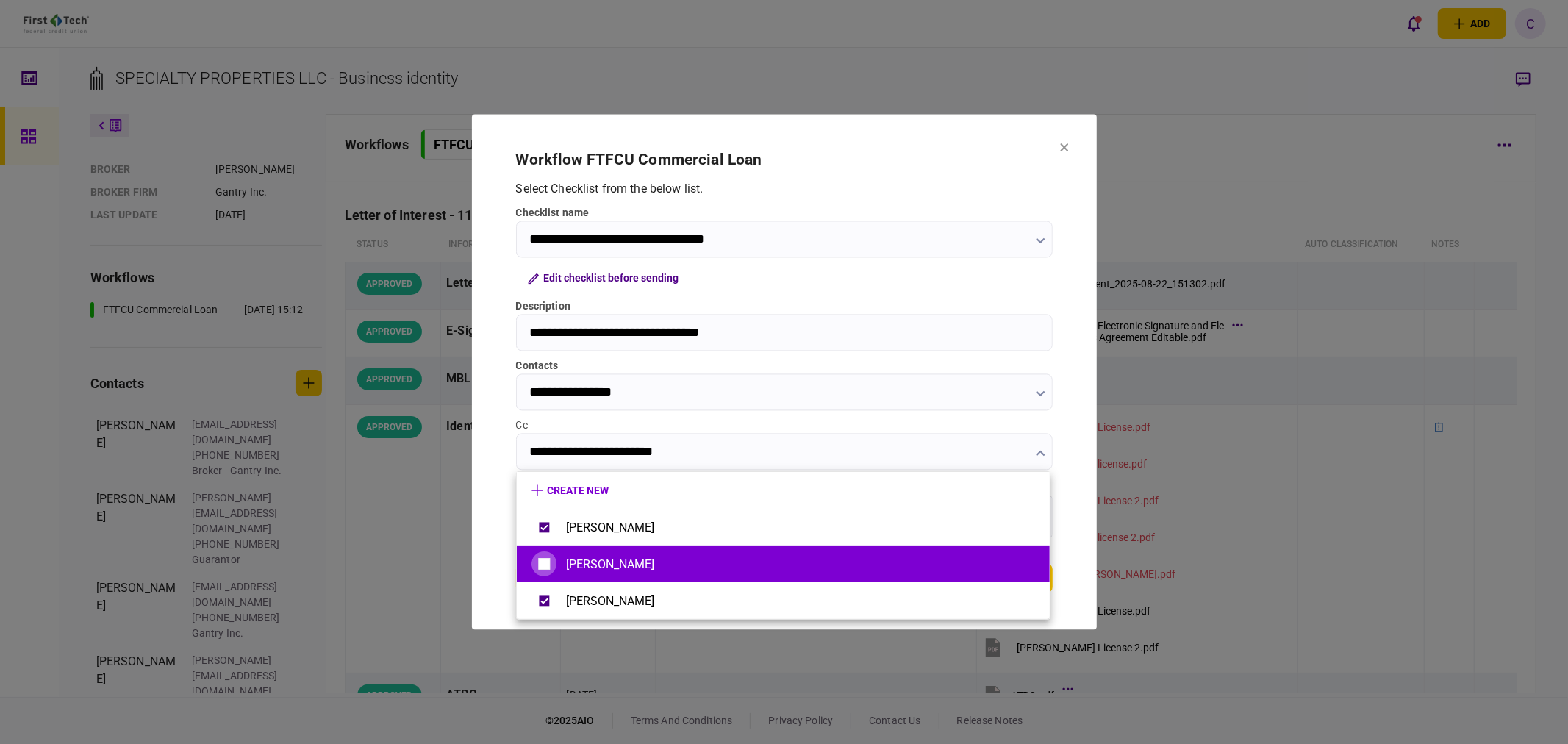
type input "**********"
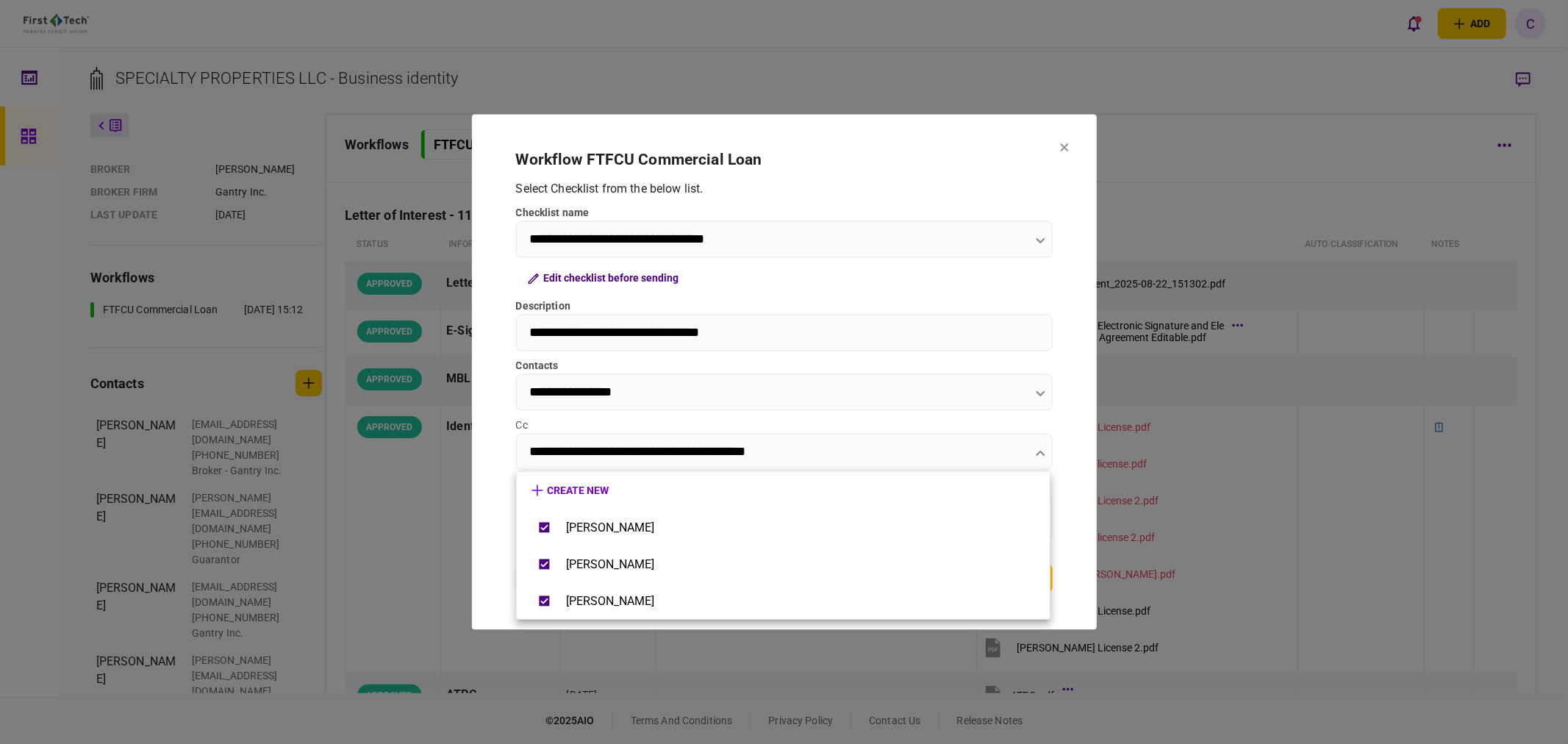
click at [486, 441] on div at bounding box center [784, 372] width 1568 height 744
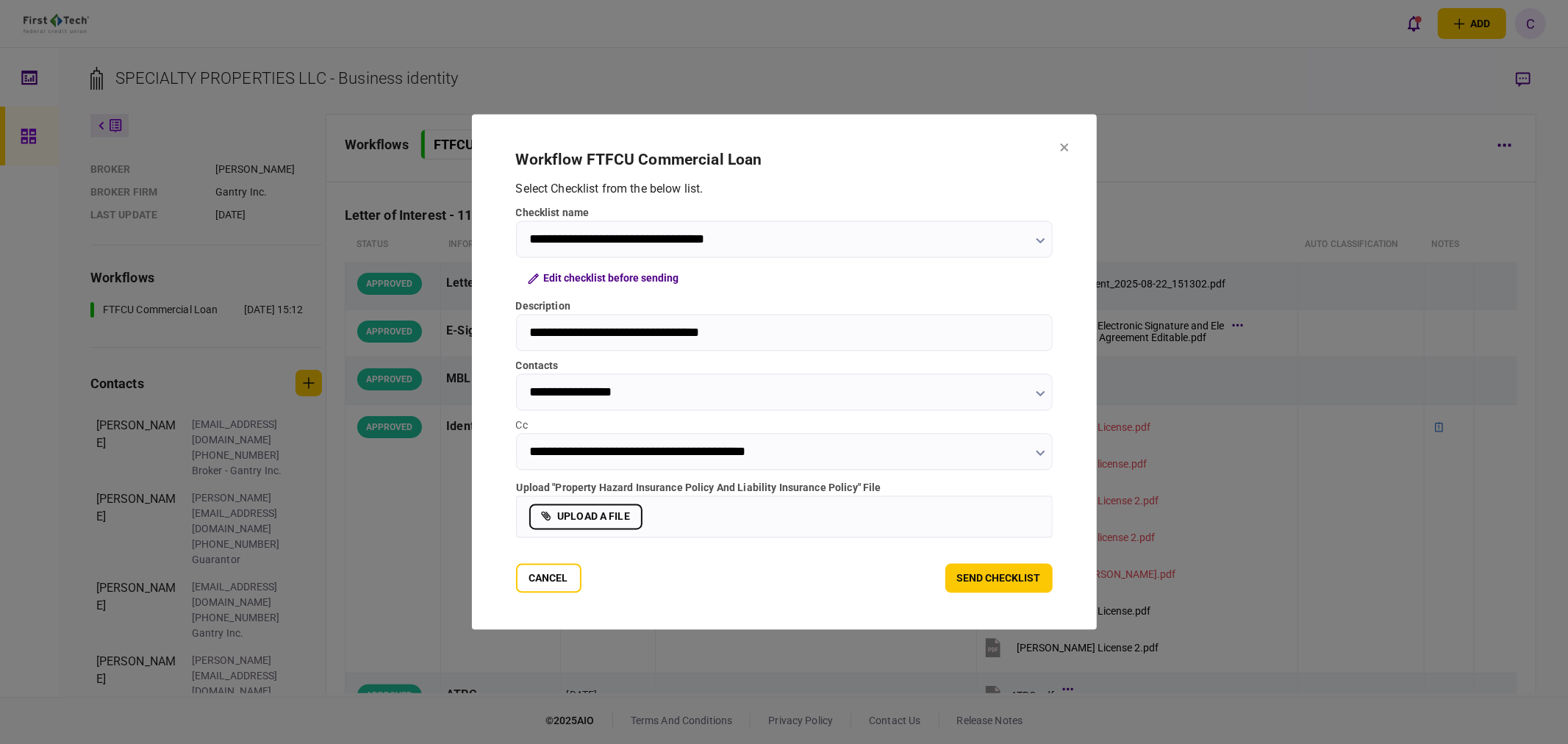
click at [609, 520] on label "upload a file" at bounding box center [586, 517] width 113 height 26
click at [0, 0] on input "upload a file" at bounding box center [0, 0] width 0 height 0
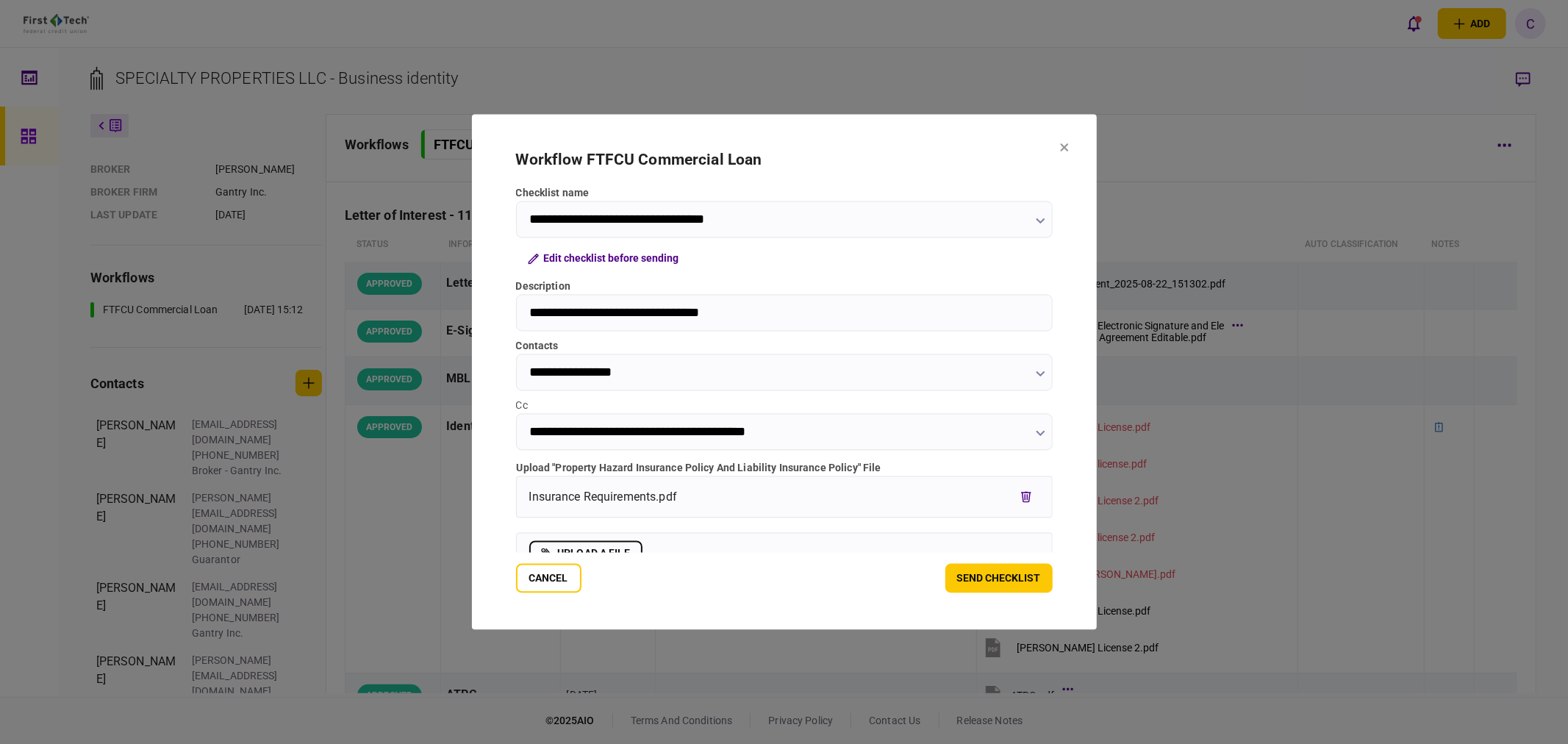
scroll to position [0, 0]
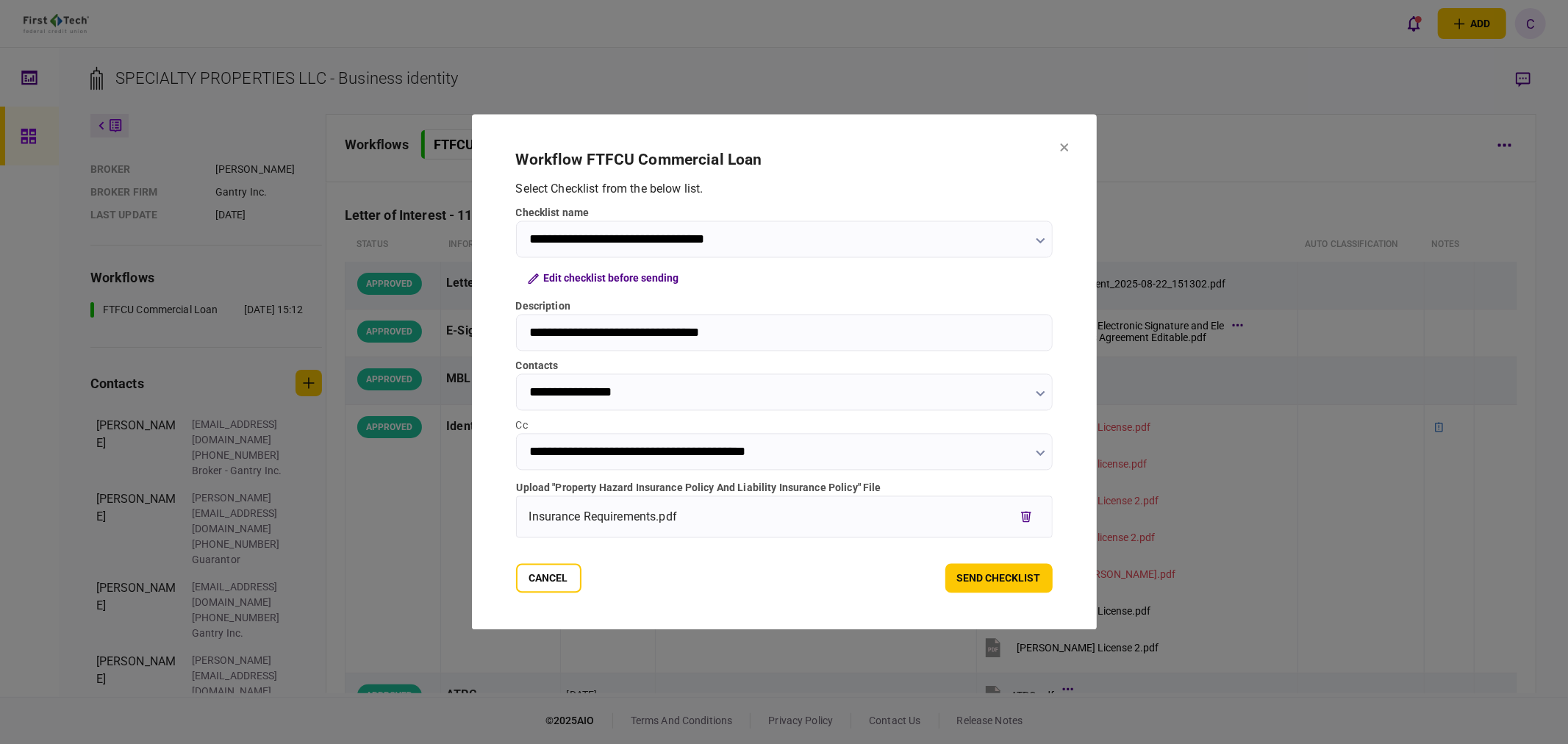
click at [1040, 240] on icon "button" at bounding box center [1040, 240] width 9 height 6
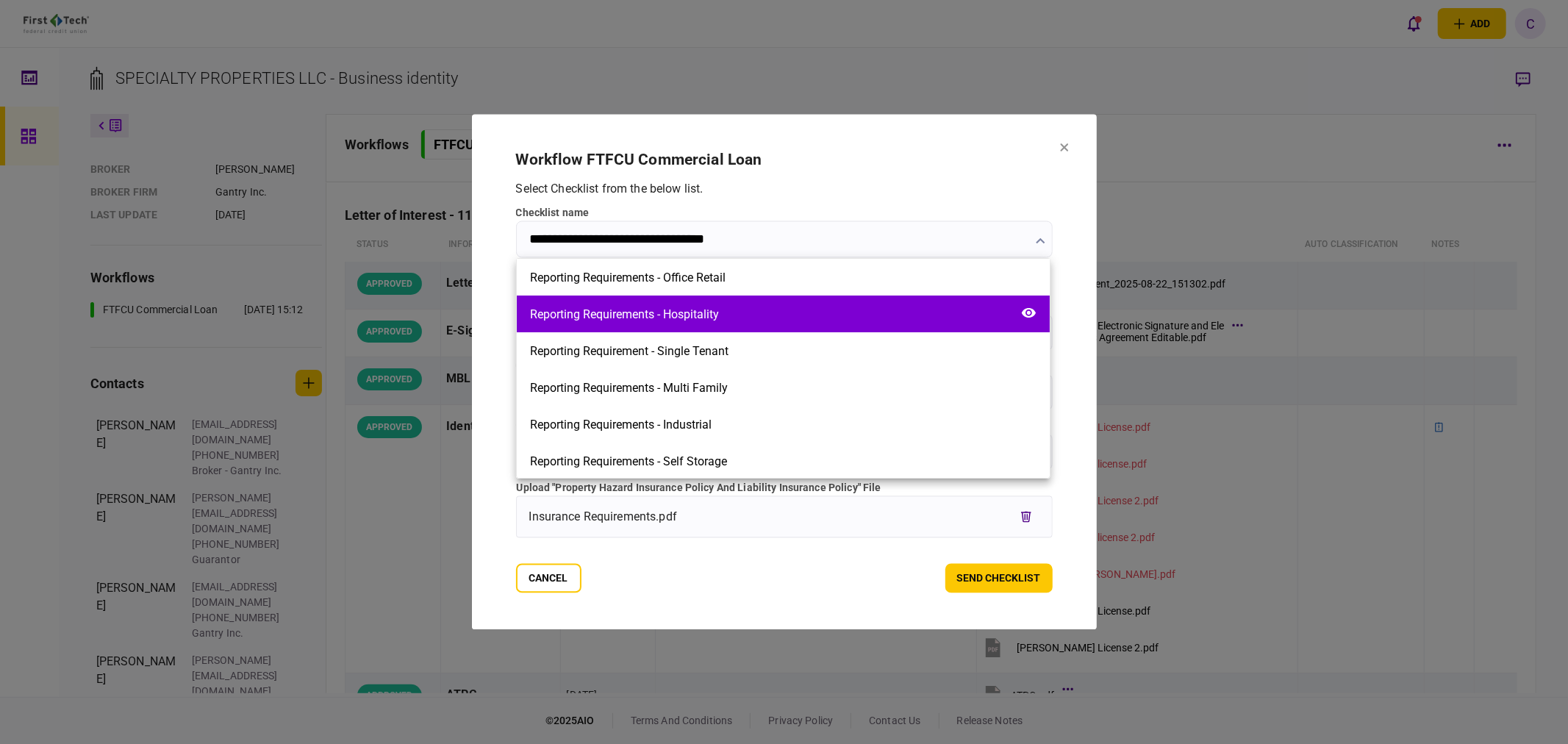
scroll to position [82, 0]
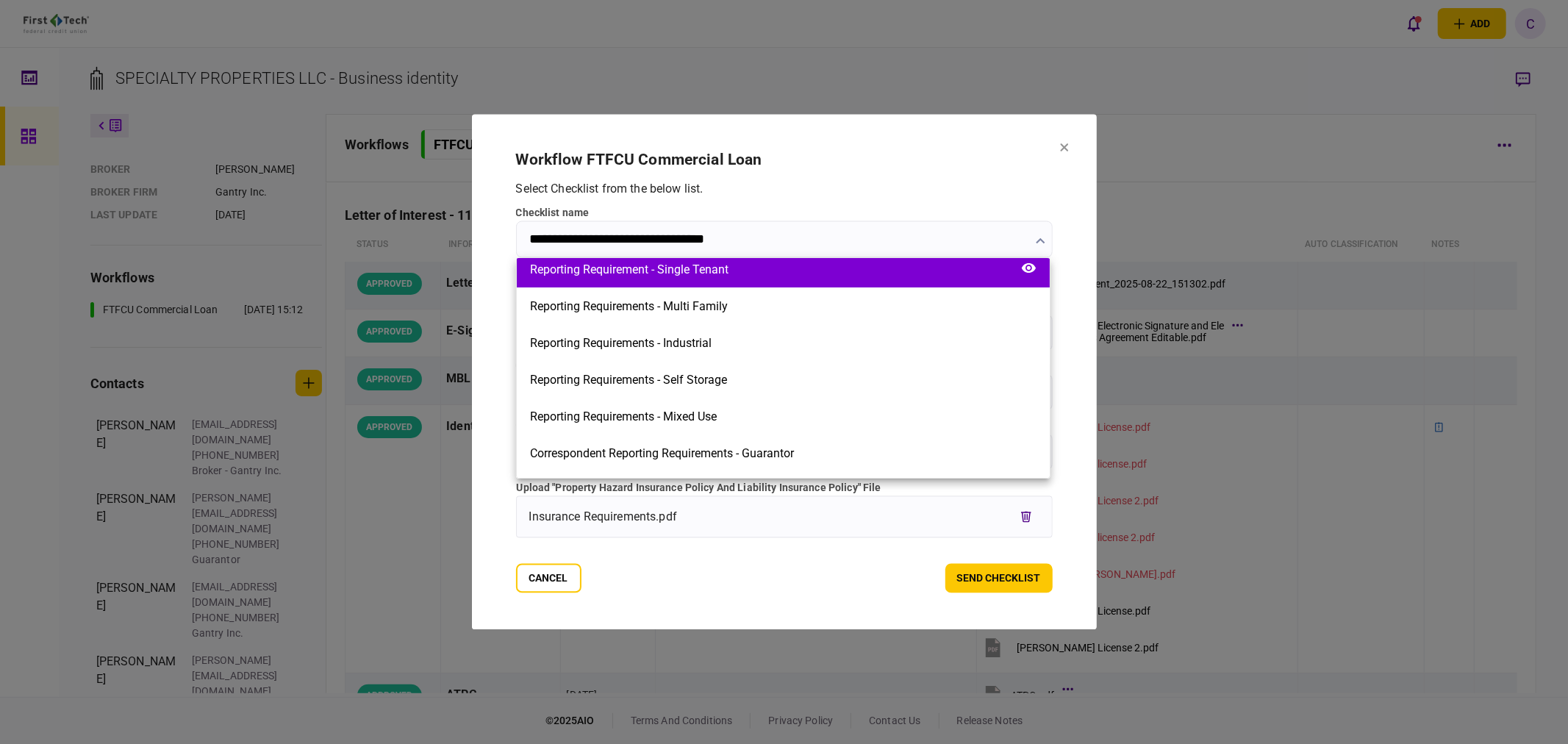
click at [694, 273] on div "Reporting Requirement - Single Tenant" at bounding box center [629, 269] width 198 height 14
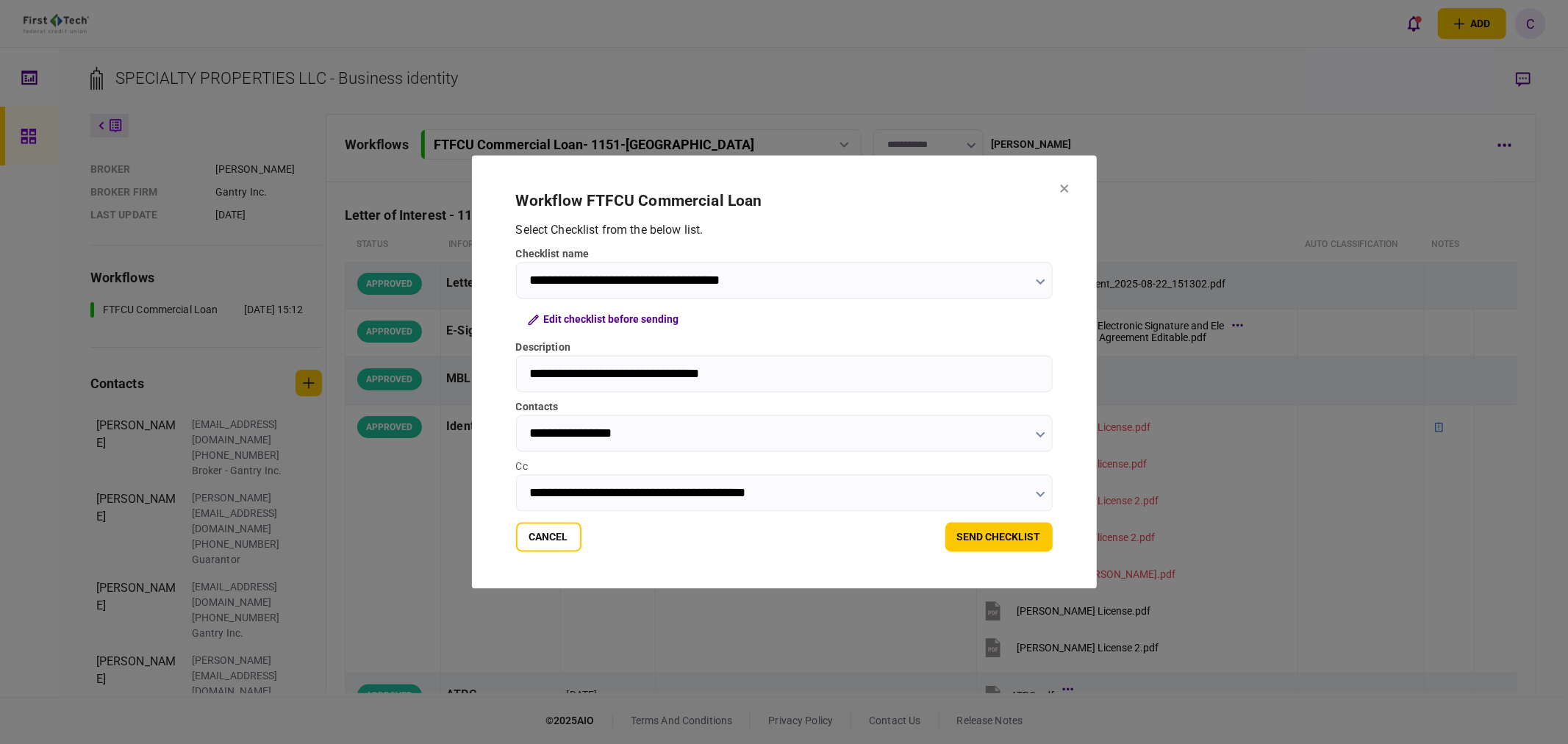
type input "**********"
click at [619, 320] on button "Edit checklist before sending" at bounding box center [603, 320] width 175 height 27
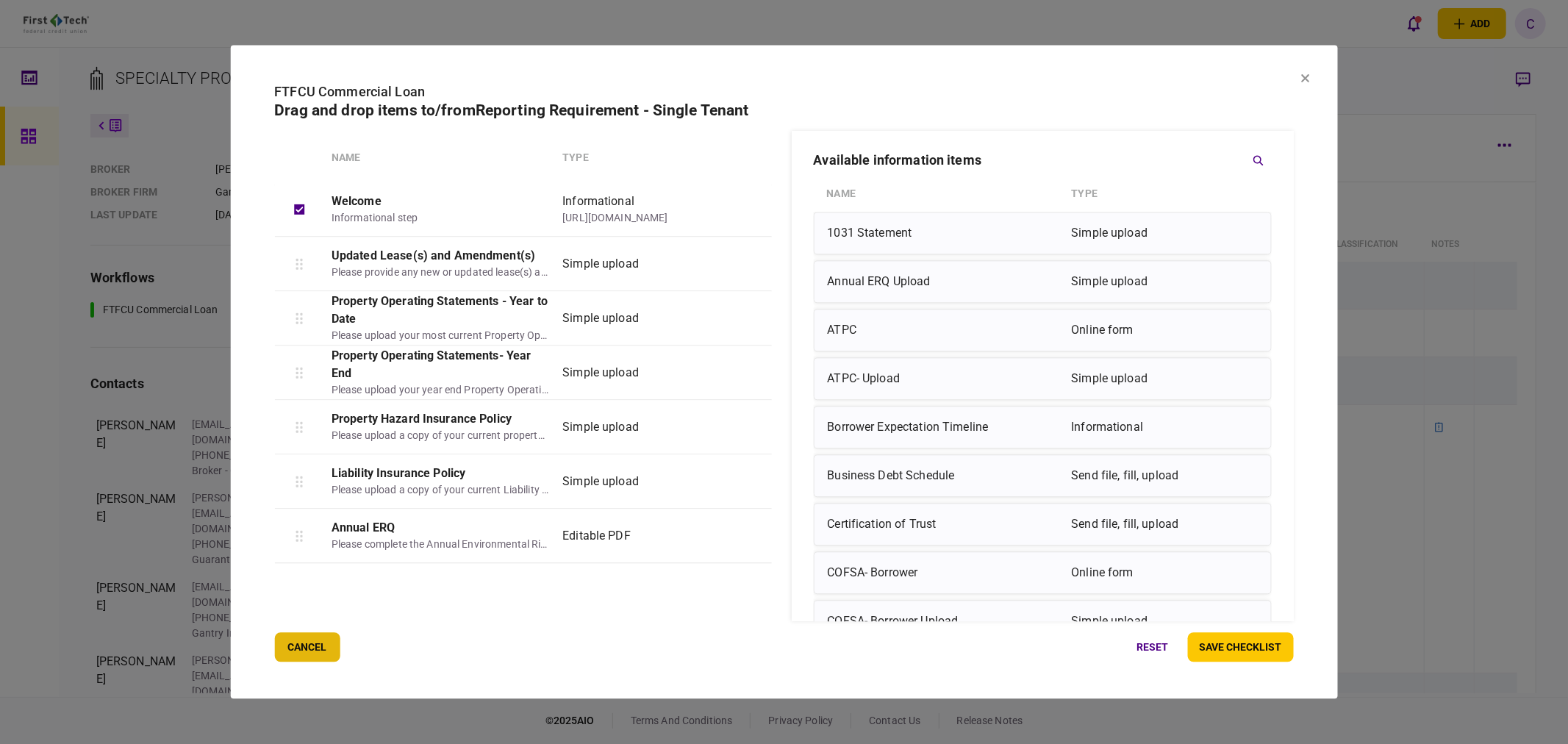
click at [318, 651] on button "cancel" at bounding box center [307, 648] width 65 height 29
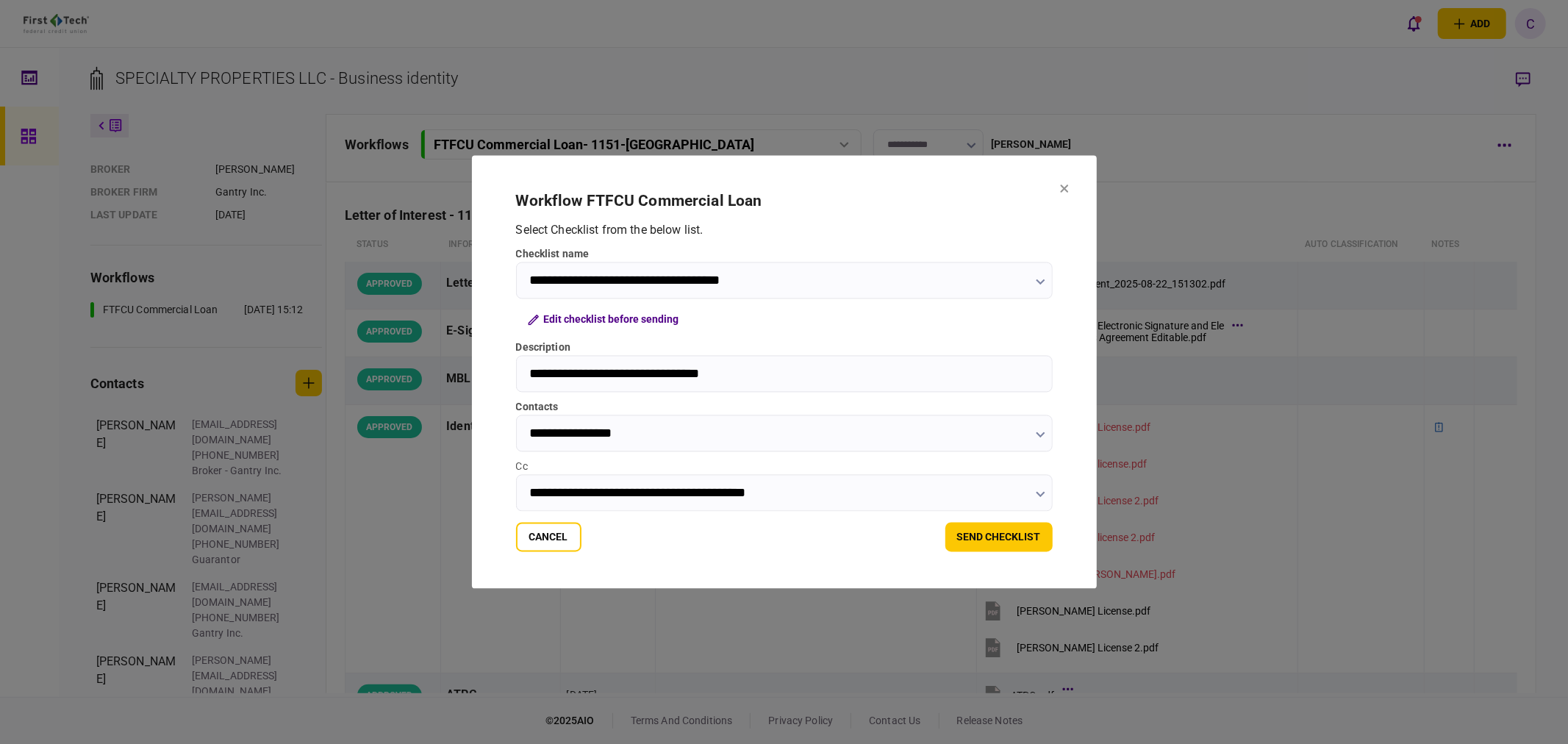
click at [1036, 278] on button "button" at bounding box center [1040, 282] width 10 height 12
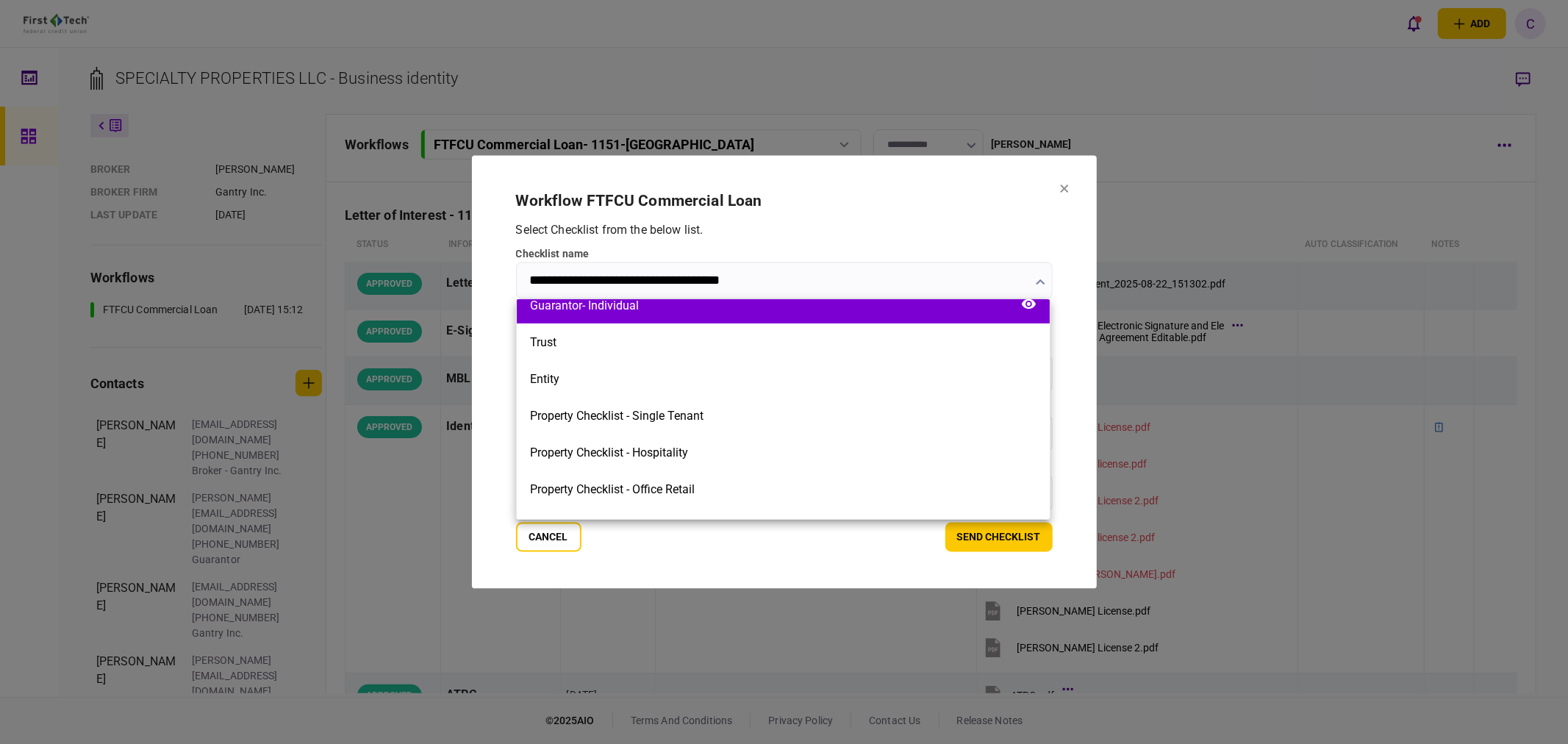
scroll to position [571, 0]
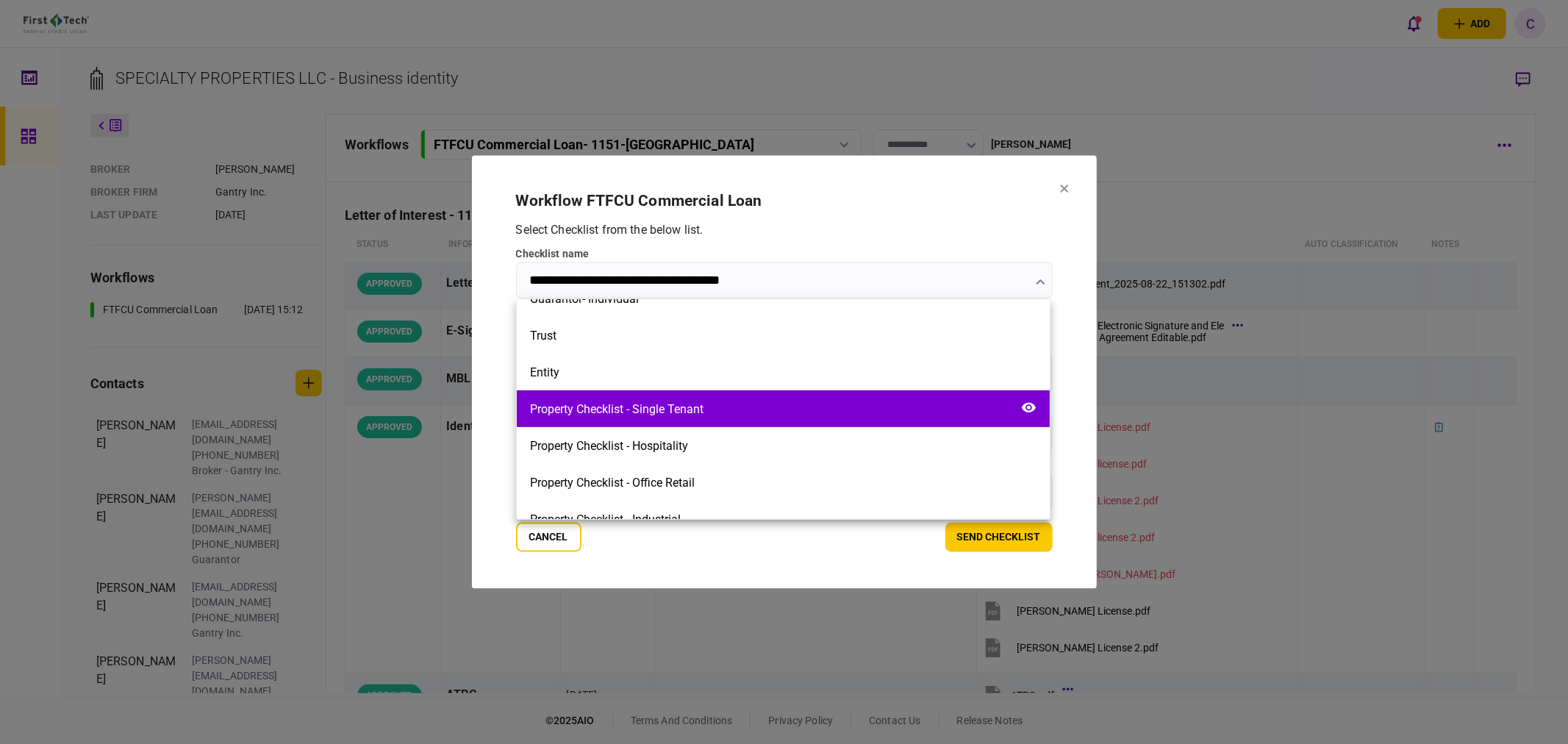
click at [663, 413] on div "Property Checklist - Single Tenant" at bounding box center [616, 409] width 173 height 14
type input "**********"
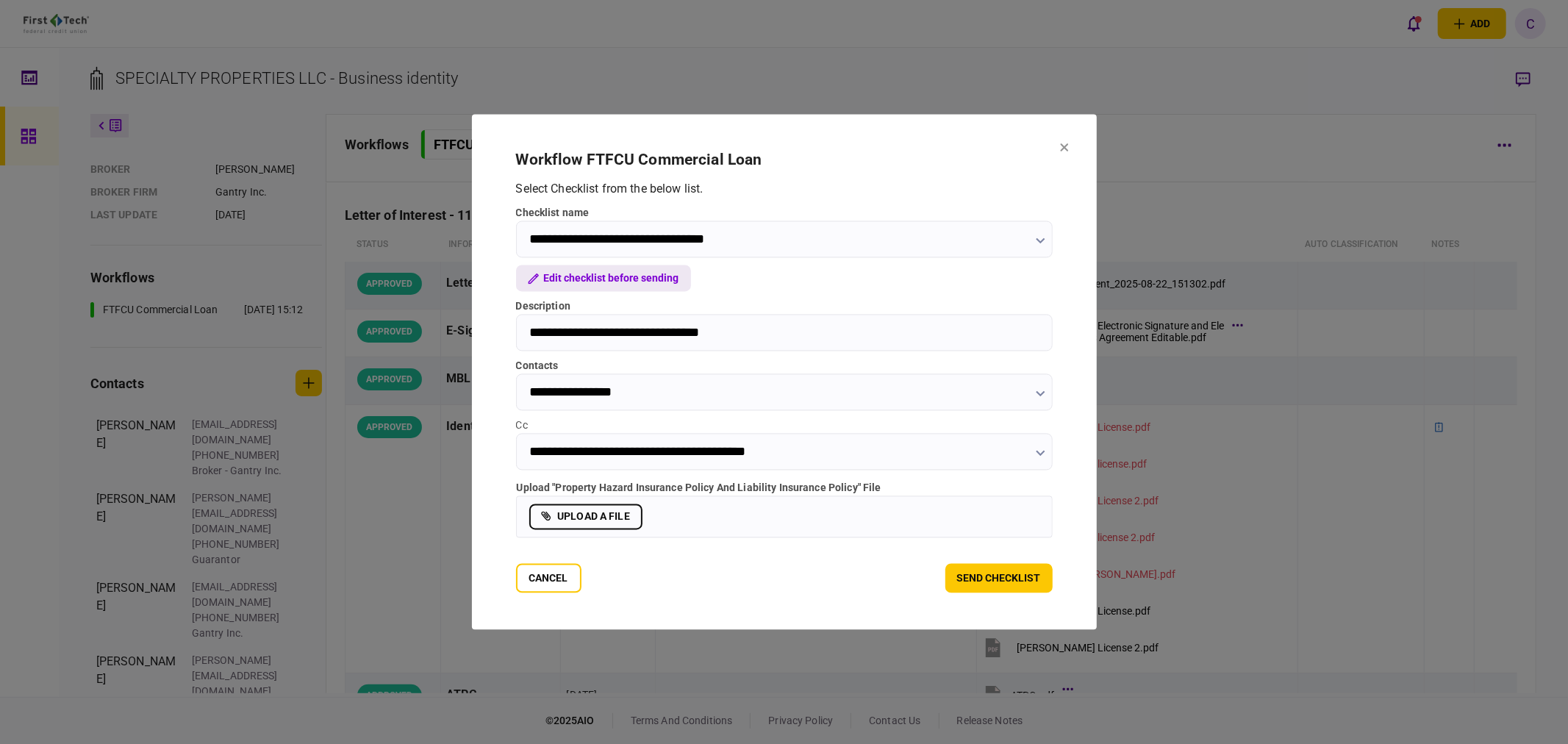
click at [627, 274] on button "Edit checklist before sending" at bounding box center [603, 278] width 175 height 27
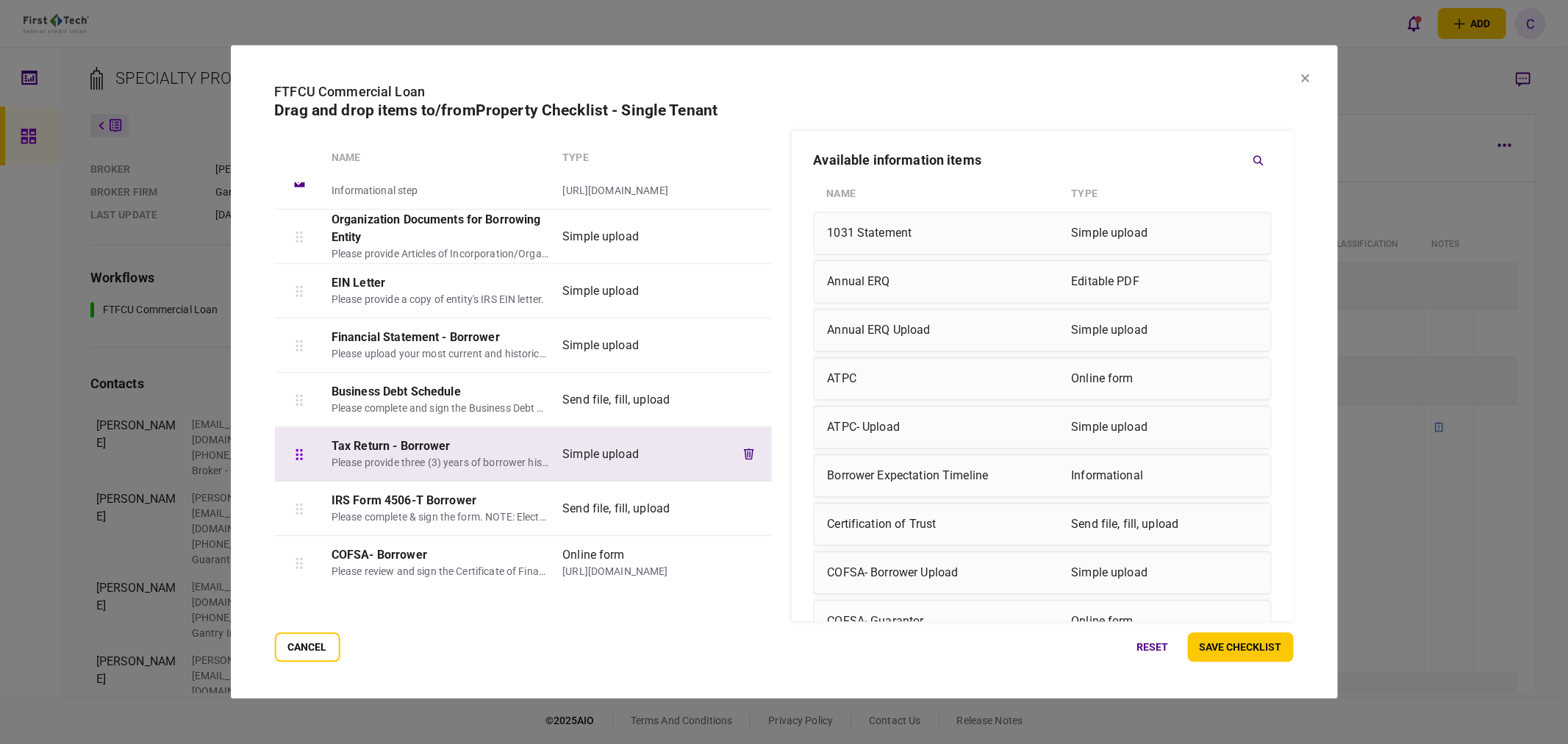
scroll to position [0, 0]
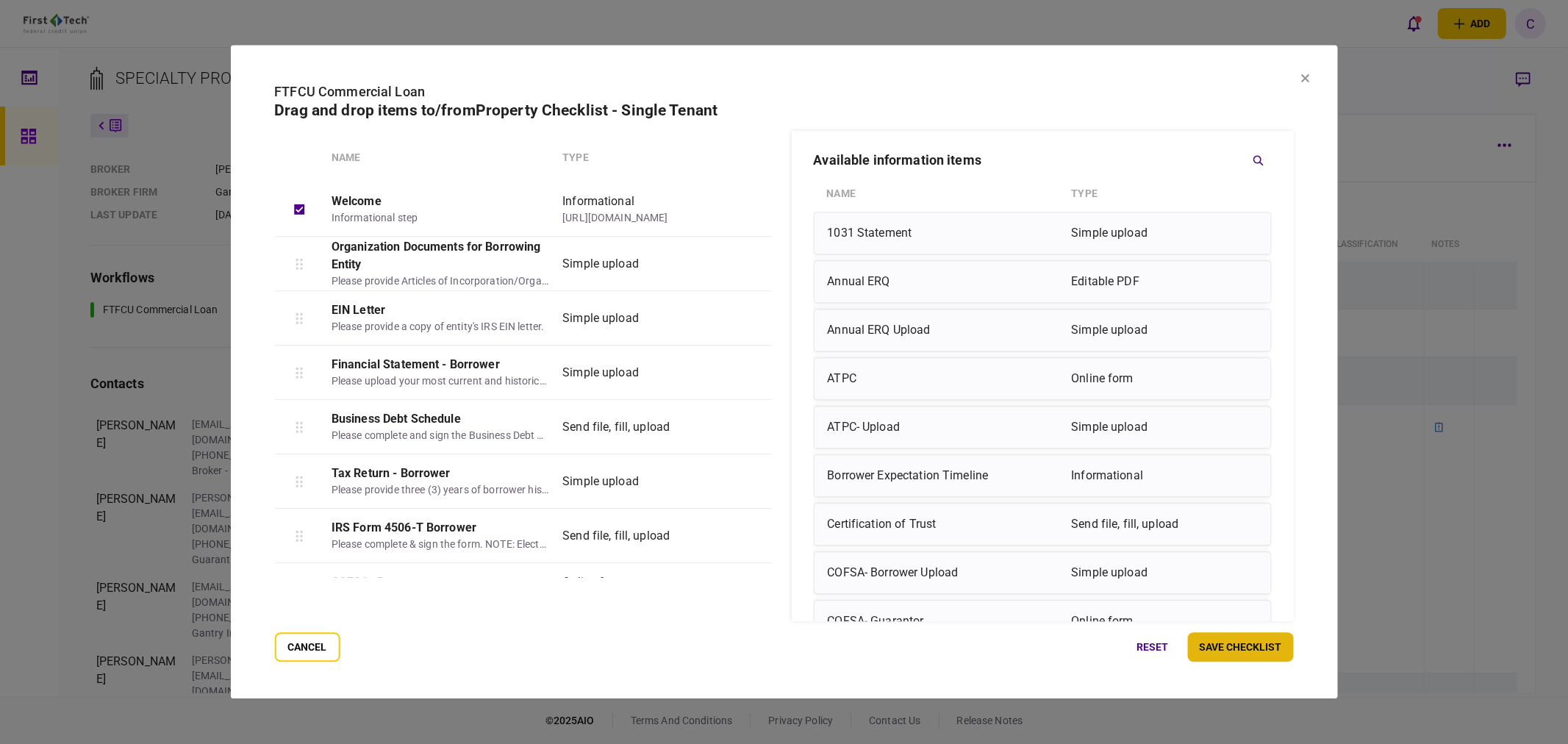
click at [1274, 641] on button "save checklist" at bounding box center [1241, 648] width 106 height 29
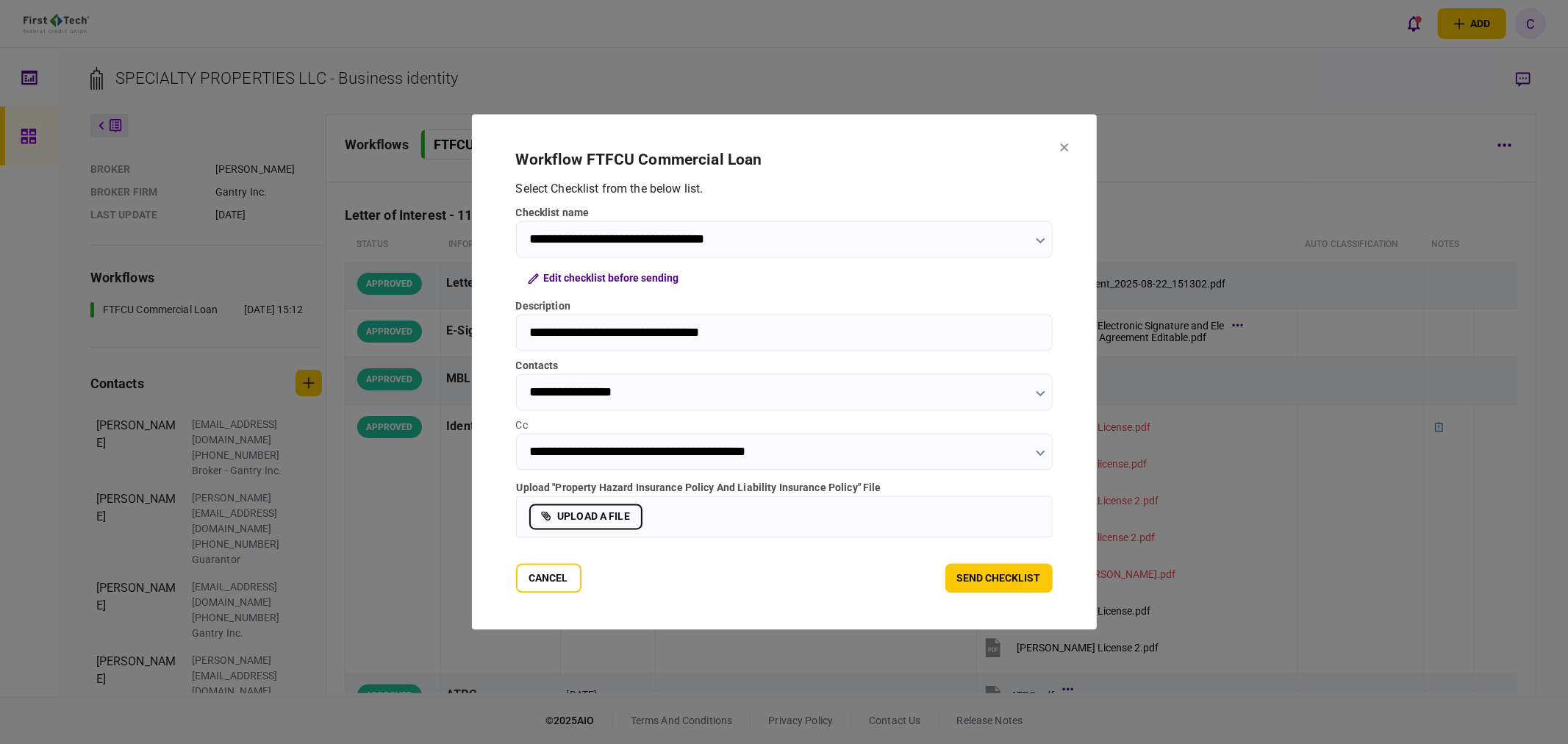
click at [572, 517] on label "upload a file" at bounding box center [586, 517] width 113 height 26
click at [0, 0] on input "upload a file" at bounding box center [0, 0] width 0 height 0
click at [595, 515] on label "upload a file" at bounding box center [586, 517] width 113 height 26
click at [0, 0] on input "upload a file" at bounding box center [0, 0] width 0 height 0
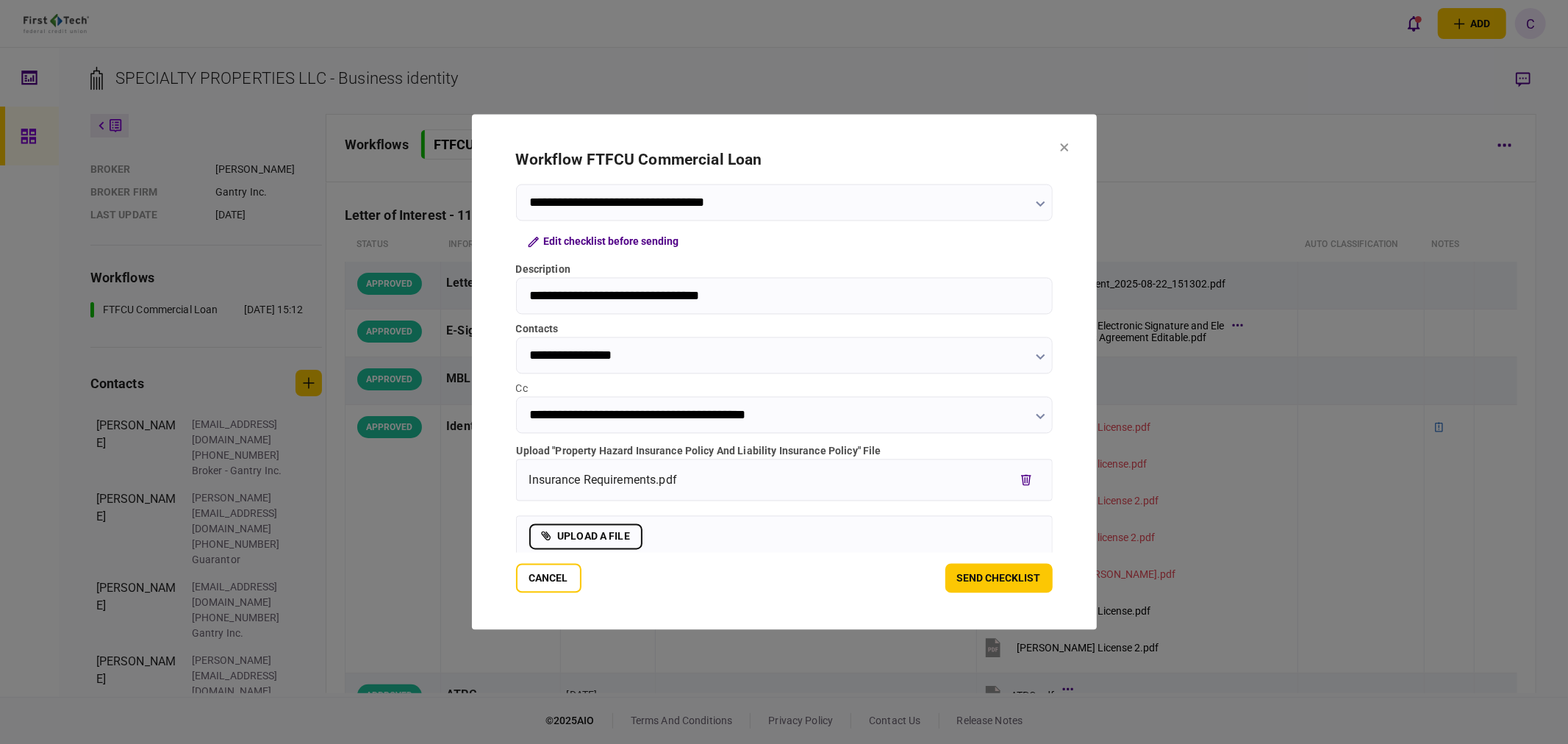
scroll to position [56, 0]
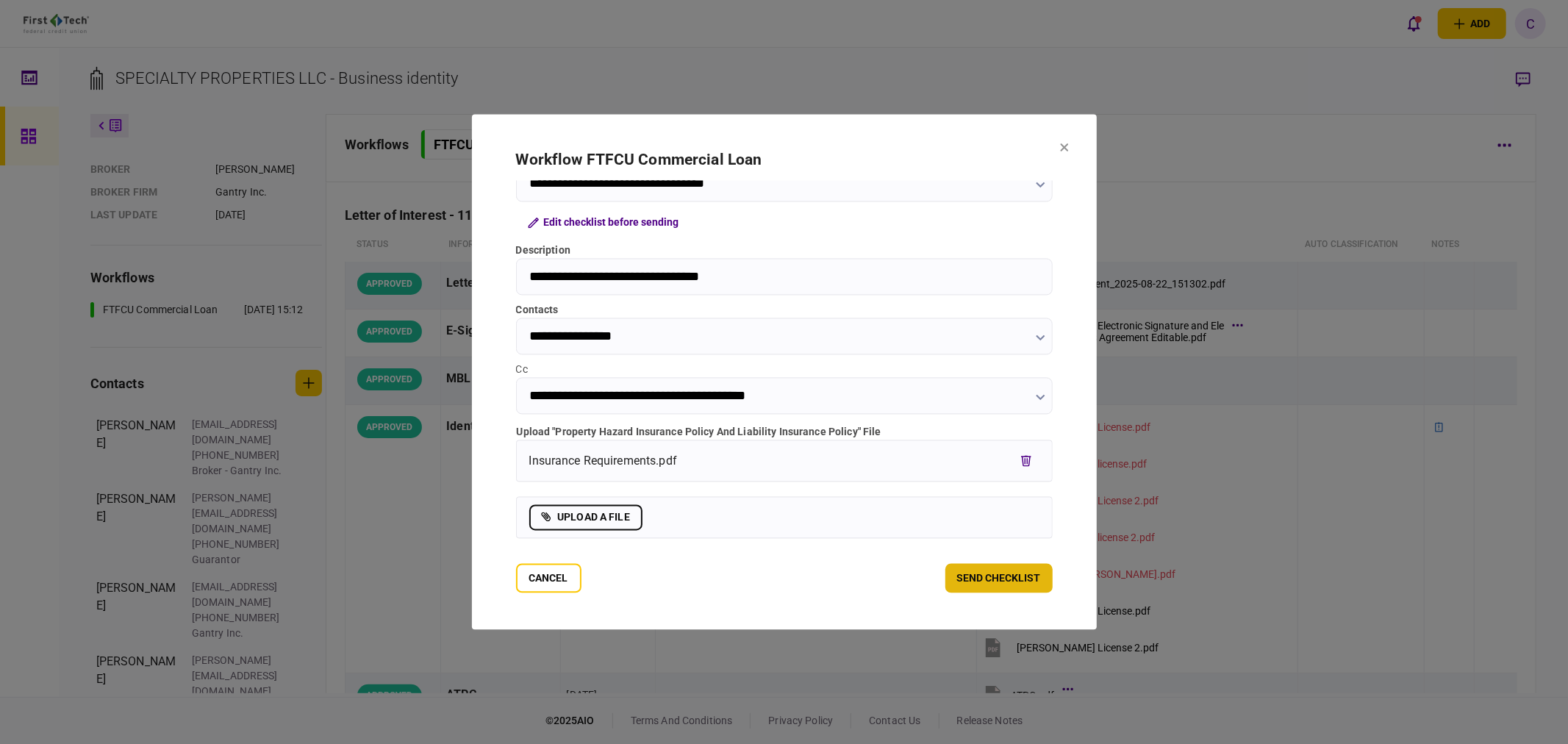
click at [1036, 583] on button "send checklist" at bounding box center [999, 579] width 107 height 29
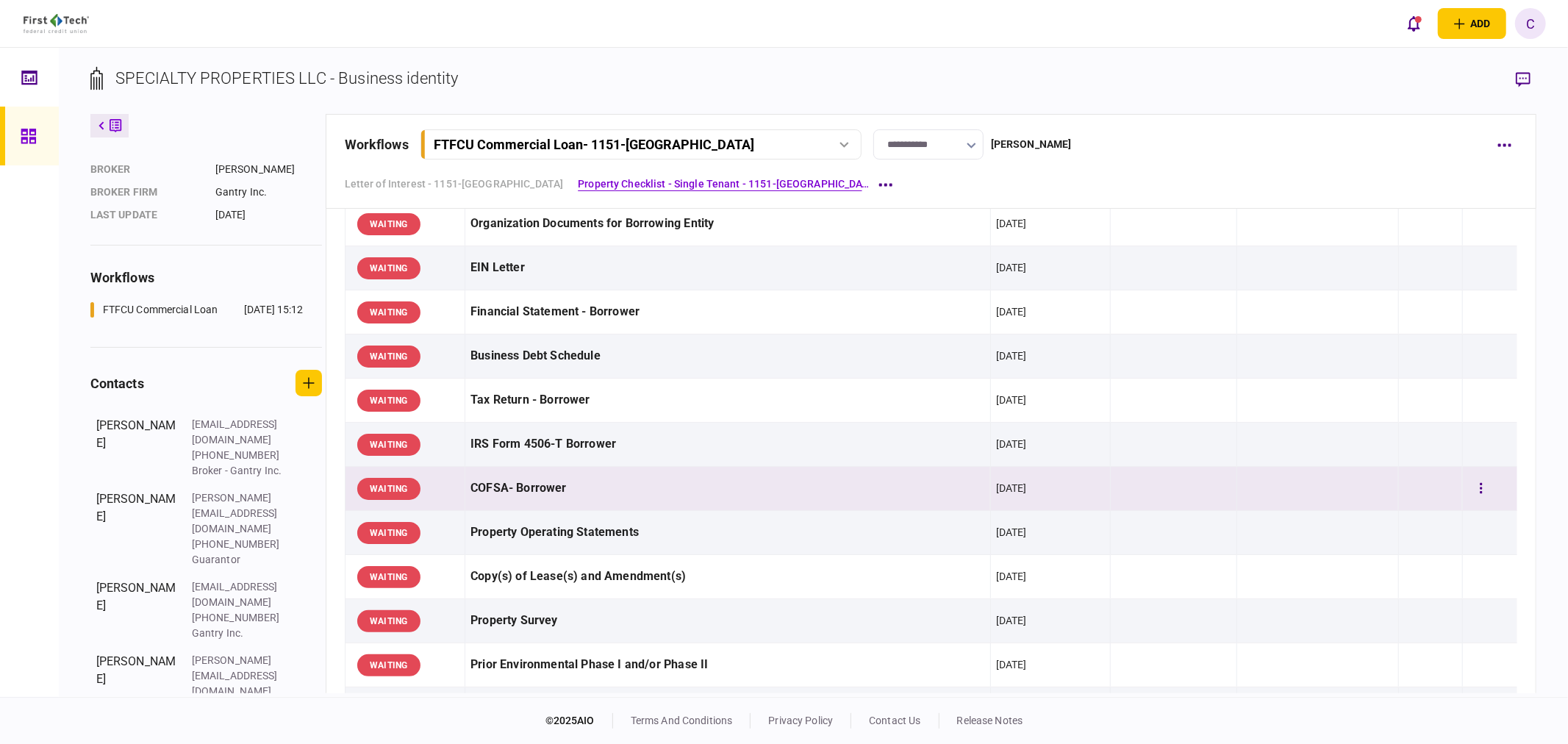
scroll to position [408, 0]
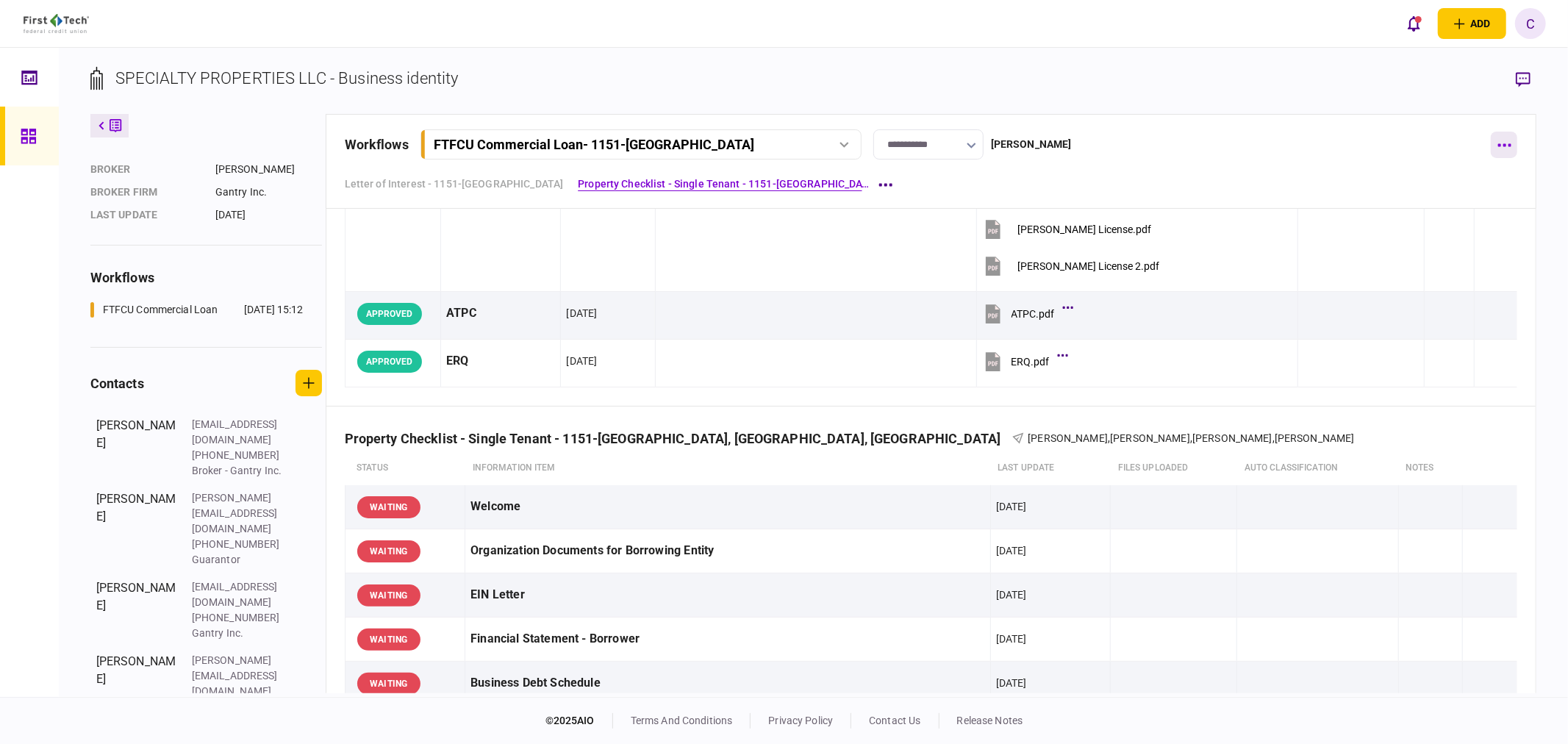
click at [1508, 144] on icon "button" at bounding box center [1504, 145] width 14 height 4
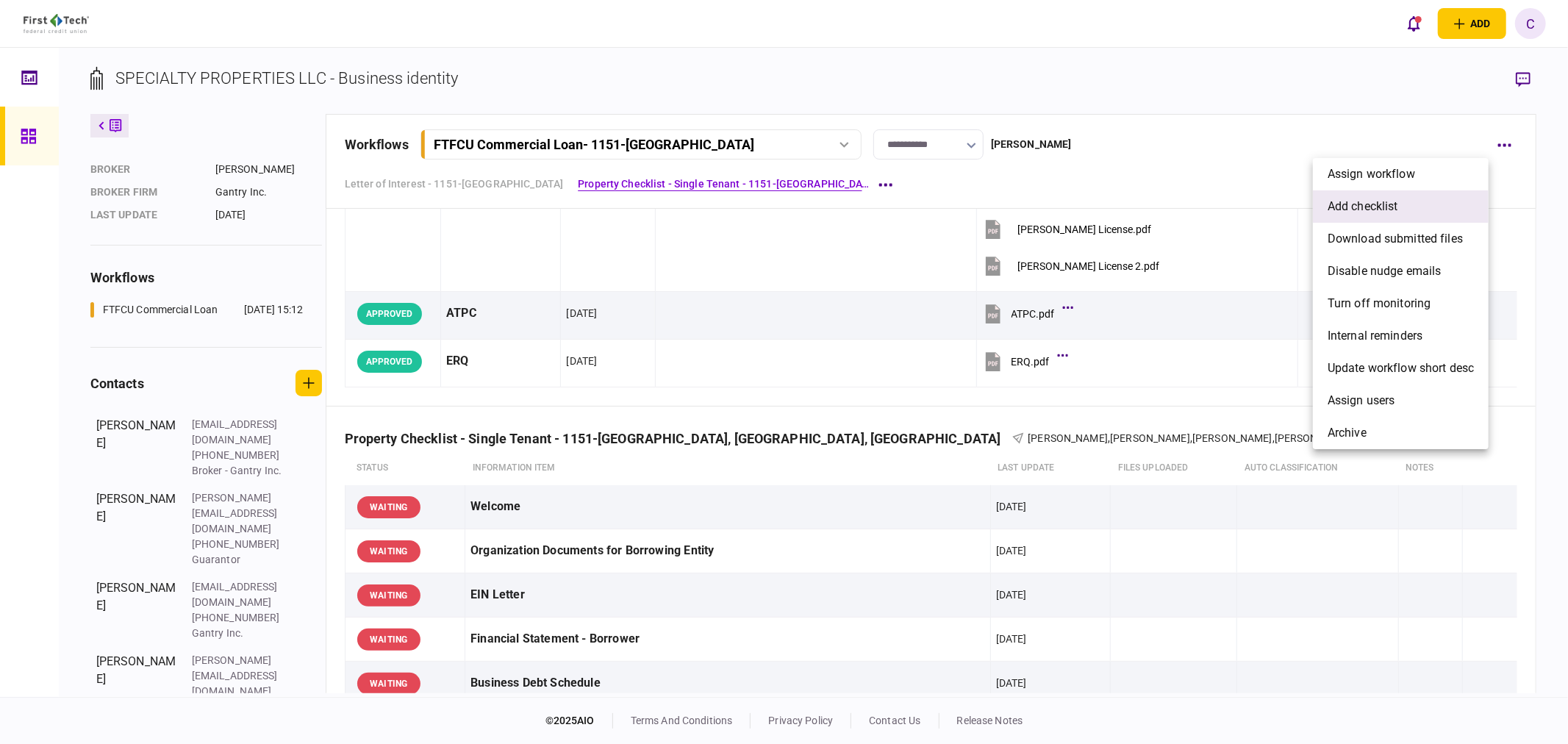
click at [1380, 207] on span "add checklist" at bounding box center [1363, 207] width 71 height 18
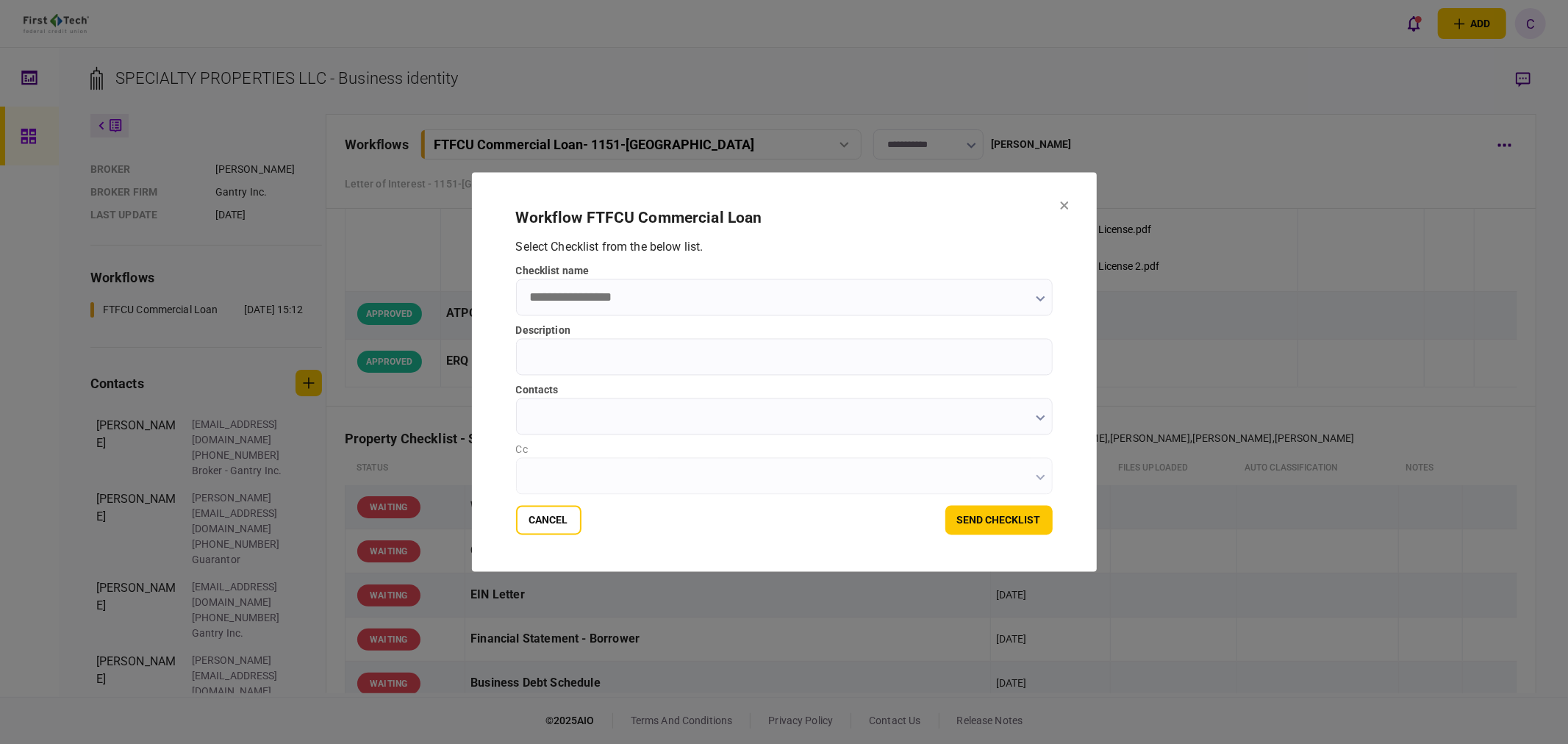
click at [1036, 299] on icon "button" at bounding box center [1040, 299] width 10 height 6
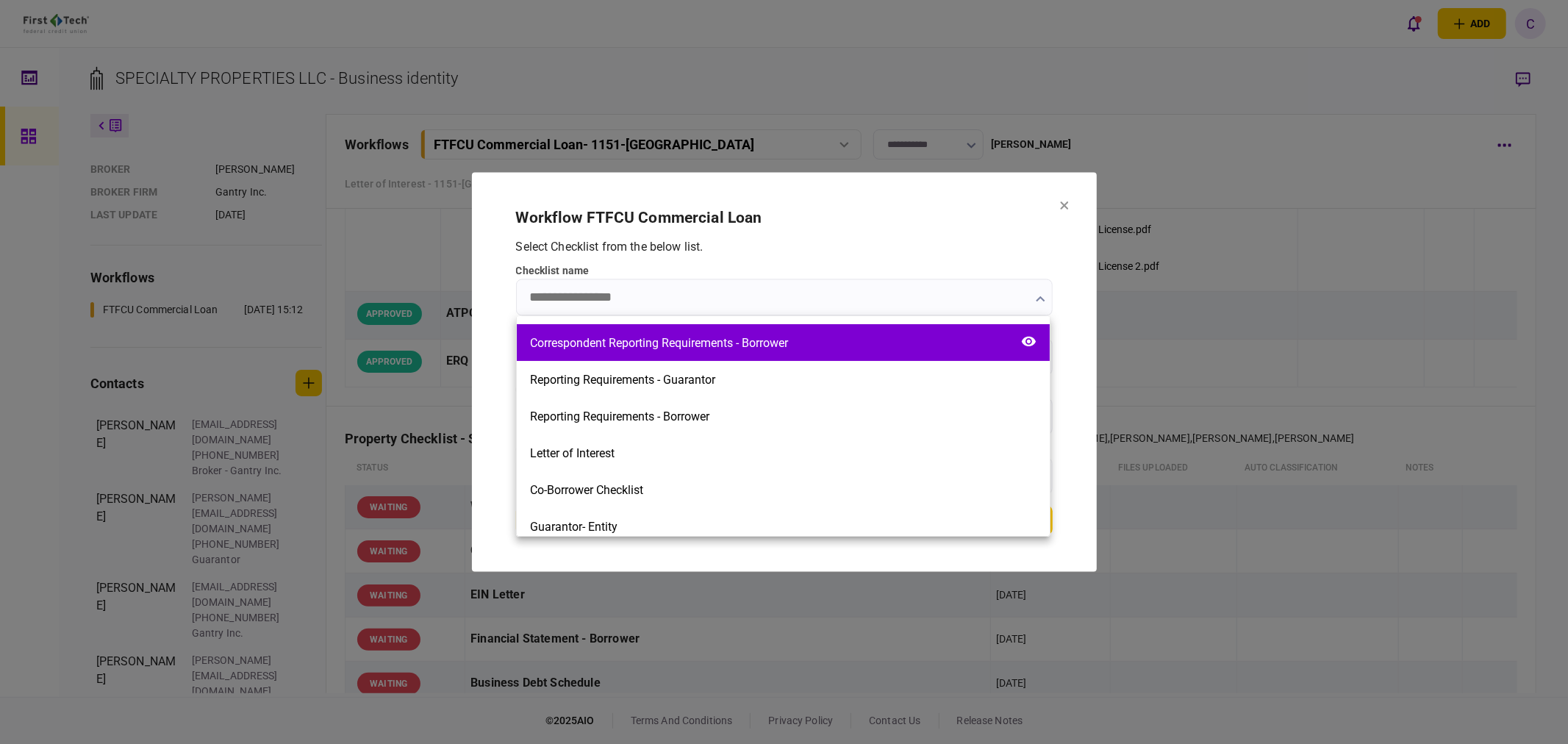
scroll to position [490, 0]
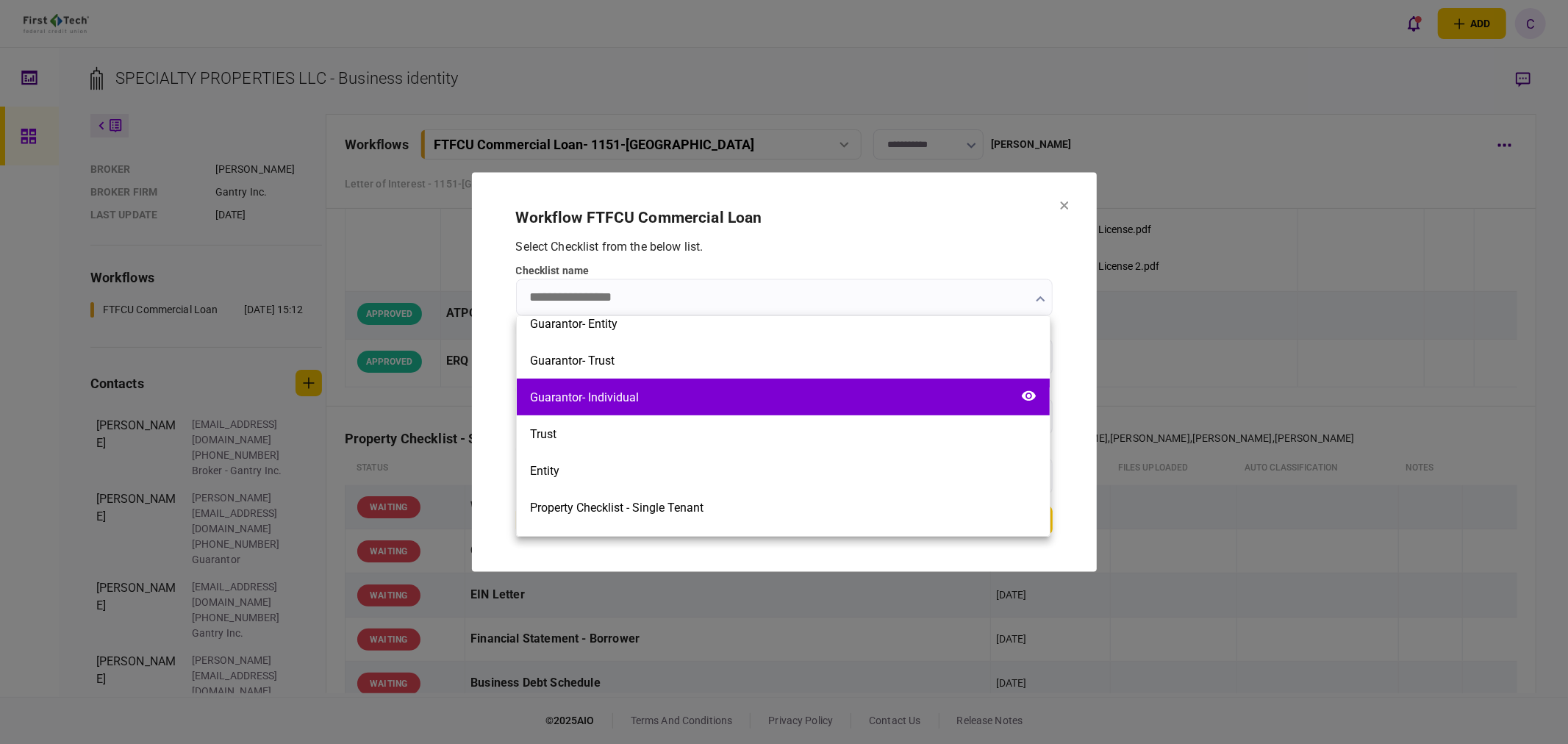
click at [636, 391] on div "Guarantor- Individual" at bounding box center [584, 397] width 109 height 14
type input "**********"
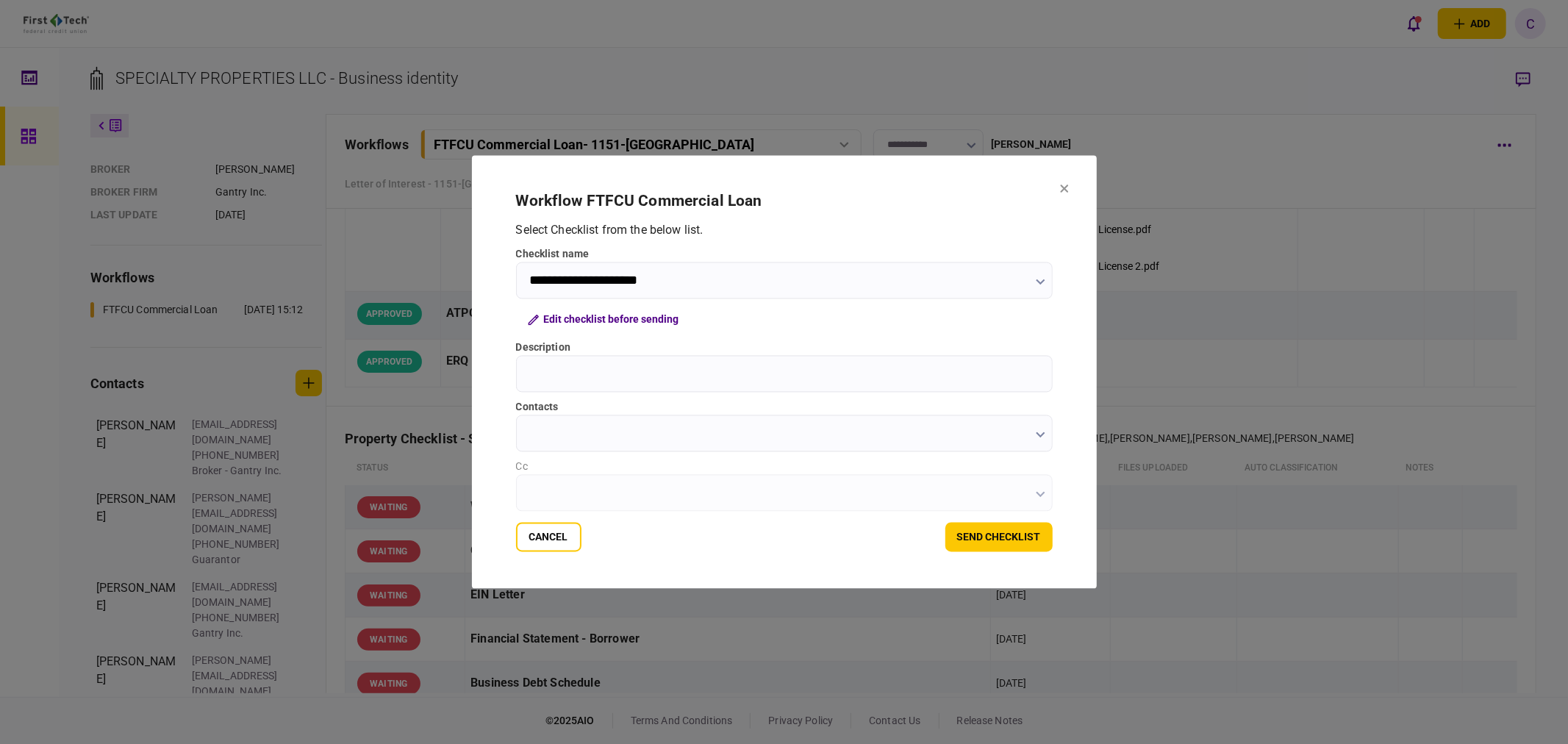
click at [613, 376] on input "Description" at bounding box center [784, 374] width 536 height 37
type input "**********"
click at [615, 428] on input "contacts" at bounding box center [784, 434] width 536 height 37
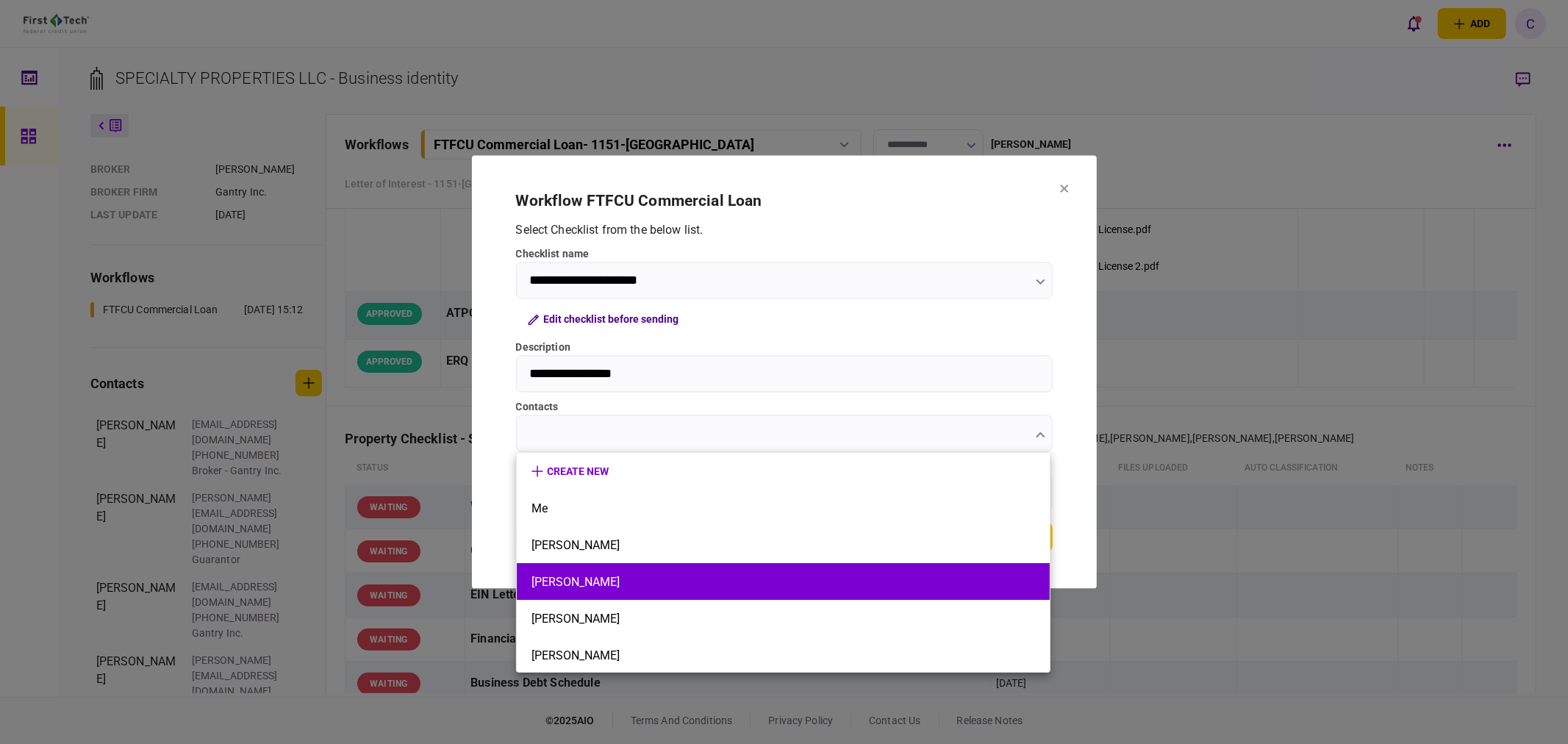
click at [533, 586] on button "[PERSON_NAME]" at bounding box center [783, 582] width 503 height 14
type input "**********"
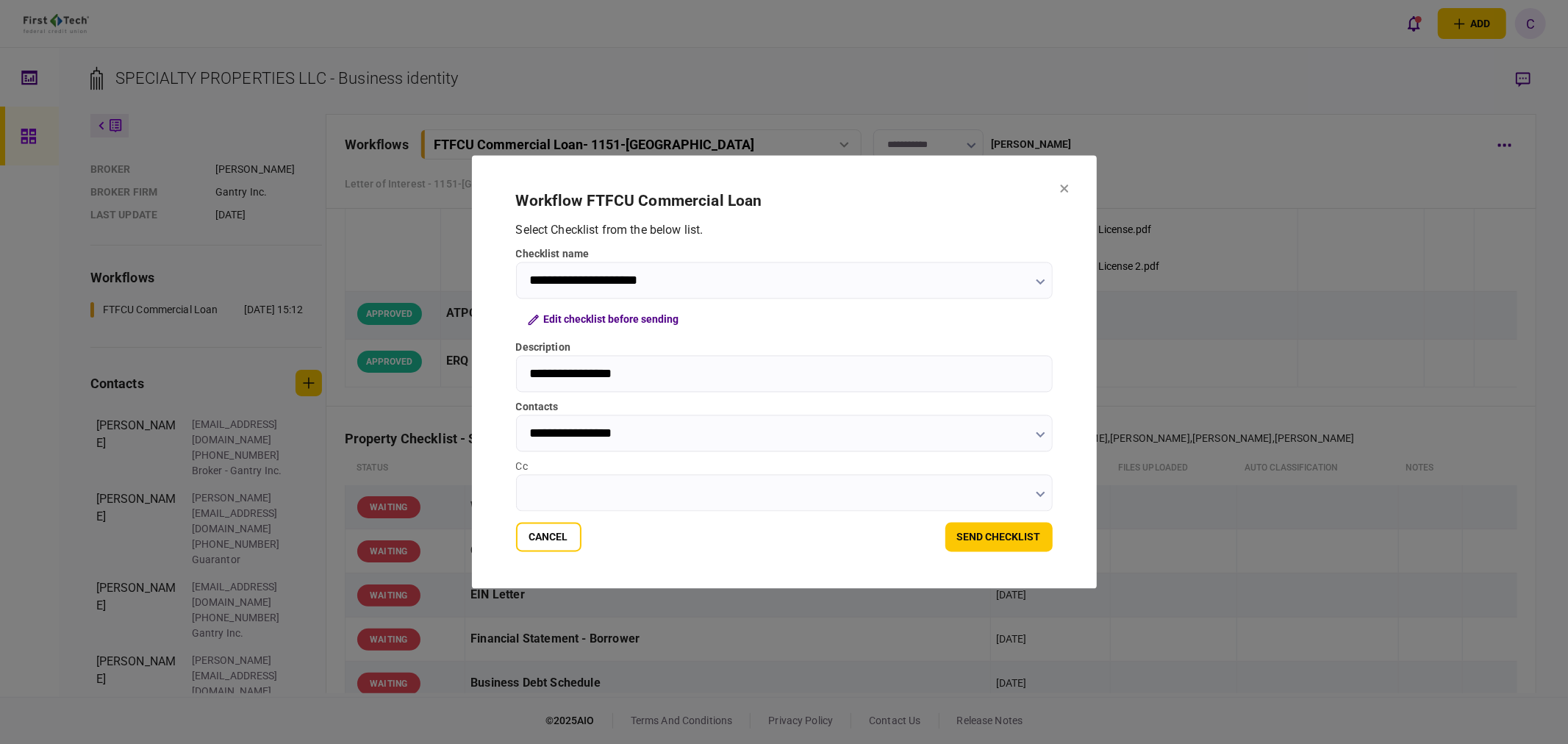
click at [544, 484] on input "Cc" at bounding box center [784, 494] width 536 height 37
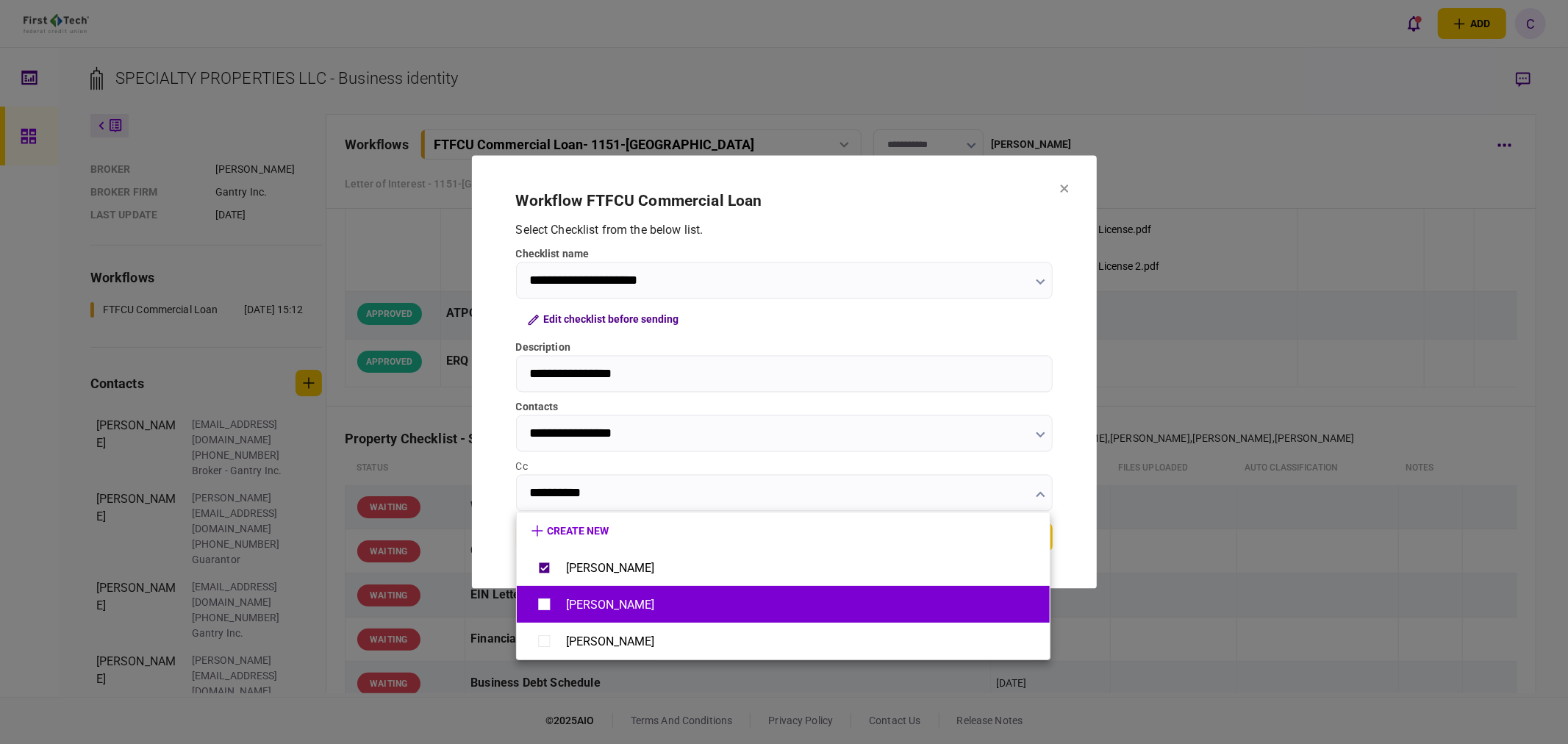
type input "**********"
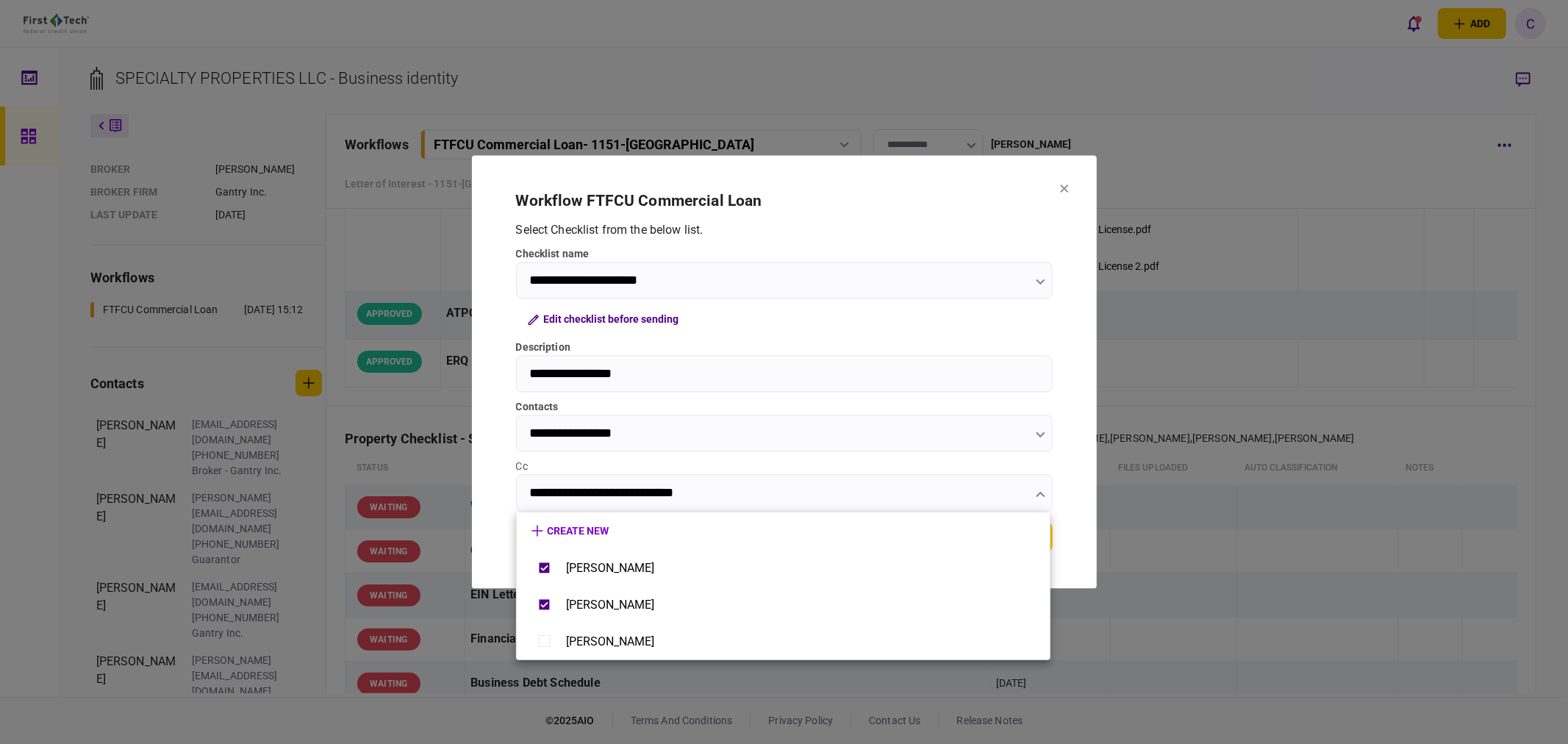
click at [500, 479] on div at bounding box center [784, 372] width 1568 height 744
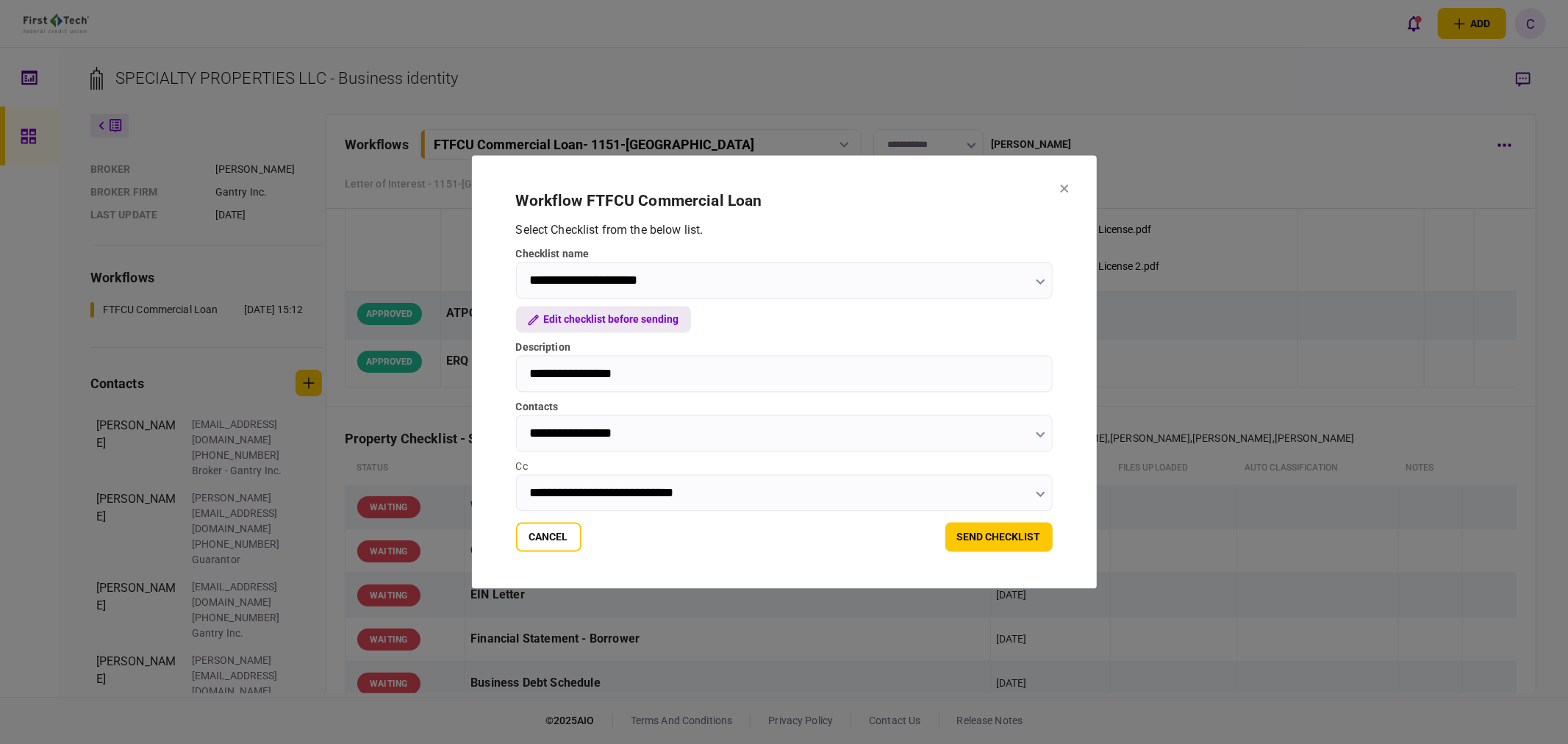
click at [612, 318] on button "Edit checklist before sending" at bounding box center [603, 320] width 175 height 27
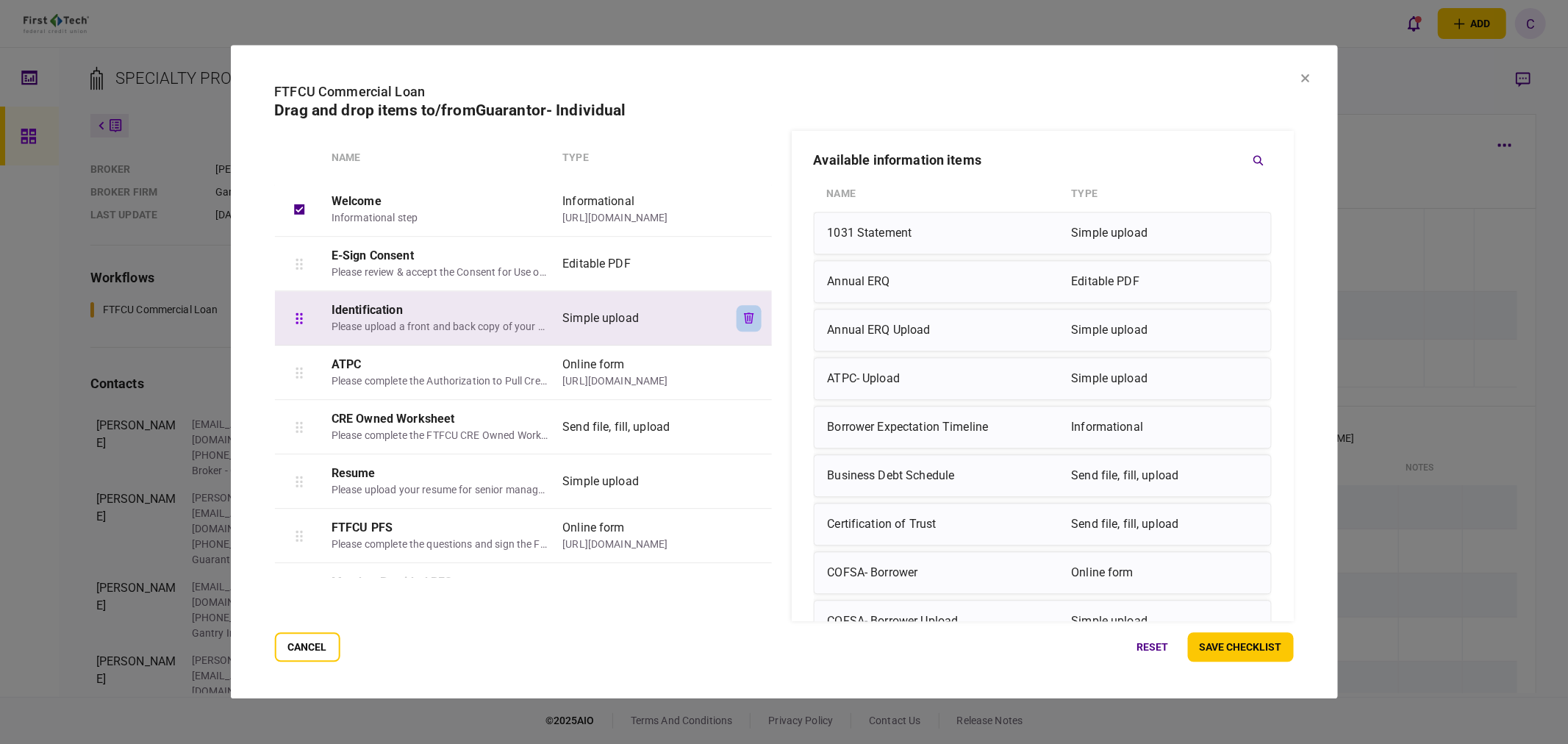
click at [746, 315] on icon "button" at bounding box center [749, 318] width 10 height 11
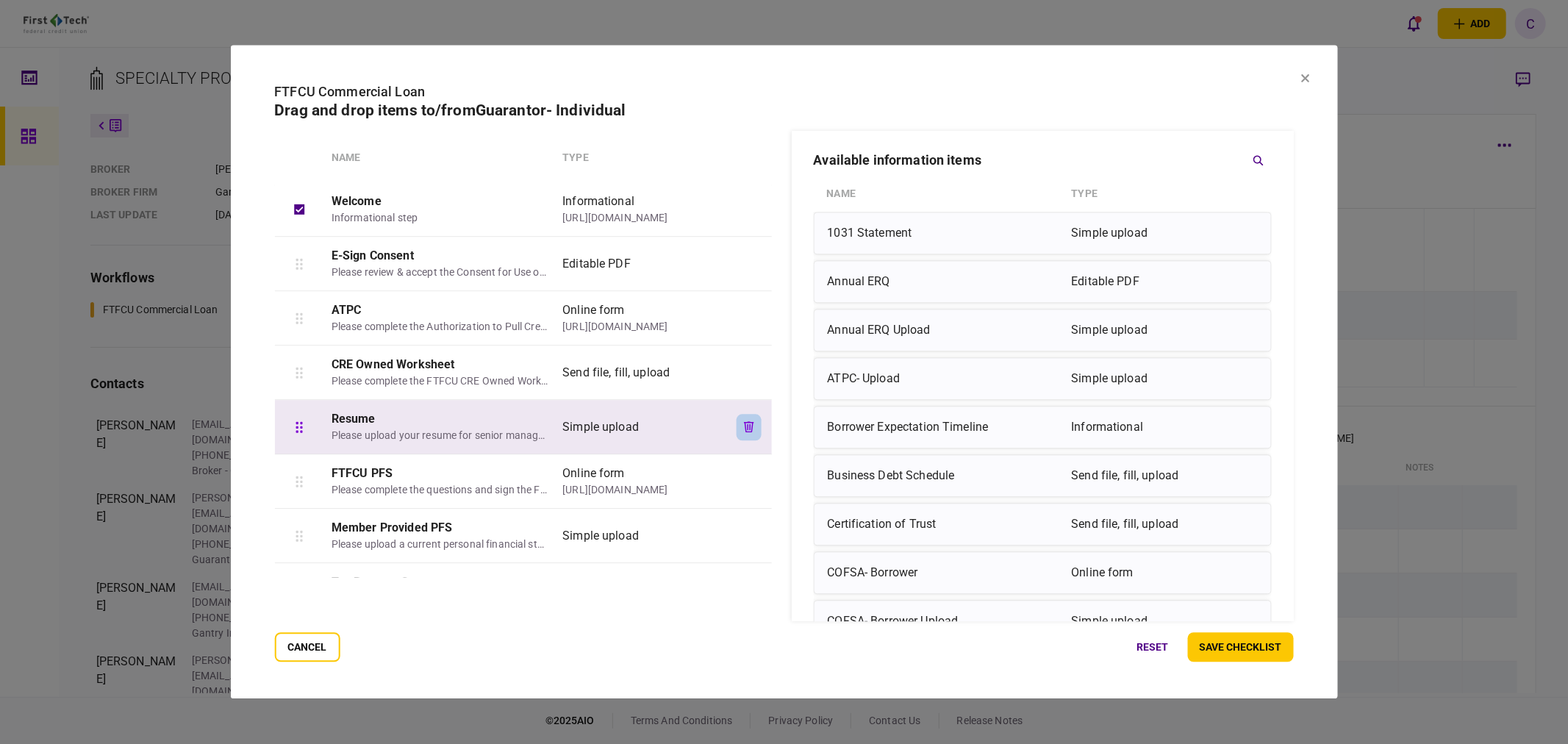
click at [744, 416] on button "button" at bounding box center [749, 427] width 25 height 27
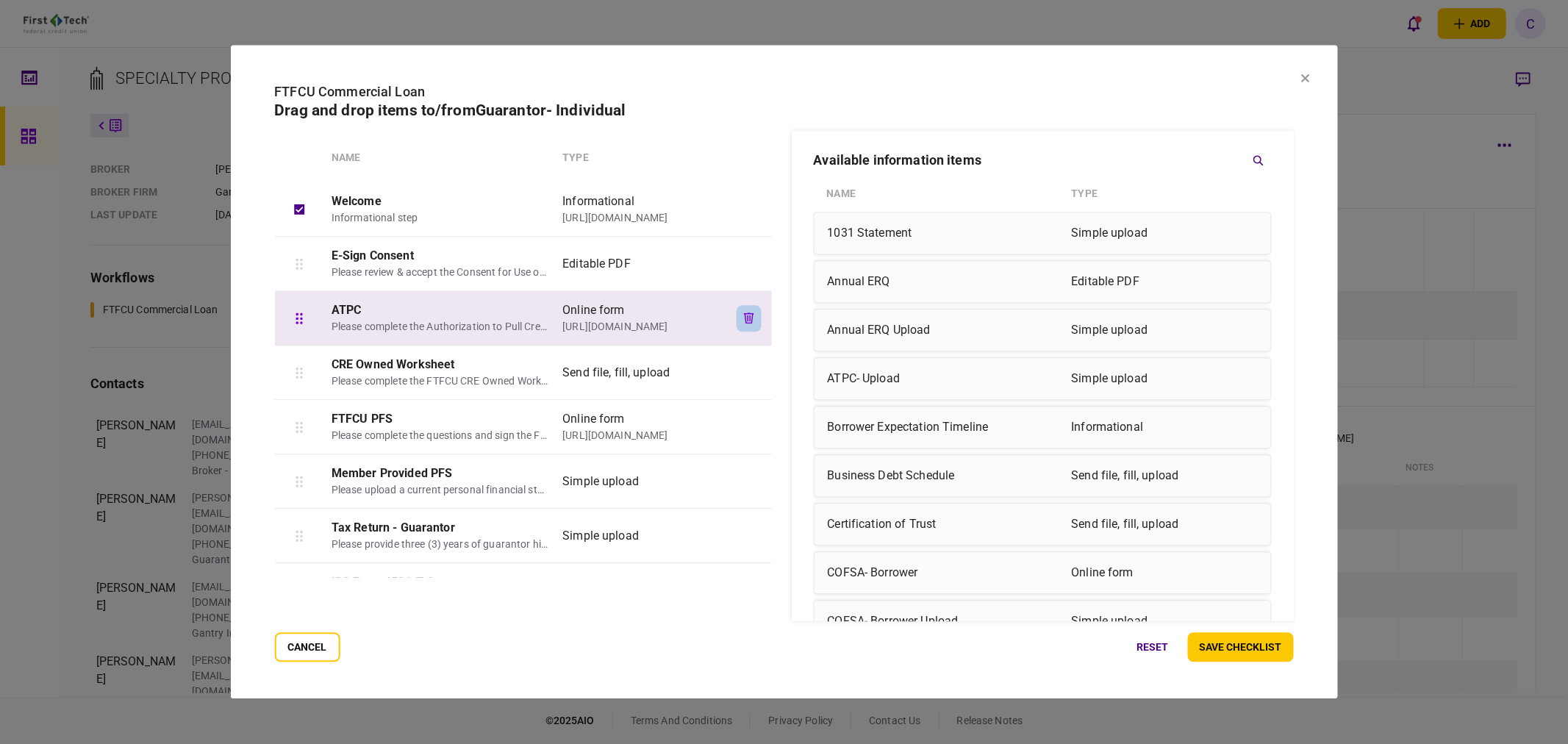
click at [755, 317] on button "button" at bounding box center [749, 318] width 25 height 27
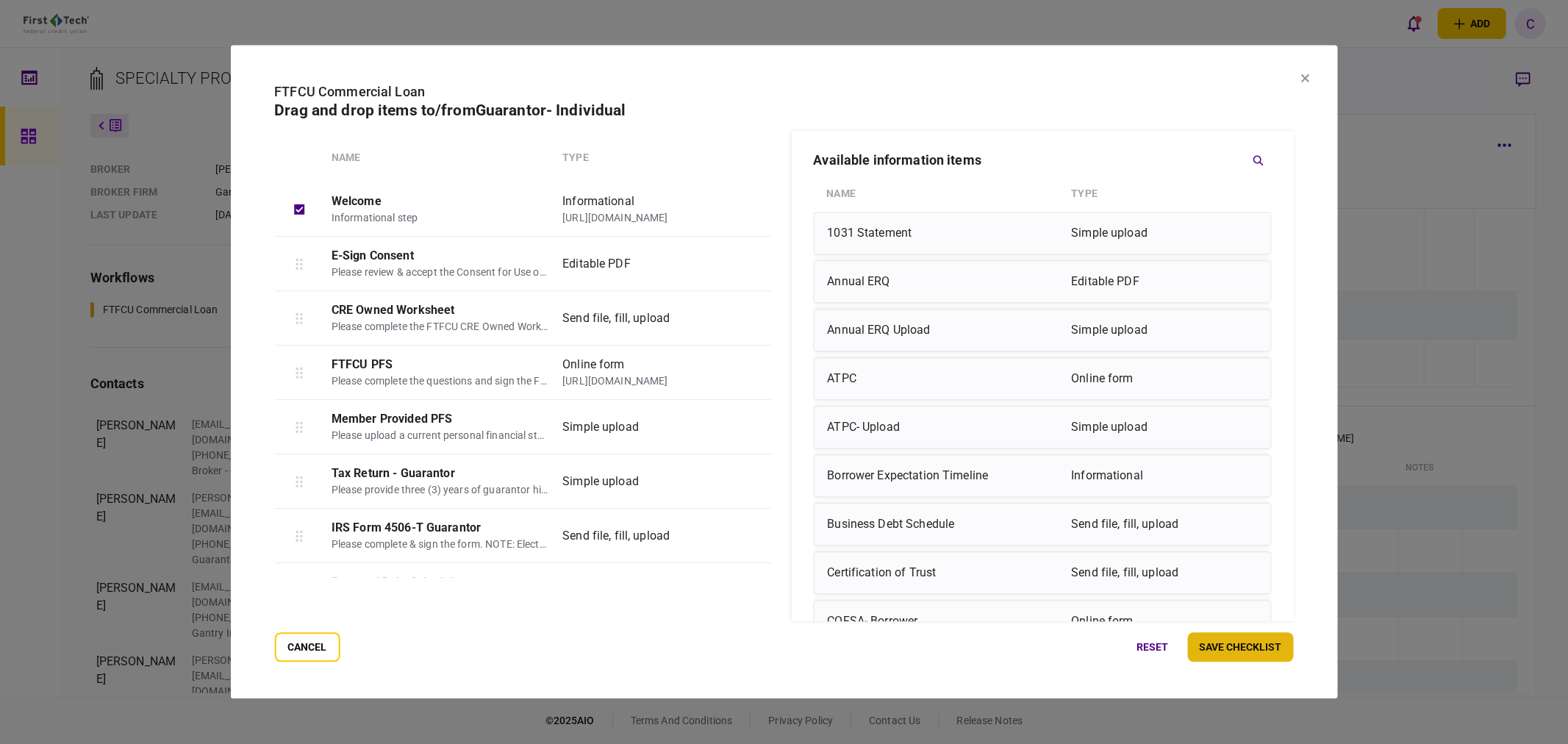
click at [1246, 643] on button "save checklist" at bounding box center [1241, 648] width 106 height 29
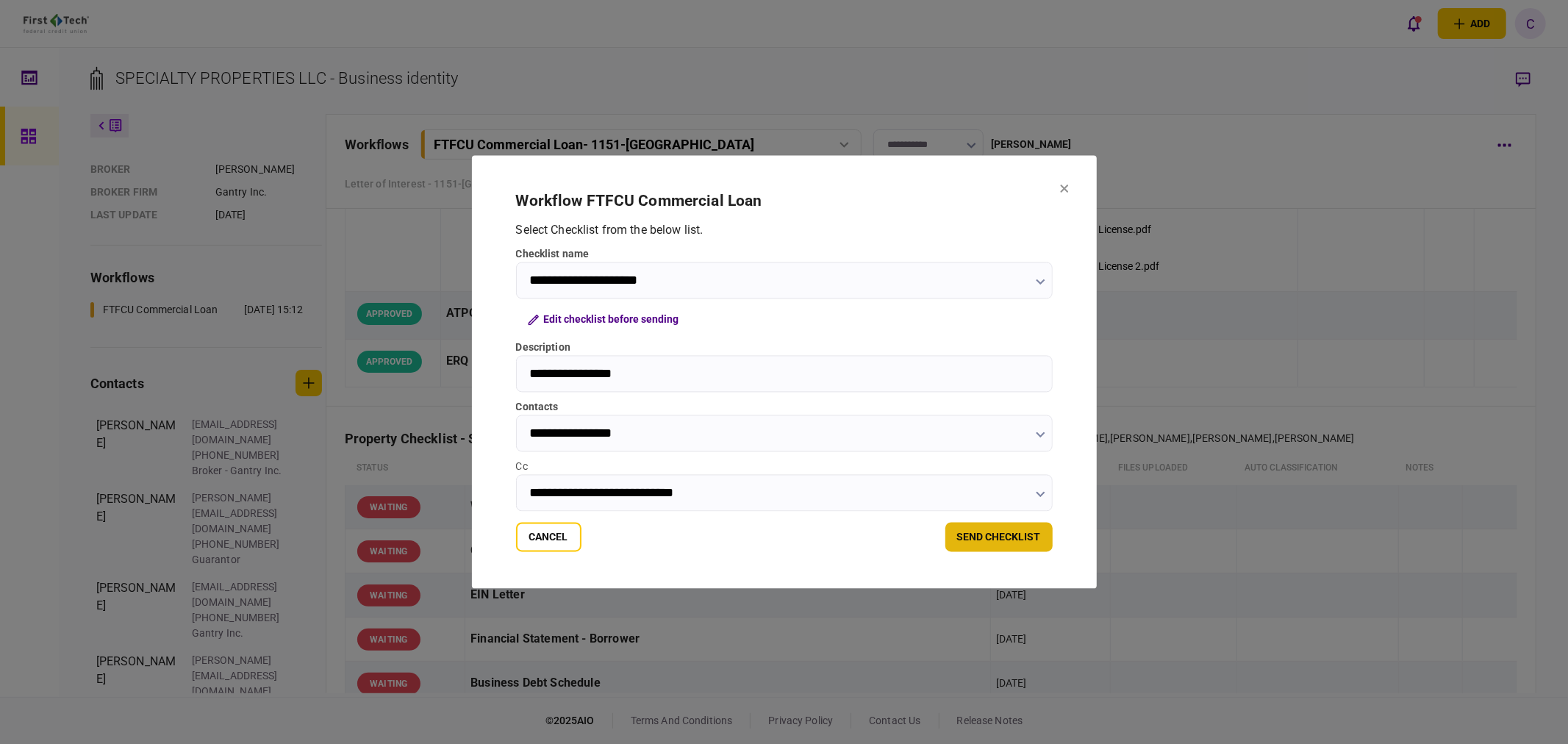
click at [1011, 539] on button "send checklist" at bounding box center [999, 537] width 107 height 29
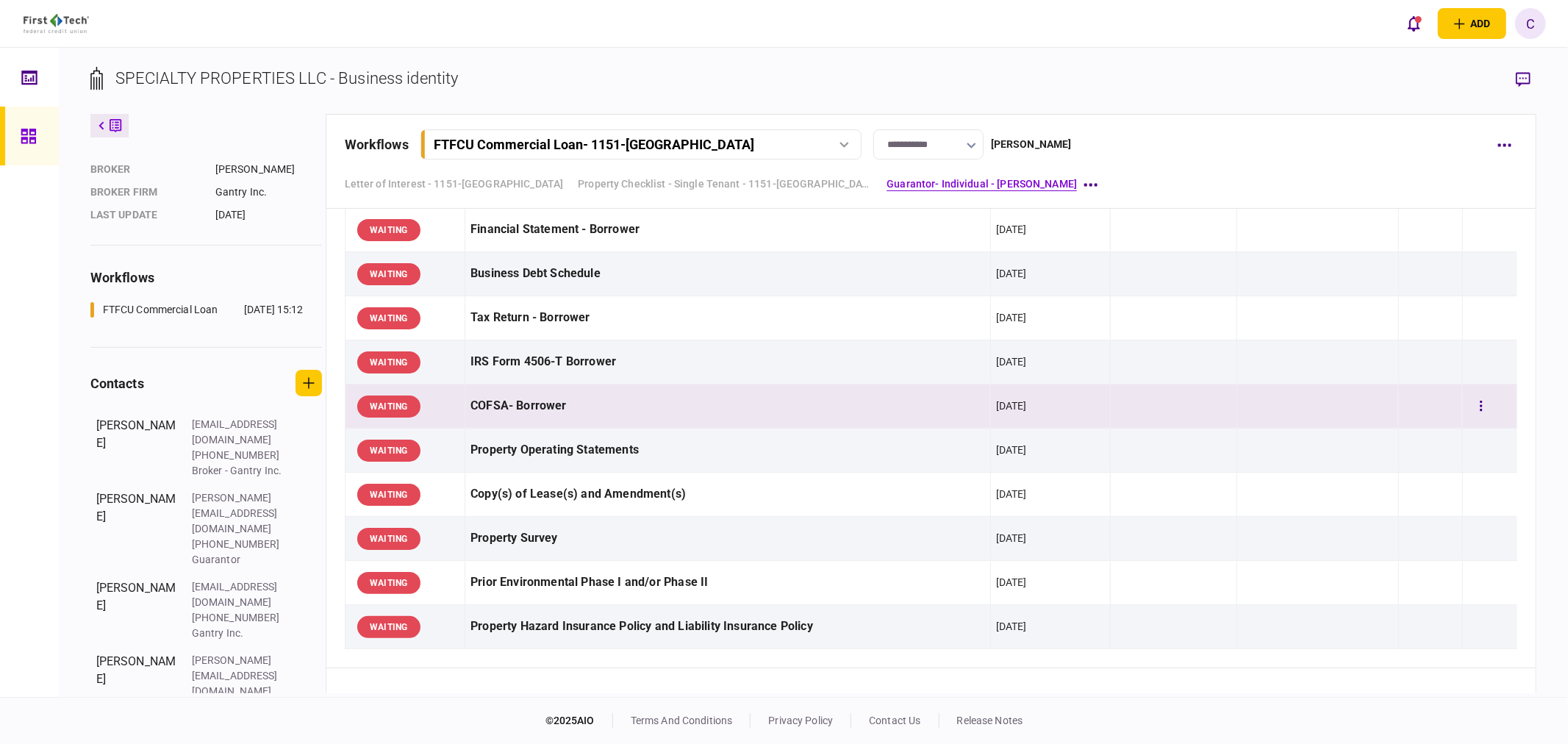
scroll to position [817, 0]
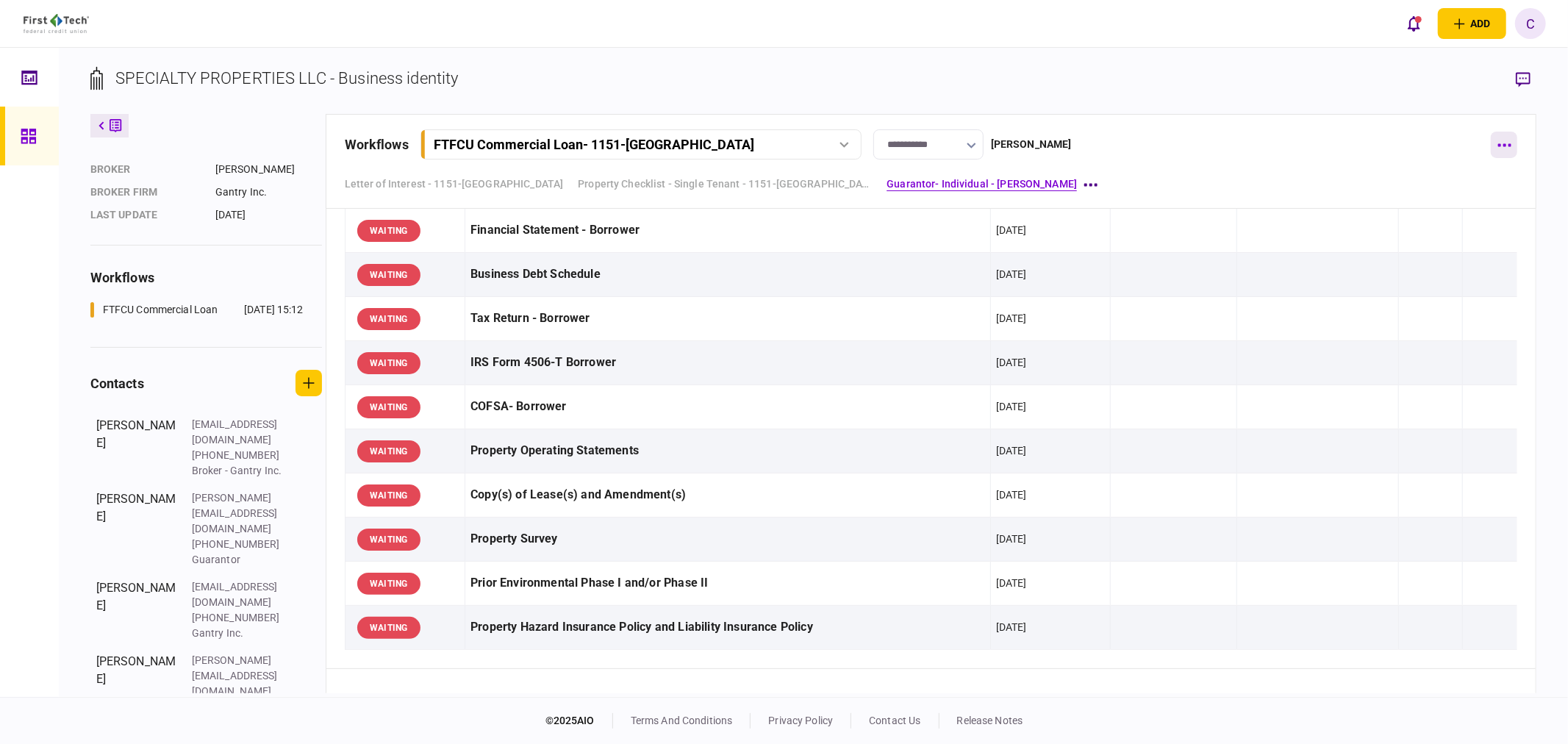
click at [1509, 149] on button "button" at bounding box center [1504, 144] width 27 height 27
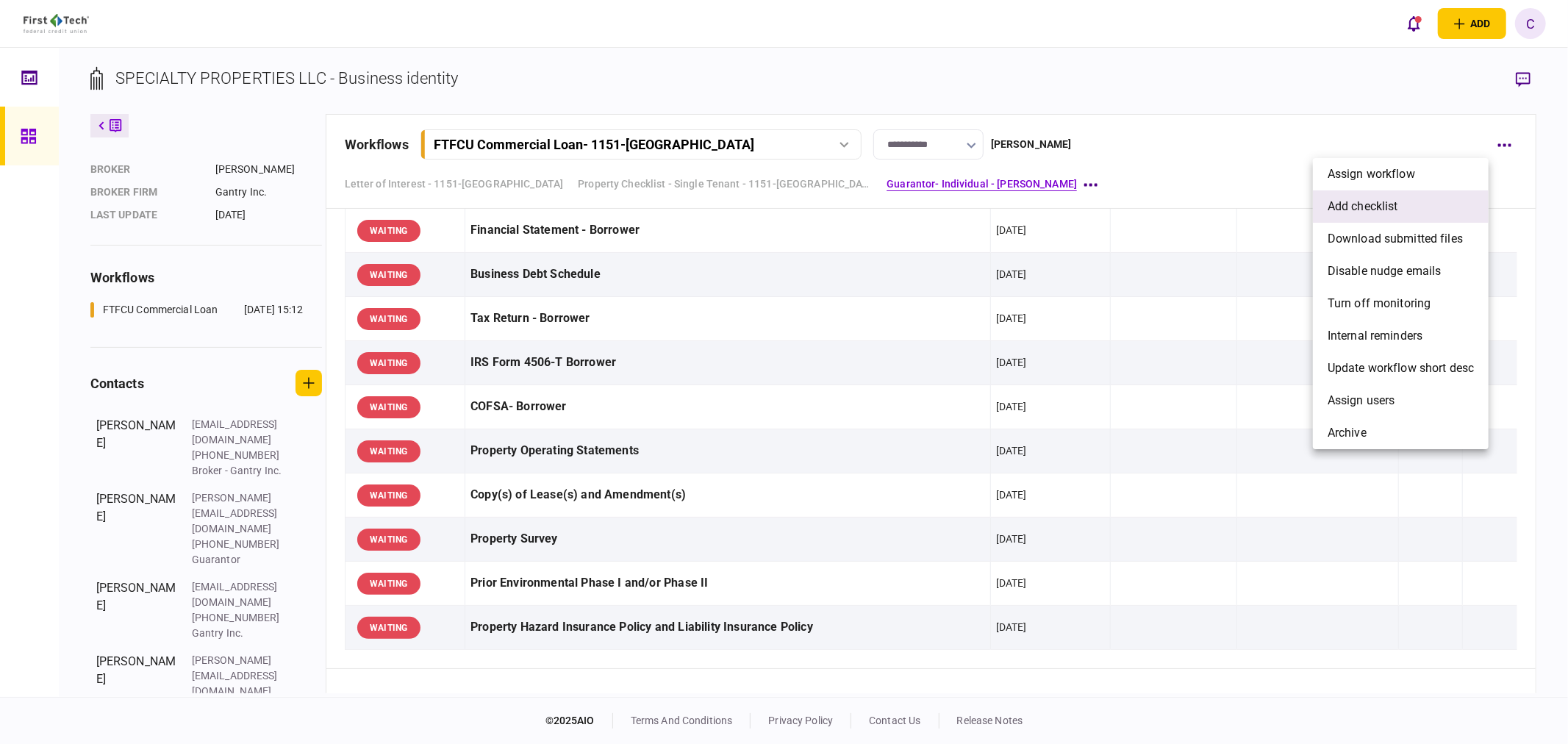
click at [1363, 207] on span "add checklist" at bounding box center [1363, 207] width 71 height 18
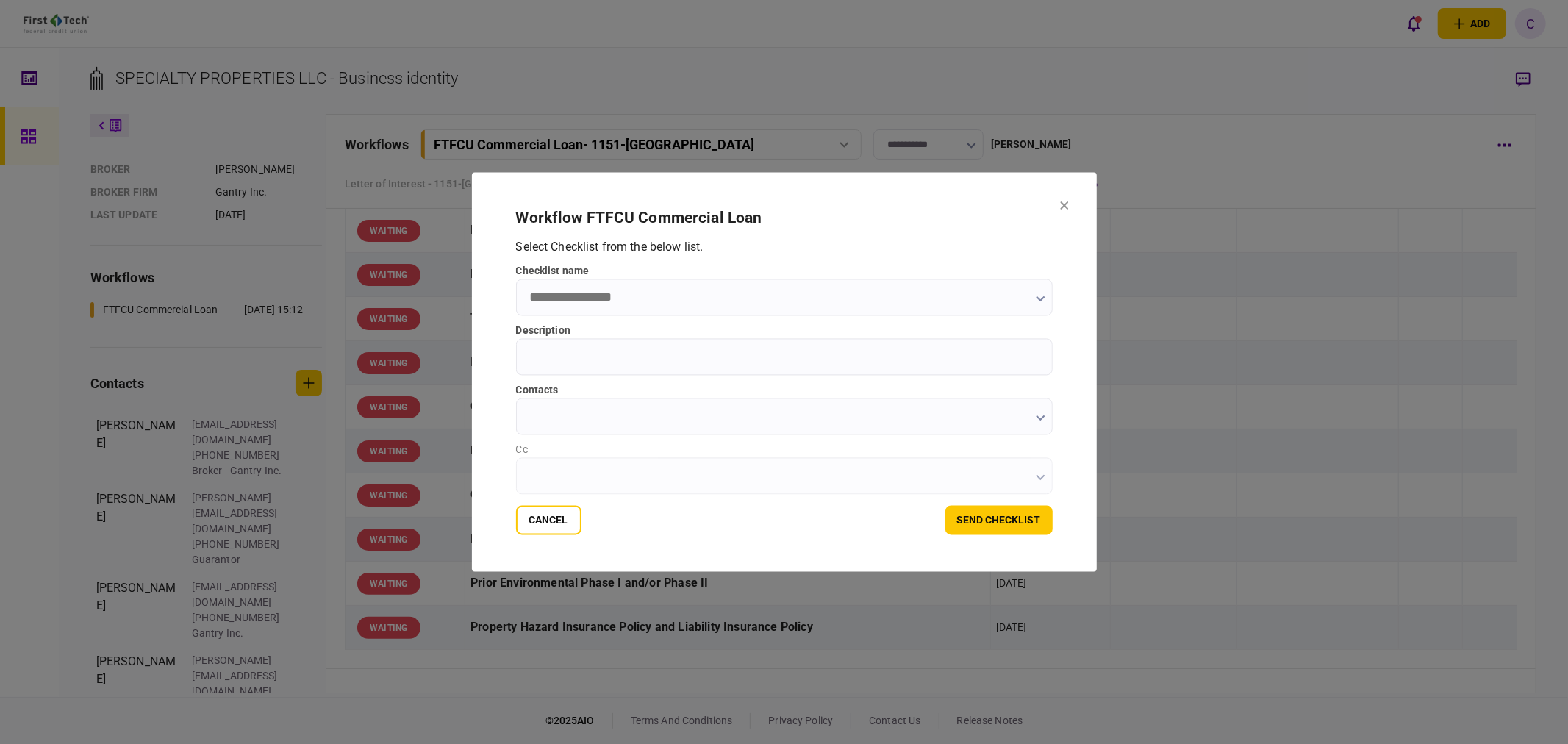
click at [1037, 295] on button "button" at bounding box center [1040, 299] width 10 height 12
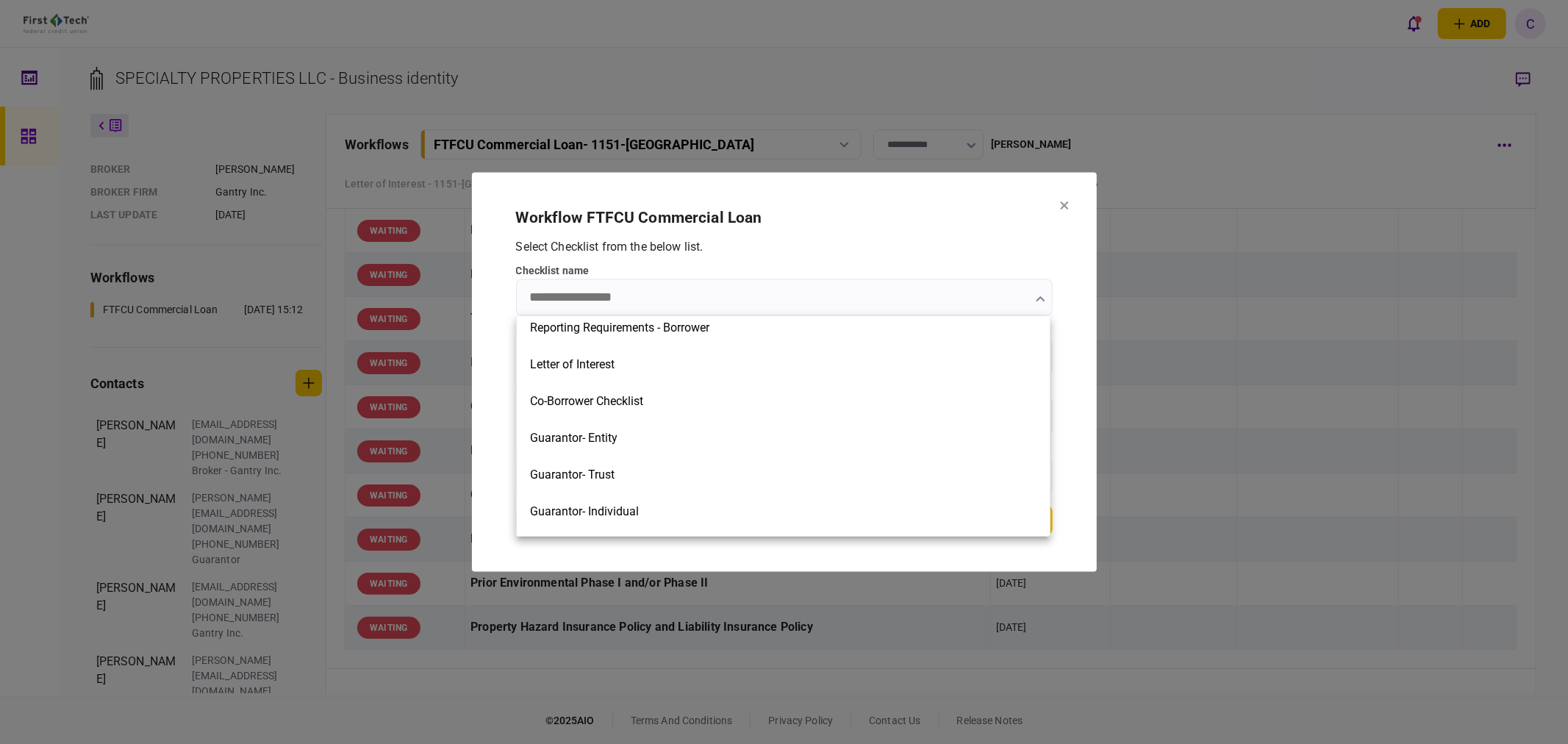
scroll to position [490, 0]
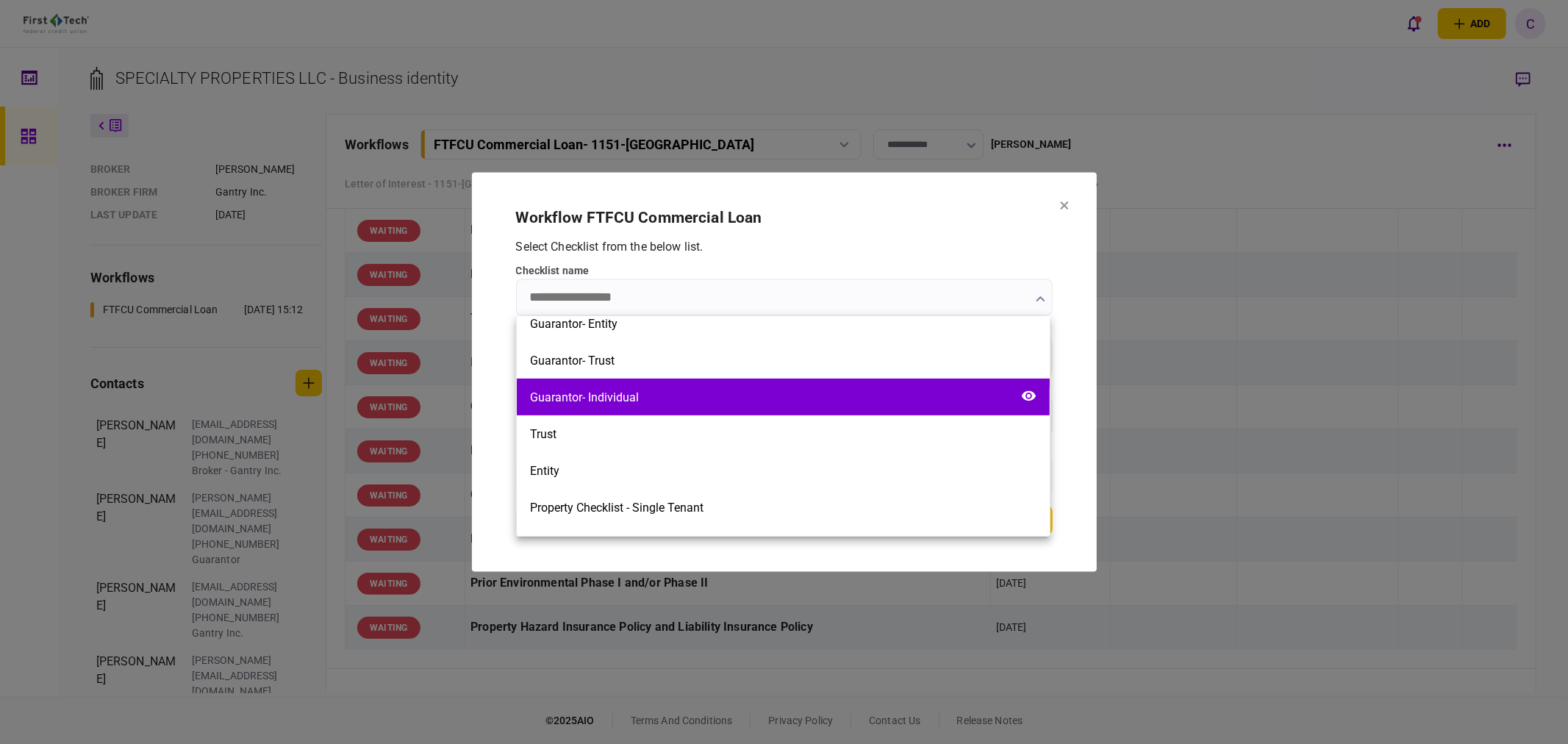
click at [615, 402] on div "Guarantor- Individual" at bounding box center [584, 397] width 109 height 14
type input "**********"
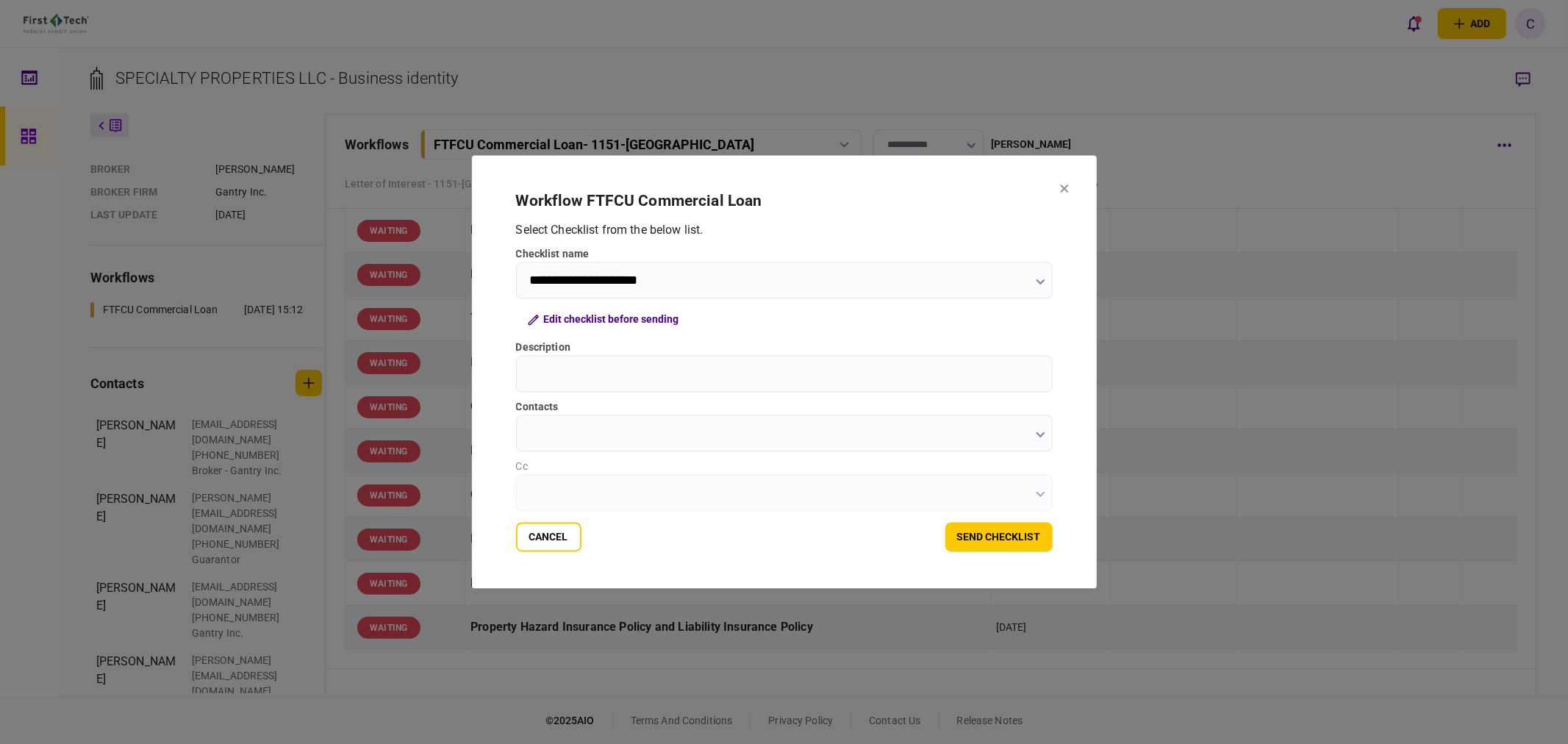
click at [607, 377] on input "Description" at bounding box center [784, 374] width 536 height 37
click at [600, 378] on input "Description" at bounding box center [784, 374] width 536 height 37
click at [628, 373] on input "Description" at bounding box center [784, 374] width 536 height 37
type input "*"
type input "**********"
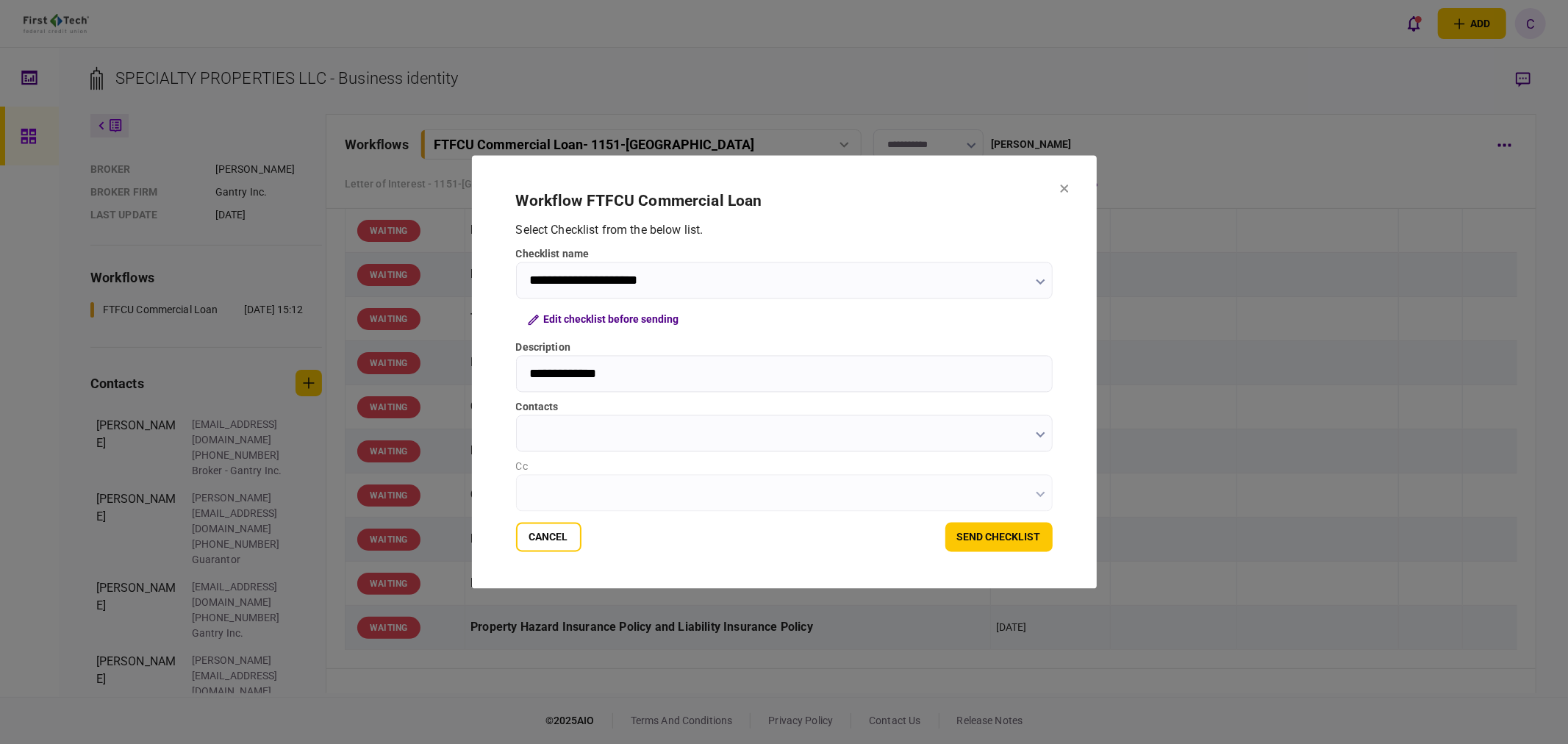
click at [572, 428] on input "contacts" at bounding box center [784, 434] width 536 height 37
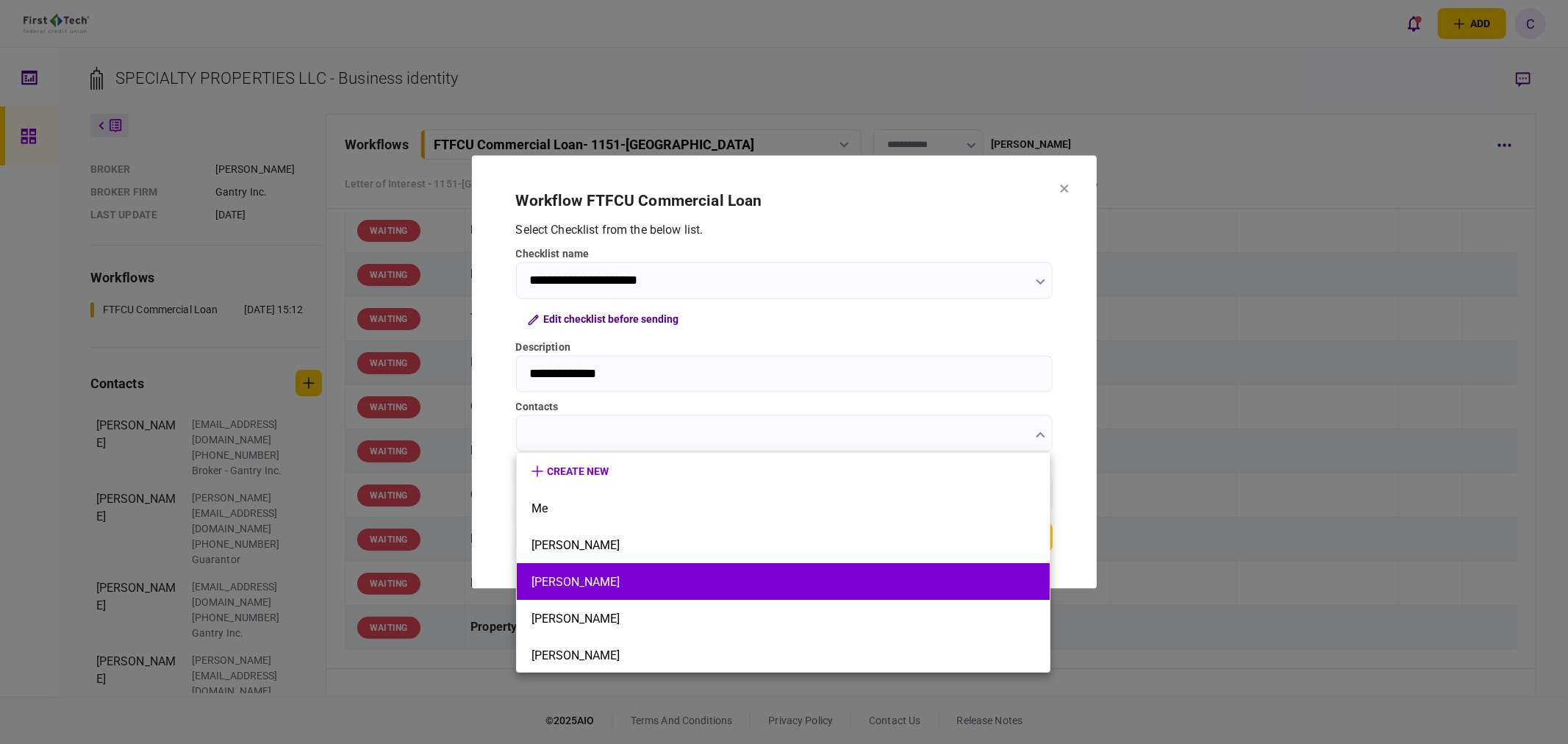
scroll to position [2, 0]
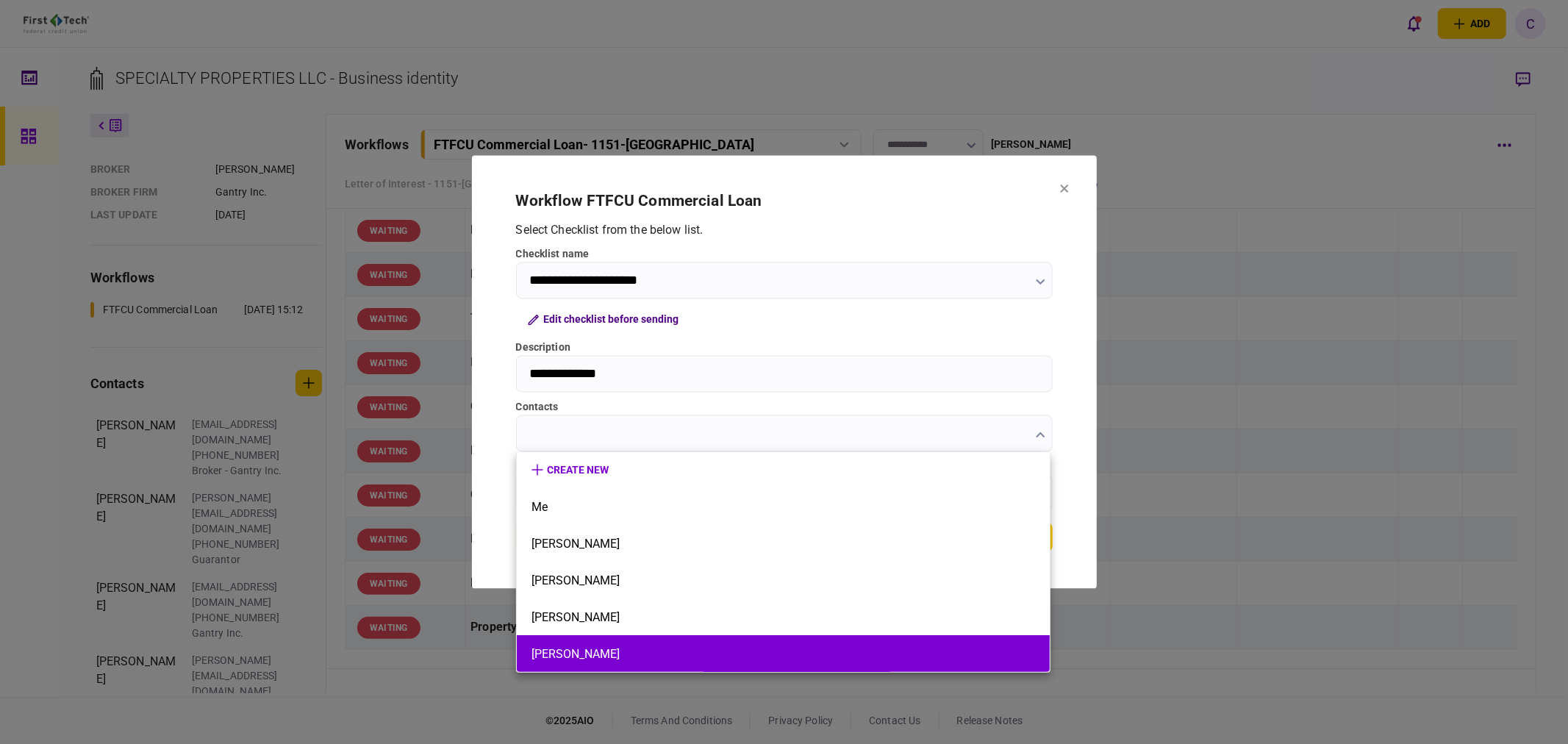
click at [550, 652] on button "[PERSON_NAME]" at bounding box center [783, 654] width 503 height 14
type input "**********"
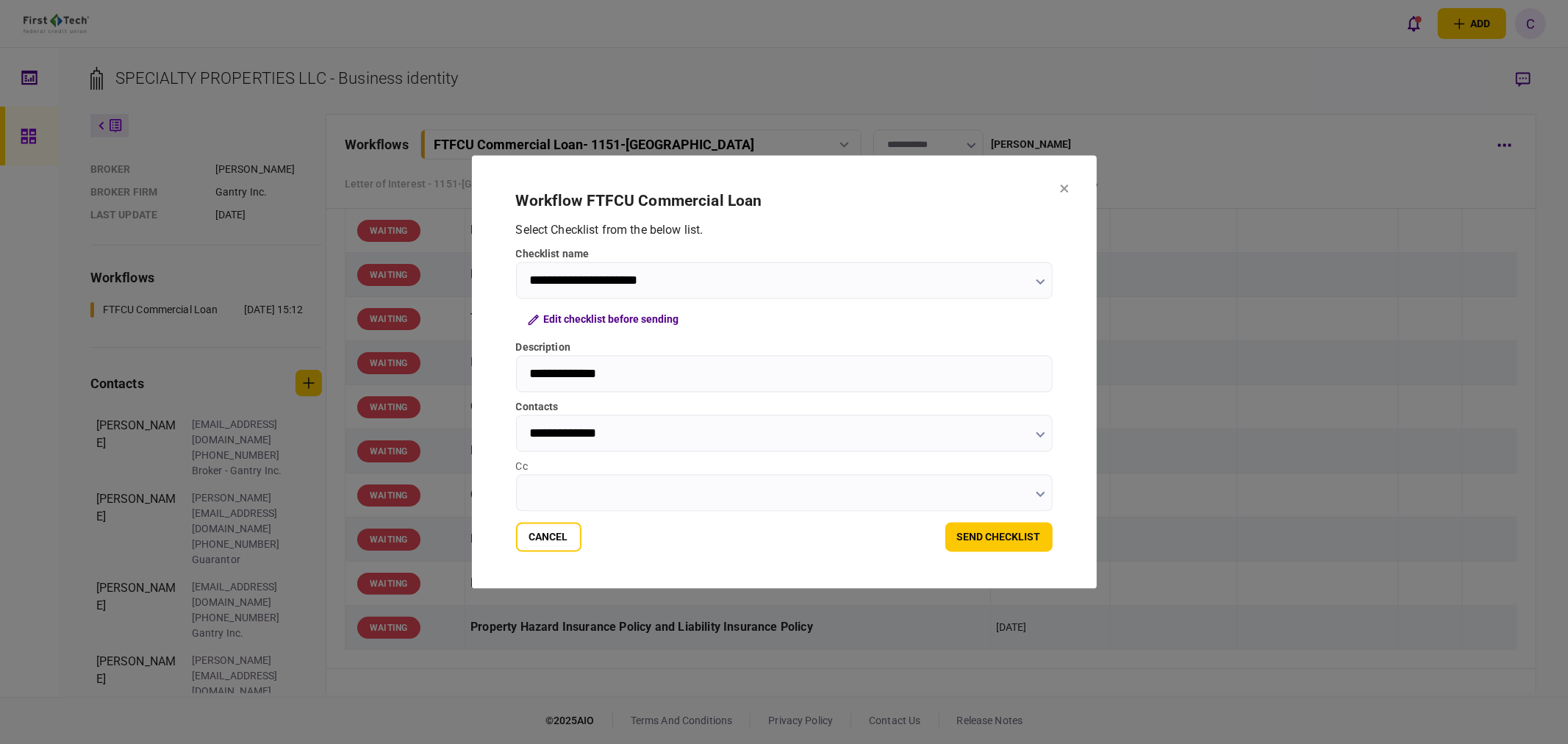
click at [569, 481] on input "Cc" at bounding box center [784, 494] width 536 height 37
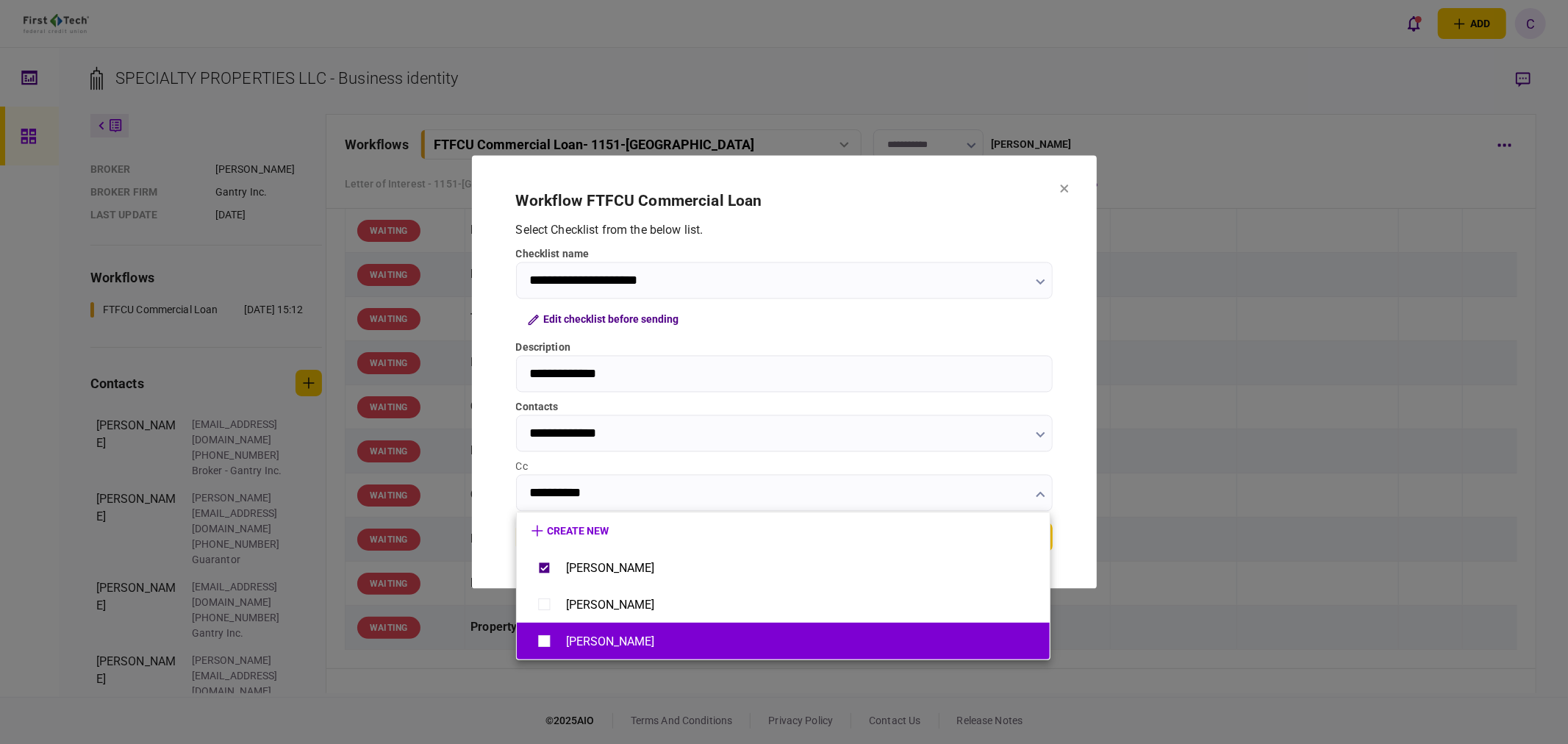
type input "**********"
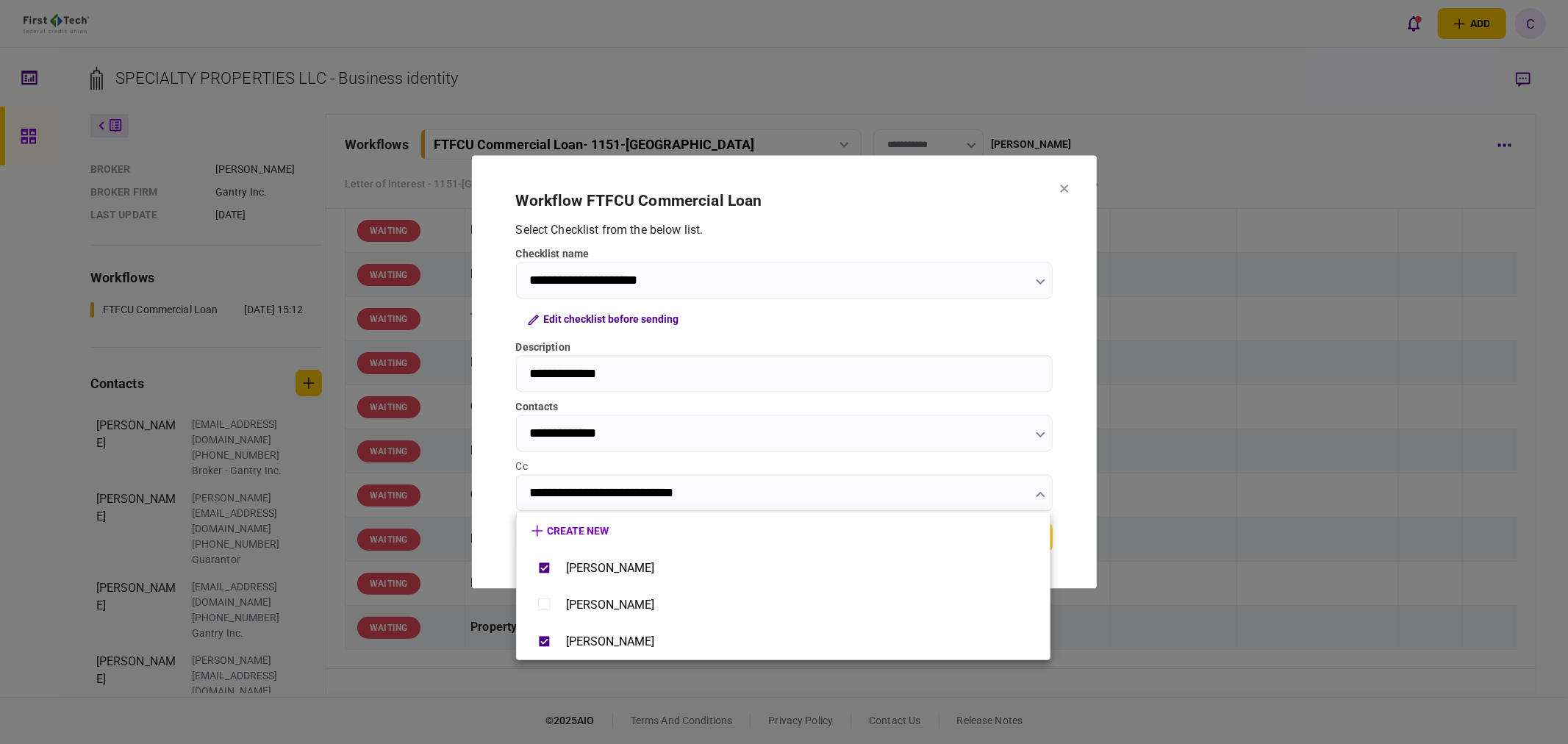
click at [497, 479] on div at bounding box center [784, 372] width 1568 height 744
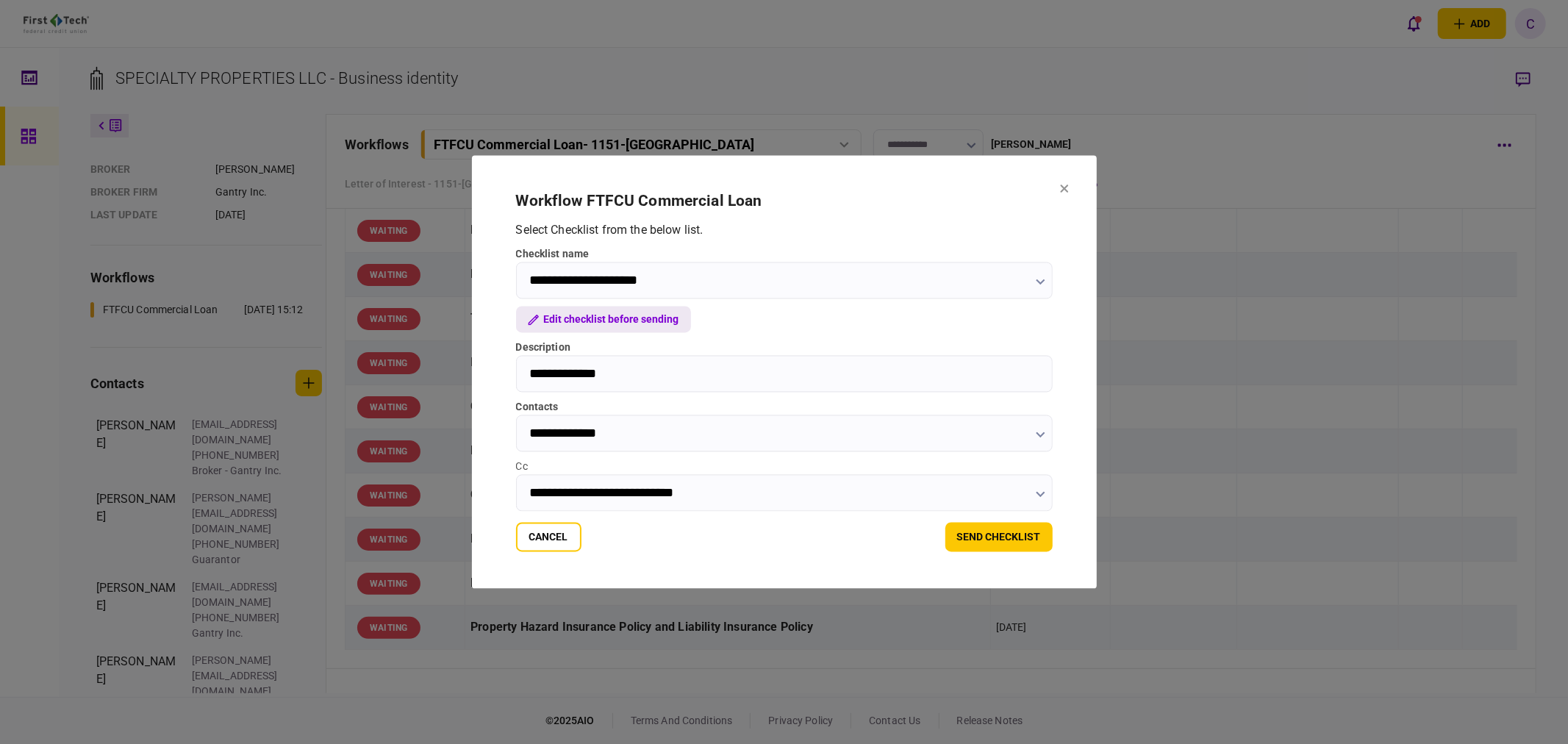
click at [652, 317] on button "Edit checklist before sending" at bounding box center [603, 320] width 175 height 27
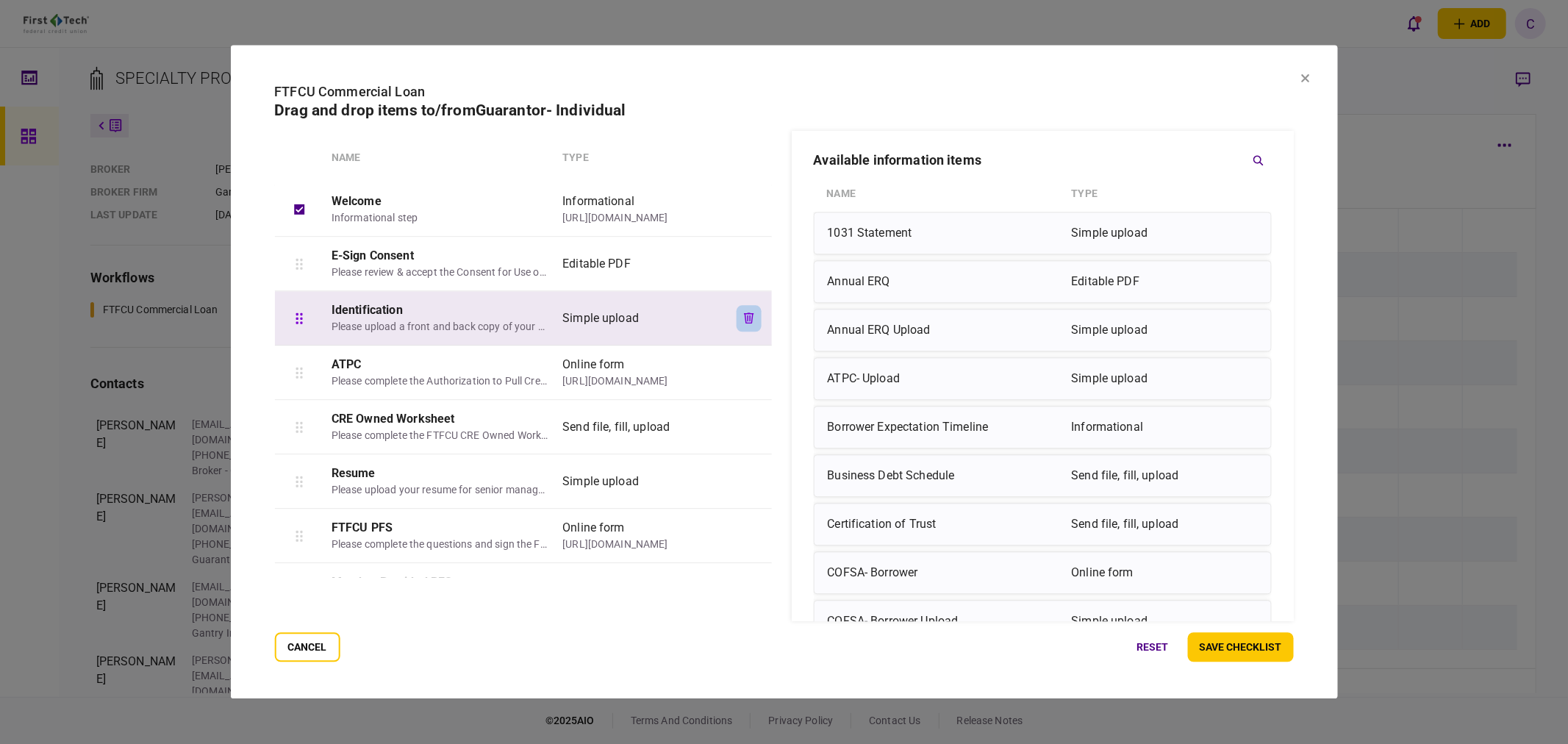
click at [752, 318] on icon "button" at bounding box center [749, 318] width 10 height 11
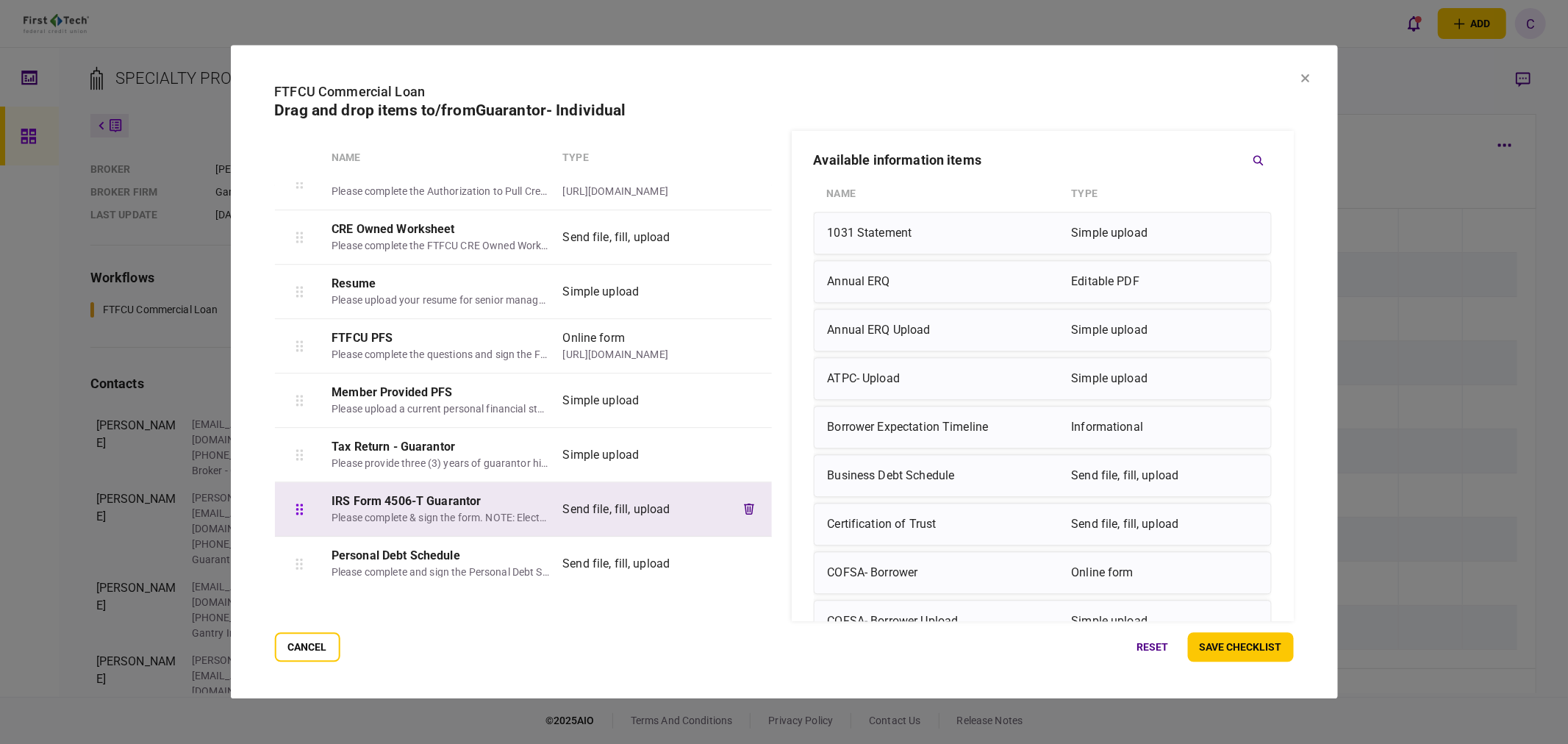
scroll to position [0, 0]
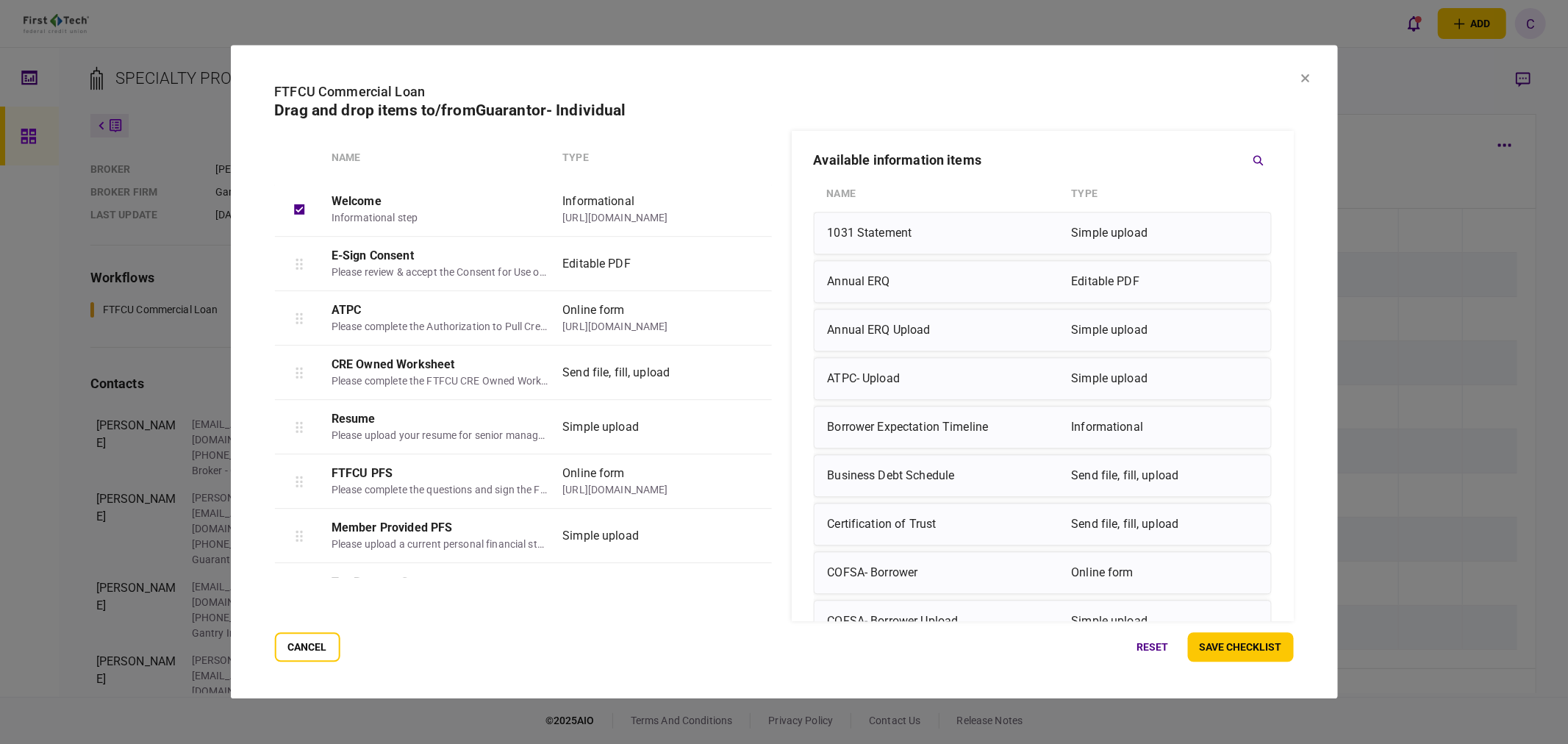
click at [1263, 650] on button "save checklist" at bounding box center [1241, 648] width 106 height 29
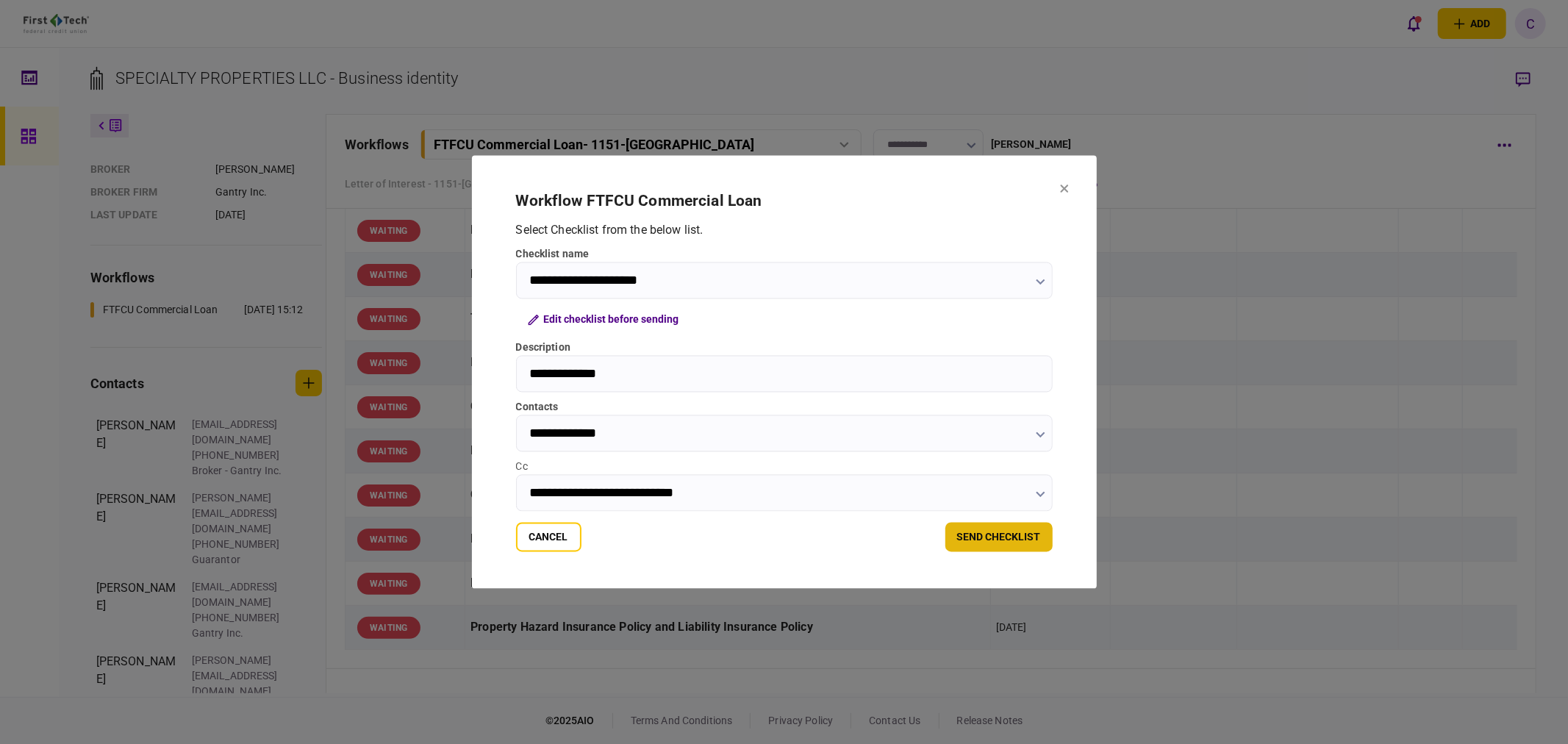
click at [986, 536] on button "send checklist" at bounding box center [999, 537] width 107 height 29
